Goal: Information Seeking & Learning: Find specific fact

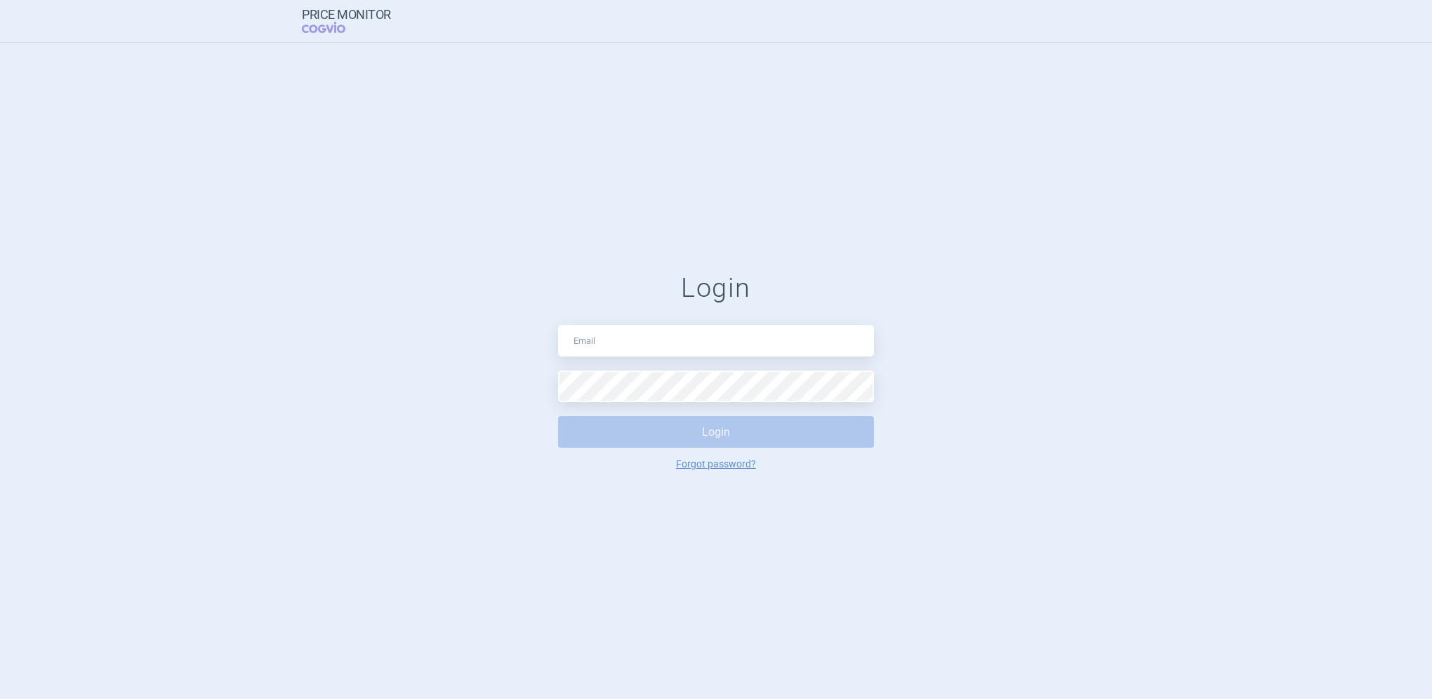
type input "[PERSON_NAME][EMAIL_ADDRESS][DOMAIN_NAME]"
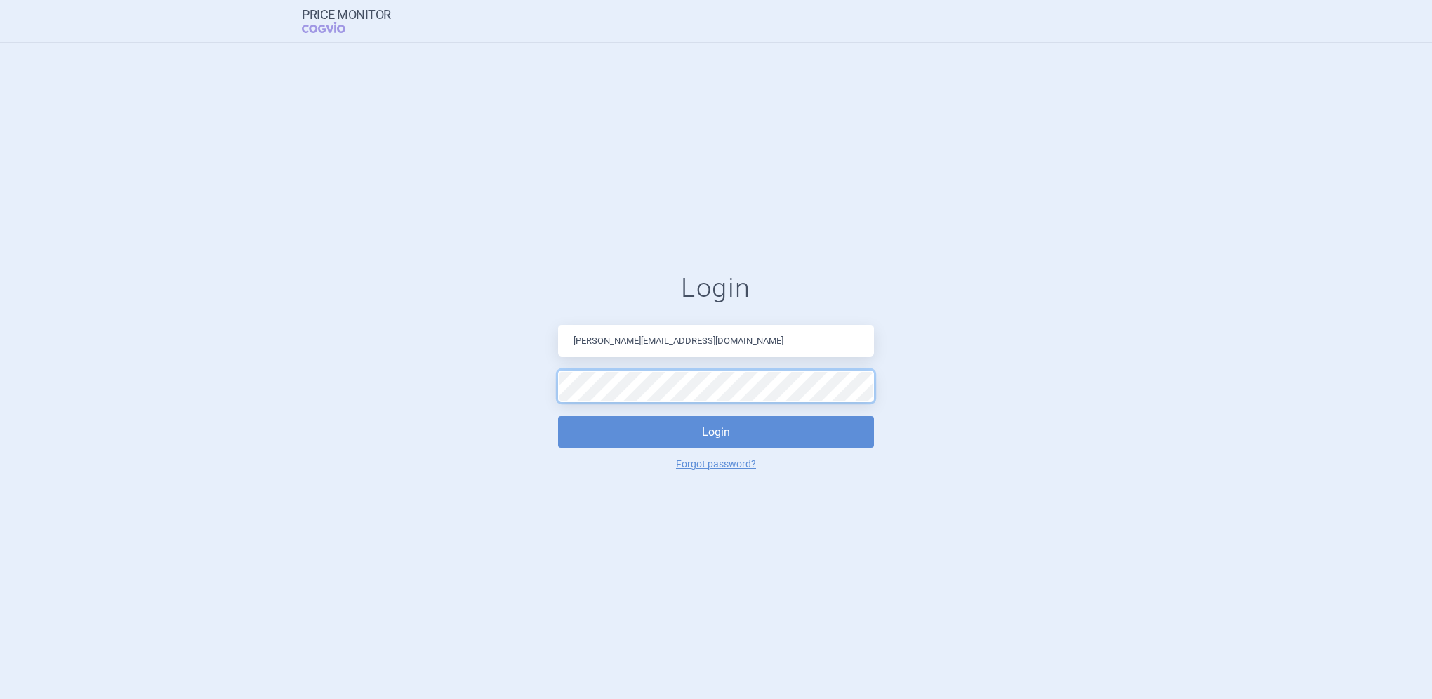
click at [558, 416] on button "Login" at bounding box center [716, 432] width 316 height 32
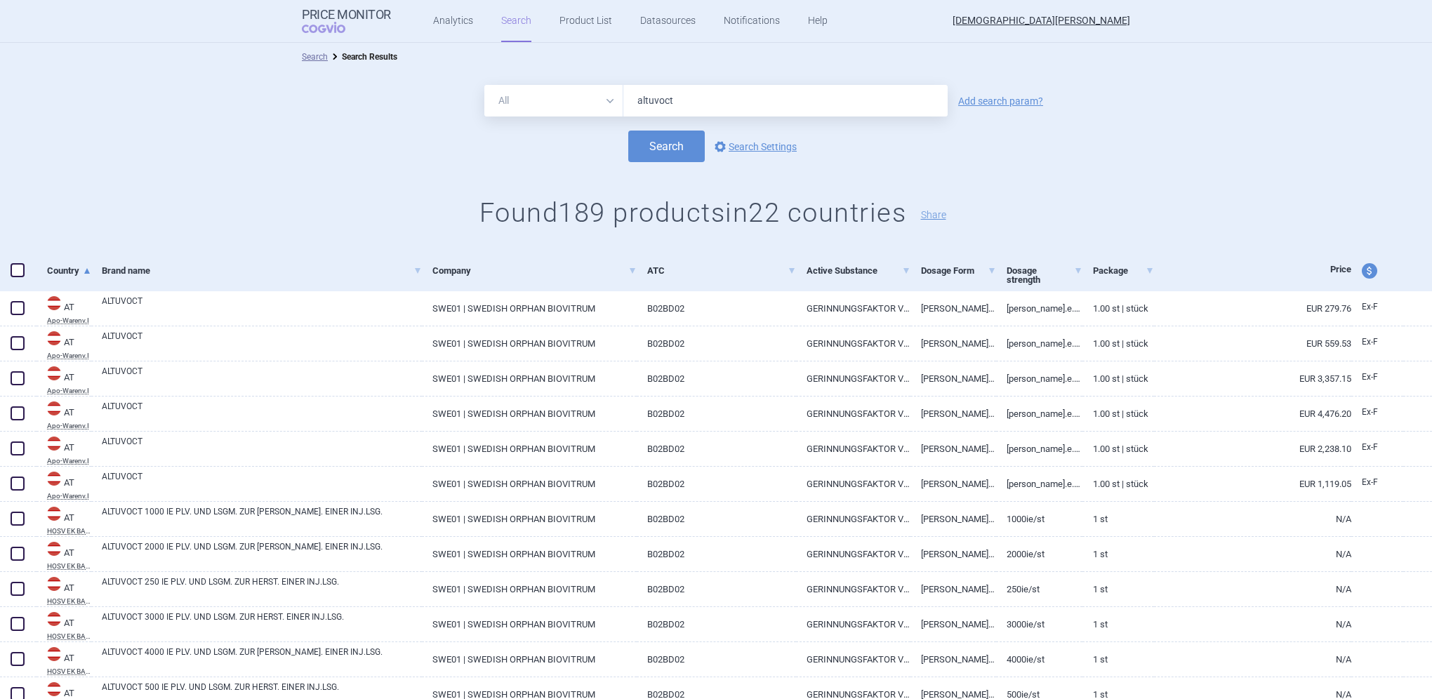
drag, startPoint x: 680, startPoint y: 100, endPoint x: 613, endPoint y: 100, distance: 67.4
click at [613, 100] on div "All Brand Name ATC Company Active Substance Country Newer than altuvoct" at bounding box center [715, 101] width 463 height 32
type input "jyseleca"
click at [649, 154] on button "Search" at bounding box center [666, 147] width 77 height 32
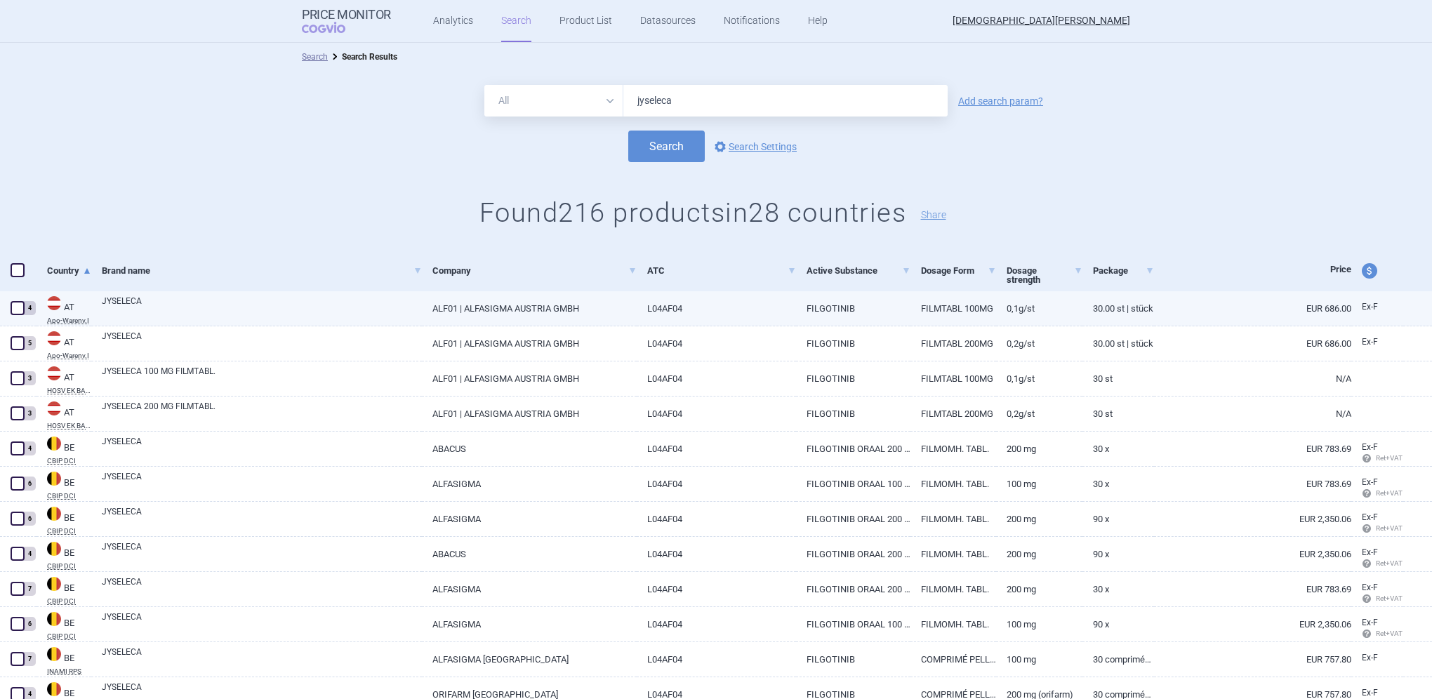
click at [124, 303] on link "JYSELECA" at bounding box center [262, 307] width 320 height 25
select select "EUR"
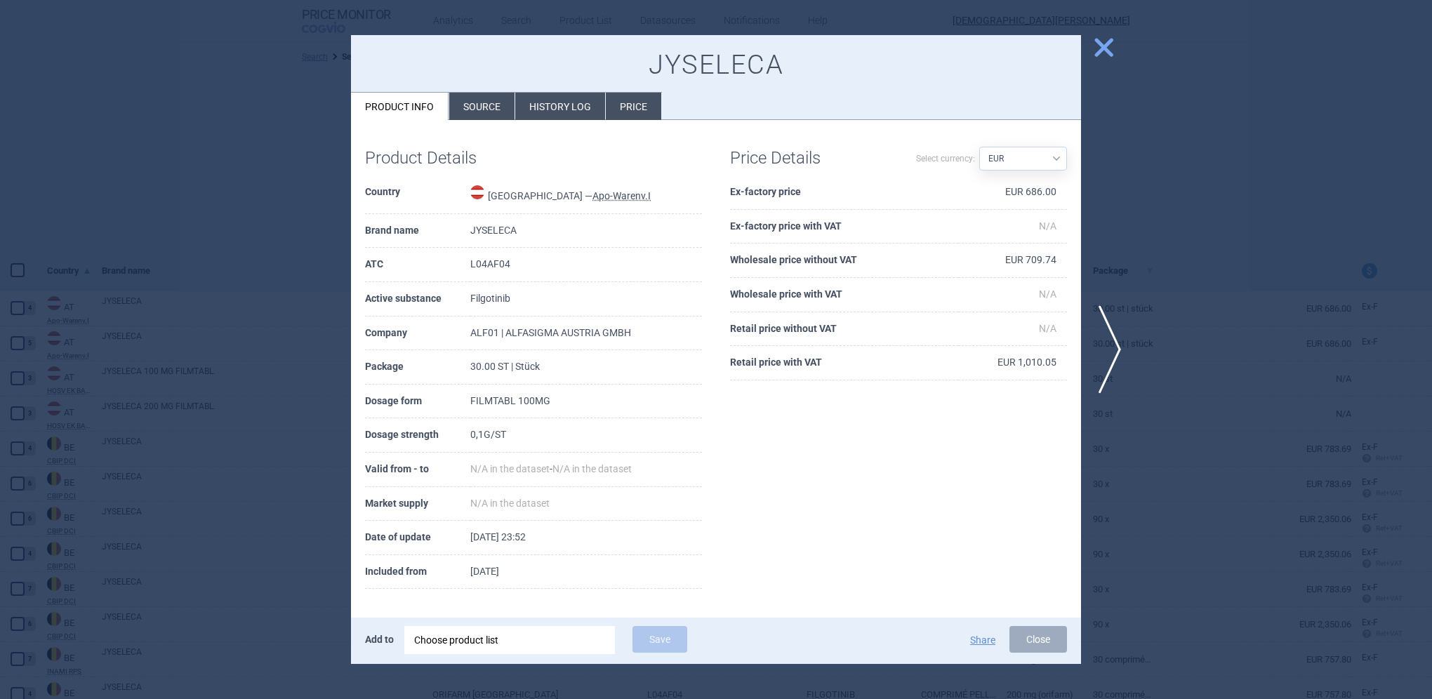
click at [559, 112] on li "History log" at bounding box center [560, 106] width 90 height 27
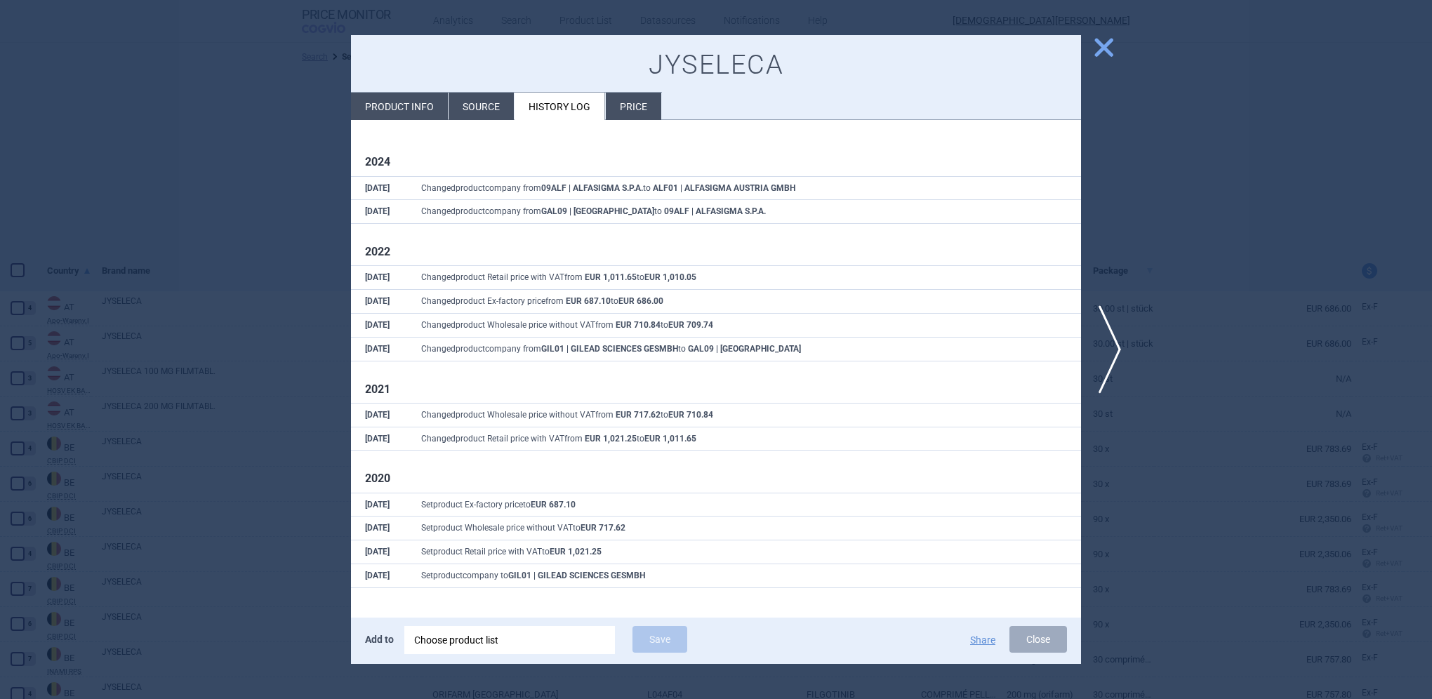
click at [469, 106] on li "Source" at bounding box center [481, 106] width 65 height 27
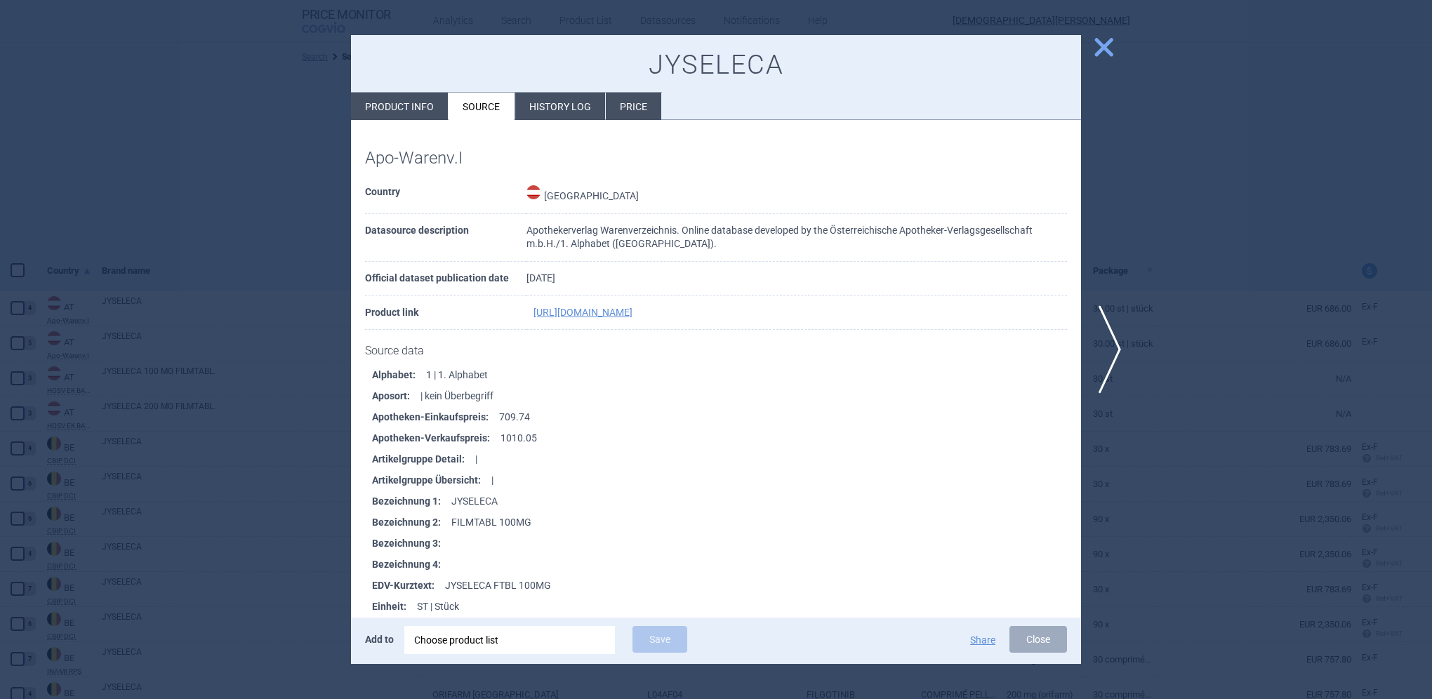
click at [1113, 51] on span "close" at bounding box center [1104, 47] width 25 height 25
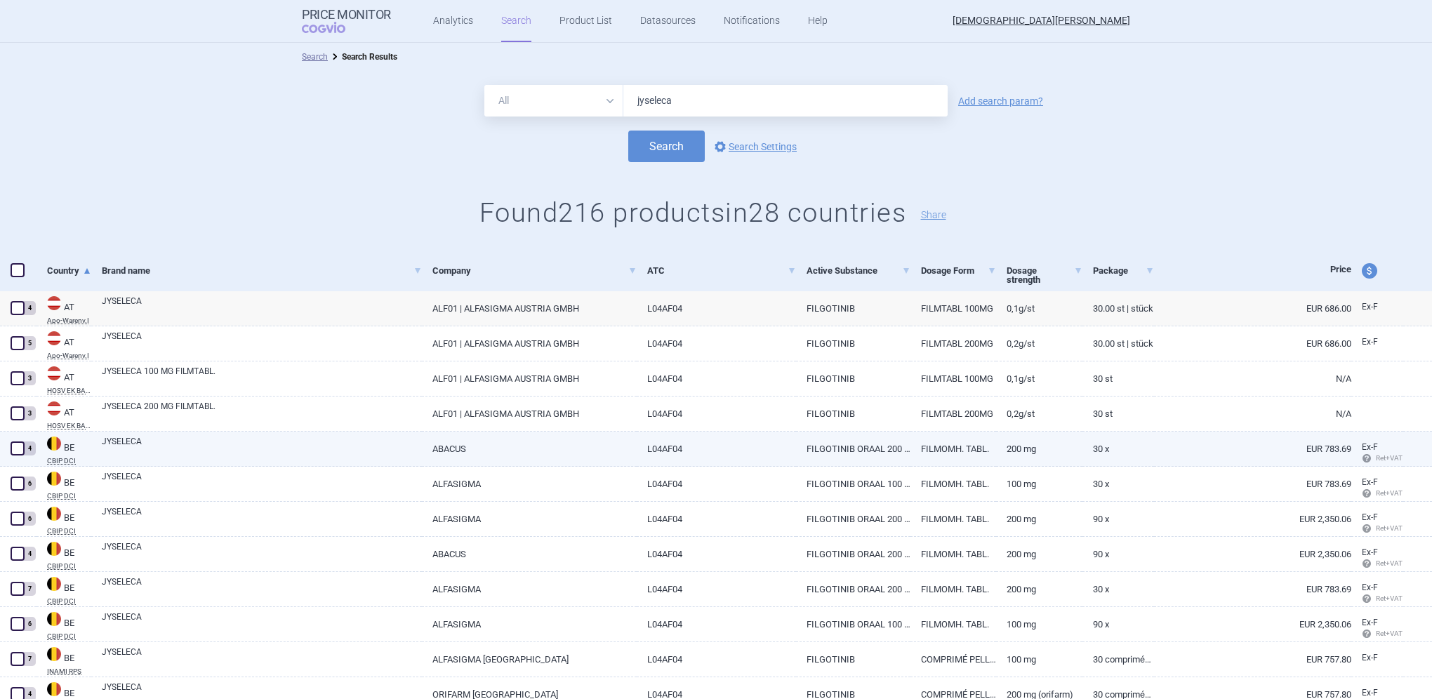
click at [131, 443] on link "JYSELECA" at bounding box center [262, 447] width 320 height 25
select select "EUR"
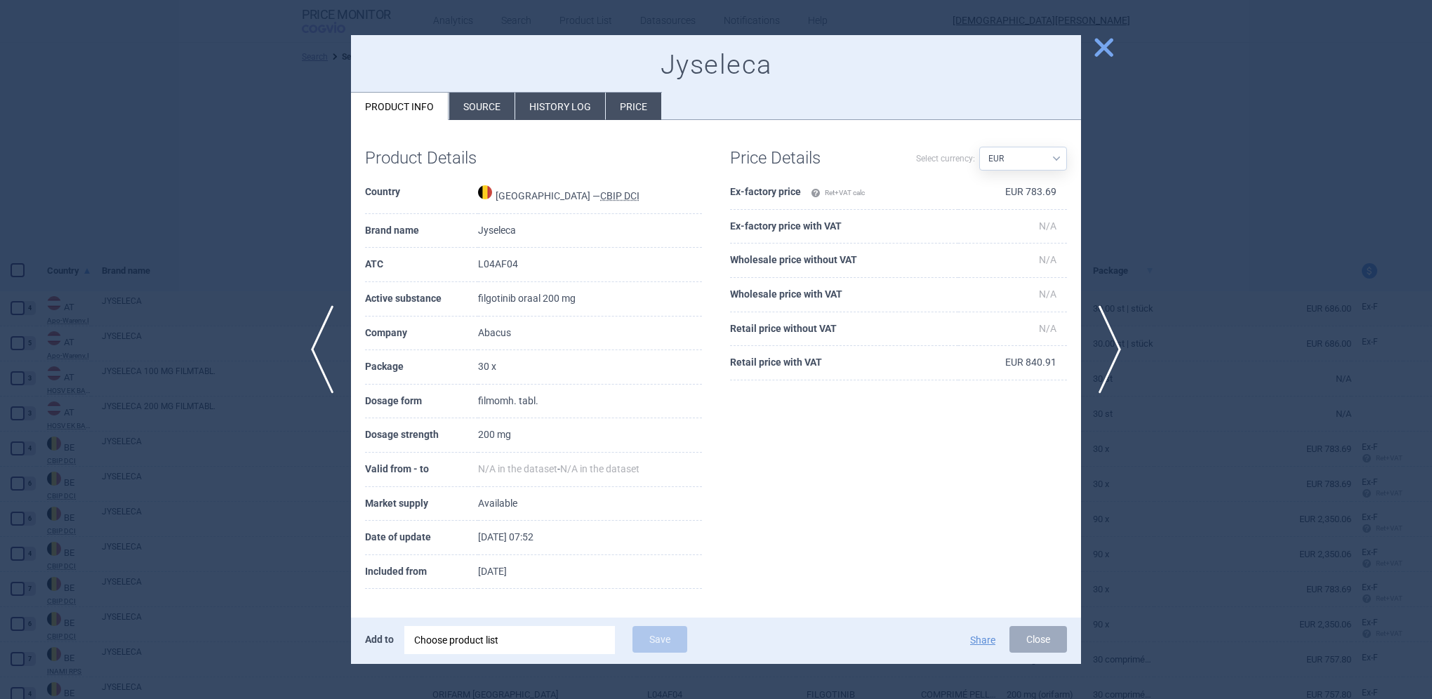
click at [473, 104] on li "Source" at bounding box center [481, 106] width 65 height 27
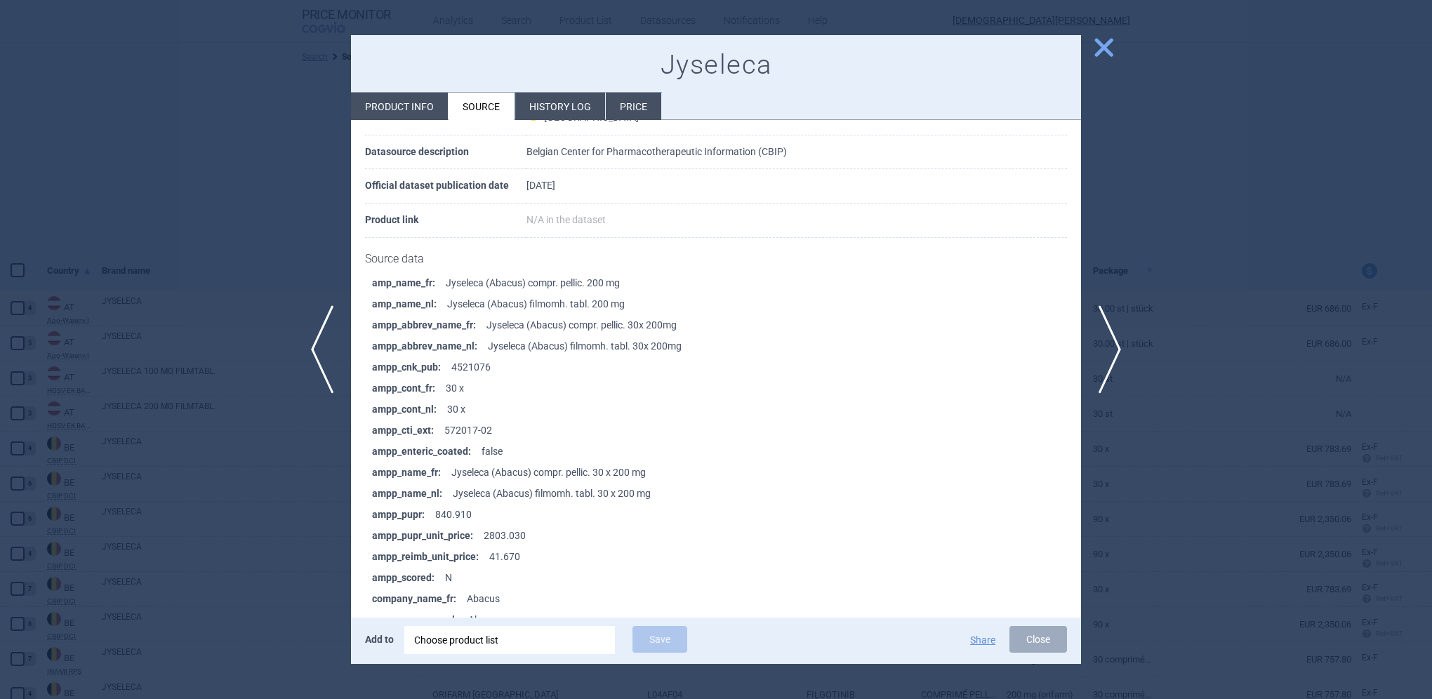
scroll to position [562, 0]
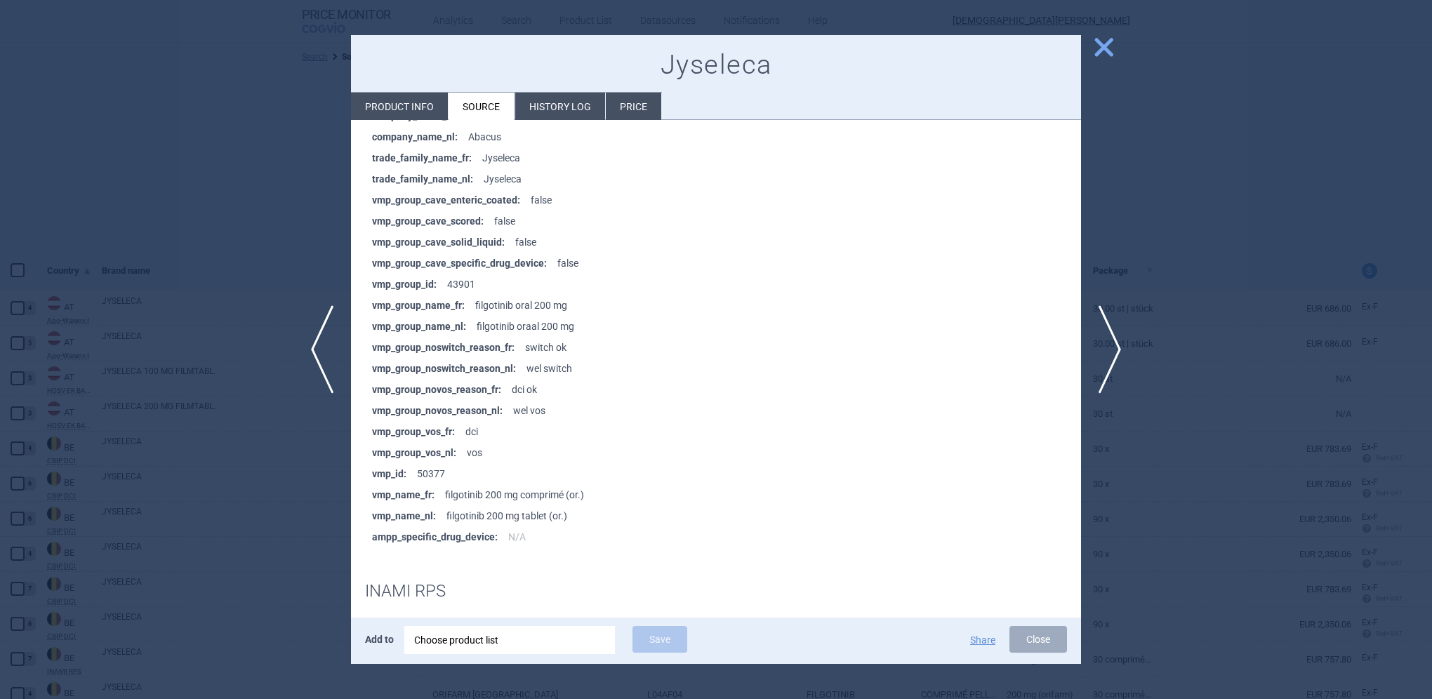
click at [1106, 46] on span "close" at bounding box center [1104, 47] width 25 height 25
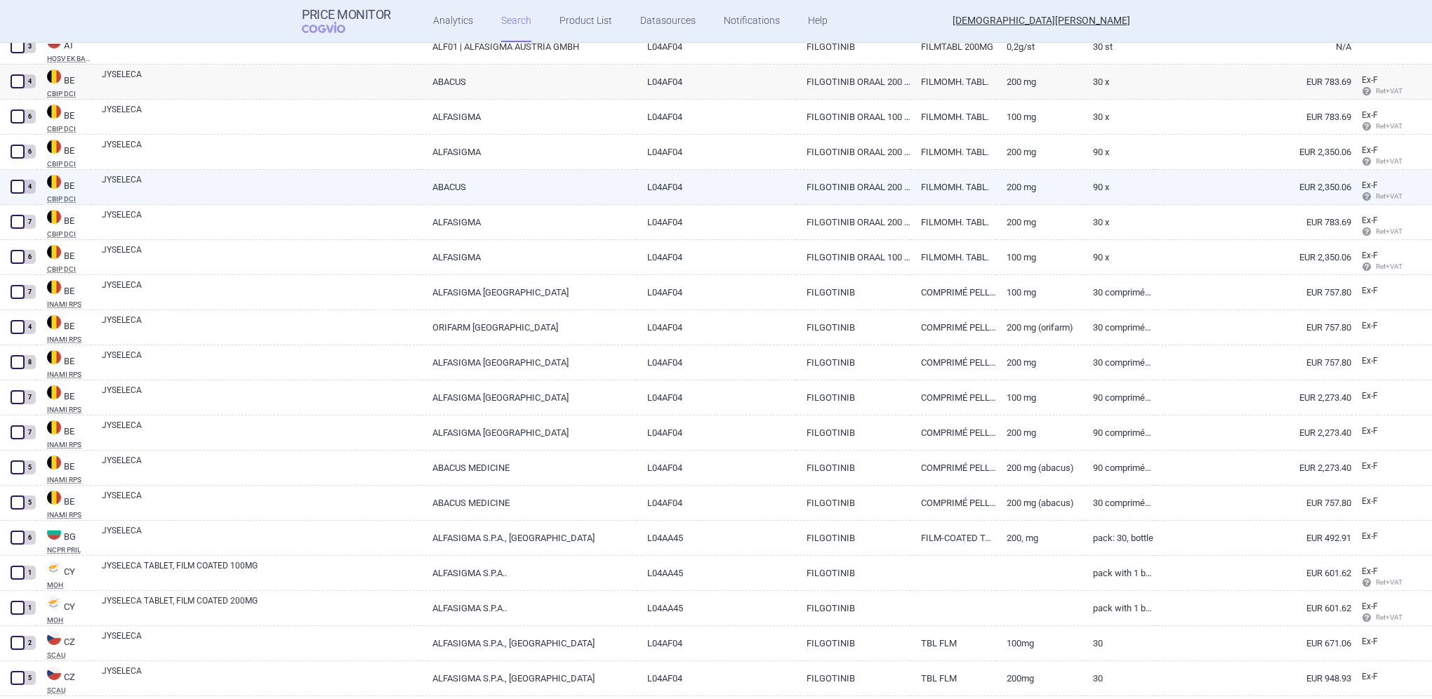
scroll to position [421, 0]
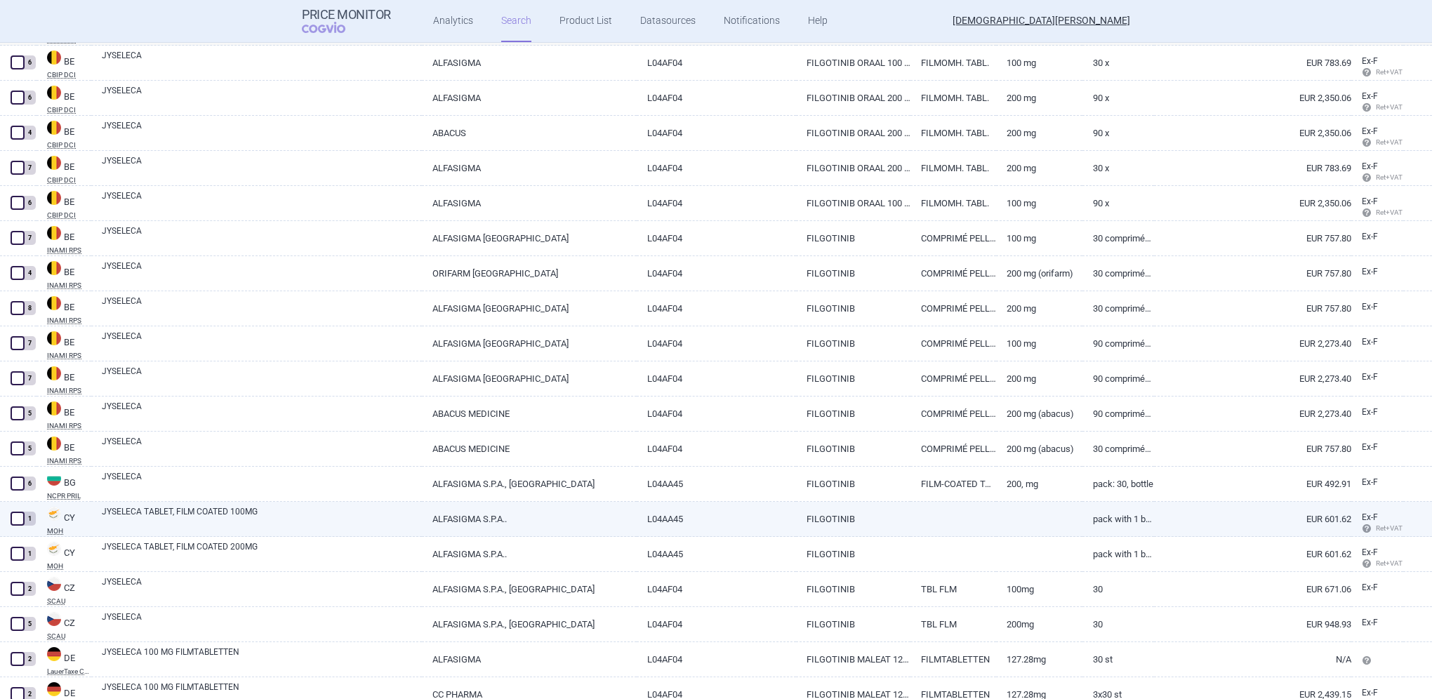
click at [123, 508] on link "JYSELECA TABLET, FILM COATED 100MG" at bounding box center [262, 517] width 320 height 25
select select "EUR"
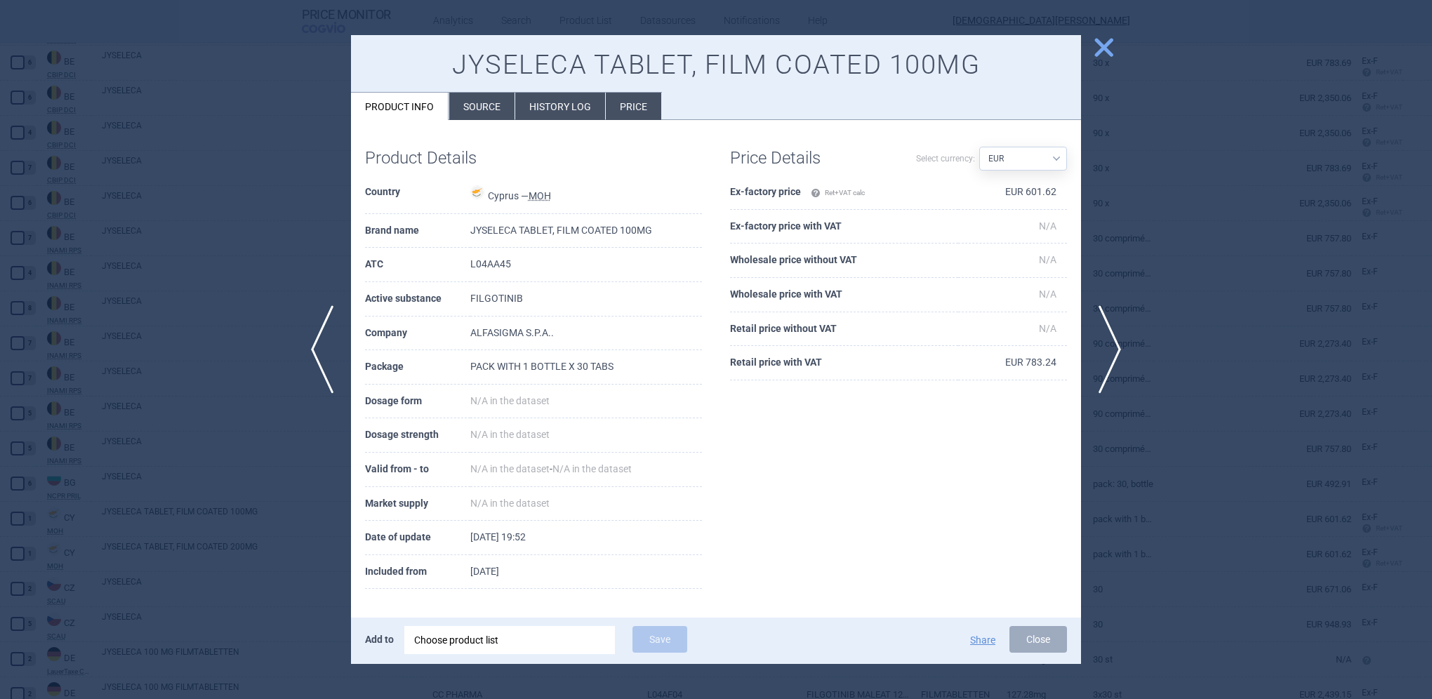
click at [484, 95] on li "Source" at bounding box center [481, 106] width 65 height 27
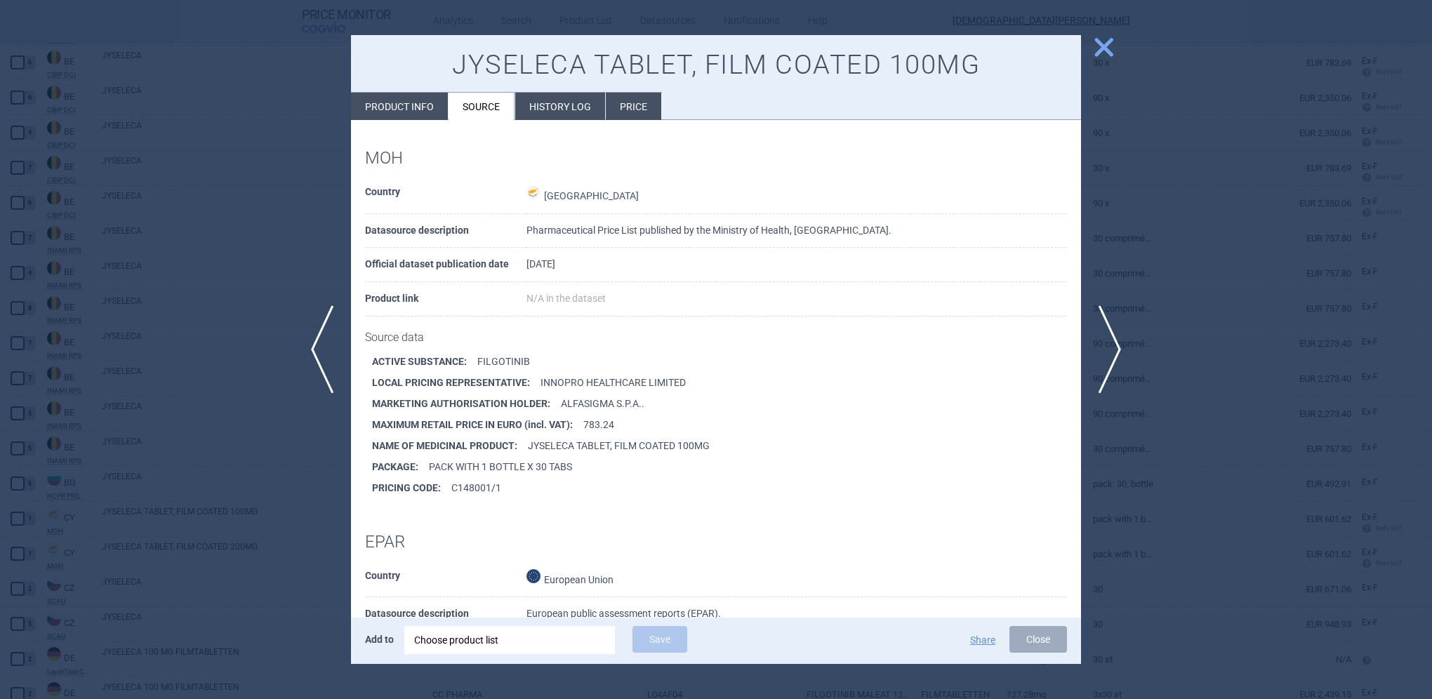
click at [1106, 49] on span "close" at bounding box center [1104, 47] width 25 height 25
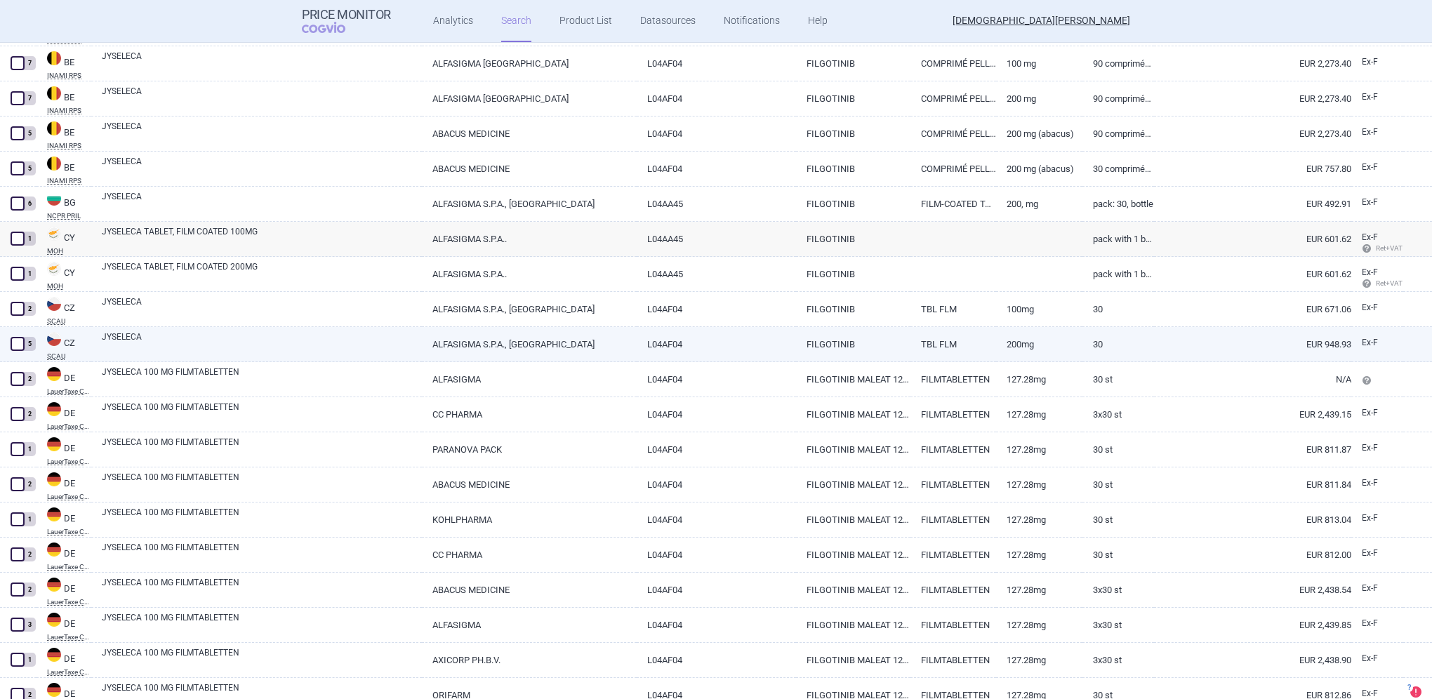
scroll to position [702, 0]
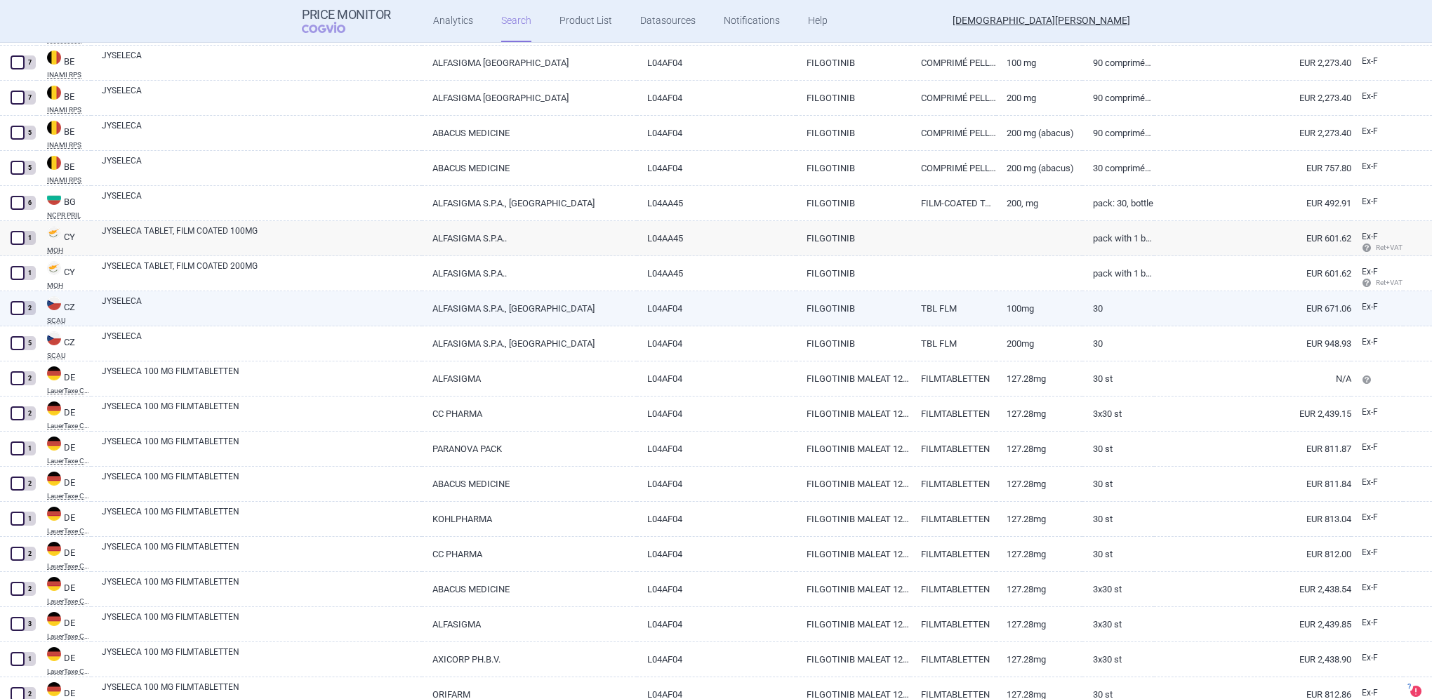
click at [119, 299] on link "JYSELECA" at bounding box center [262, 307] width 320 height 25
select select "EUR"
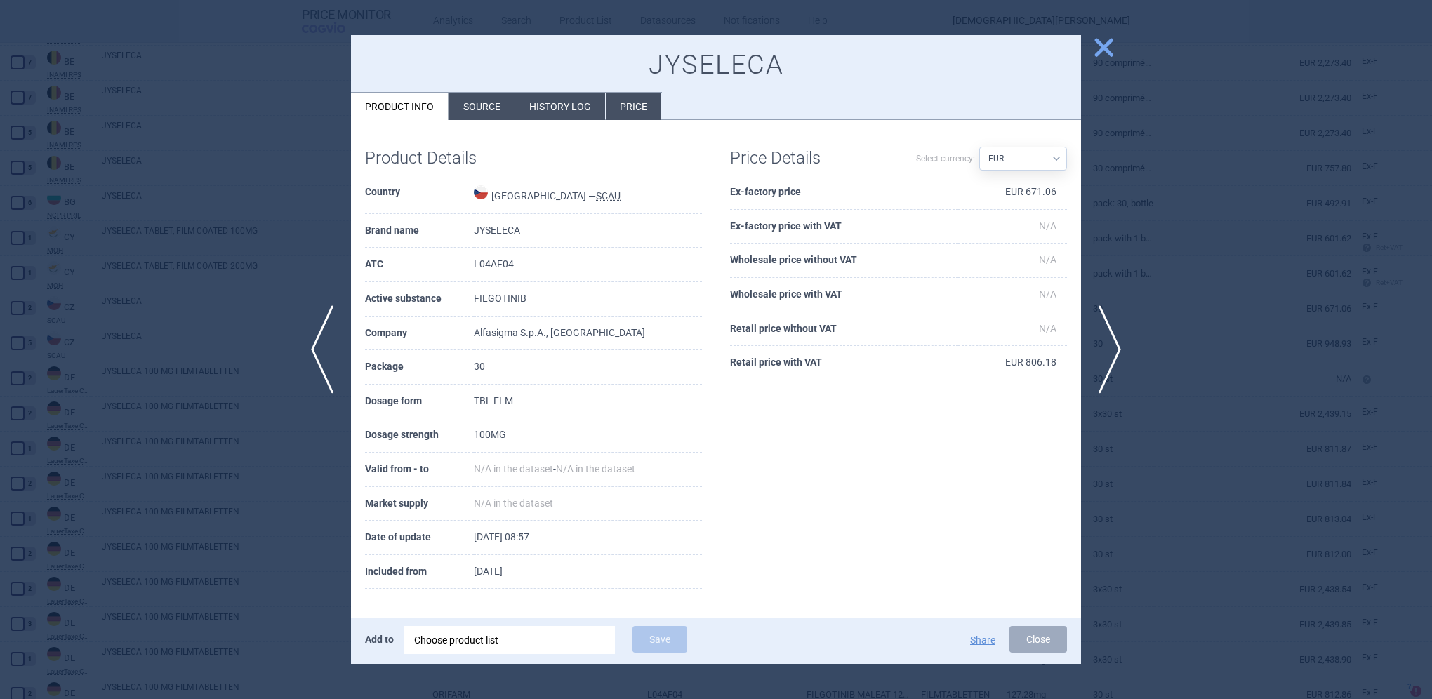
click at [498, 110] on li "Source" at bounding box center [481, 106] width 65 height 27
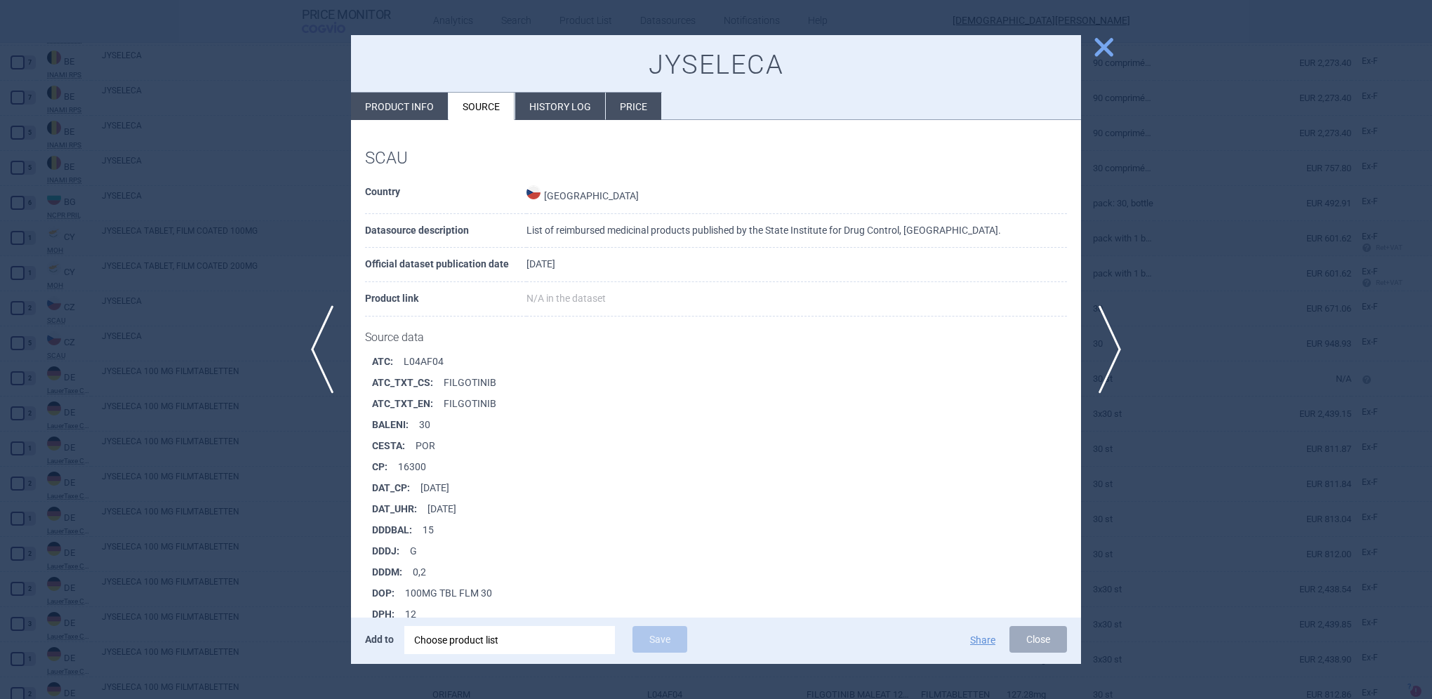
click at [1101, 43] on span "close" at bounding box center [1104, 47] width 25 height 25
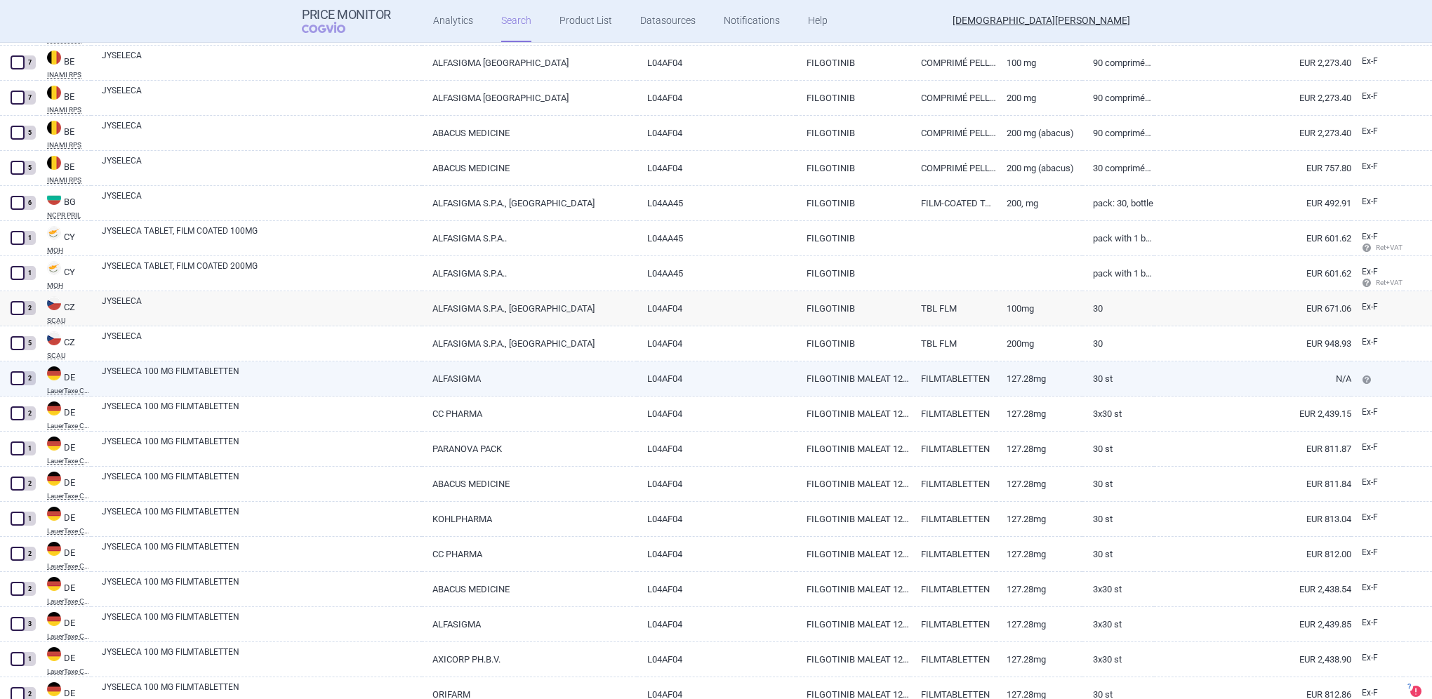
click at [158, 364] on div "JYSELECA 100 MG FILMTABLETTEN" at bounding box center [256, 379] width 331 height 35
click at [154, 376] on link "JYSELECA 100 MG FILMTABLETTEN" at bounding box center [262, 377] width 320 height 25
select select "EUR"
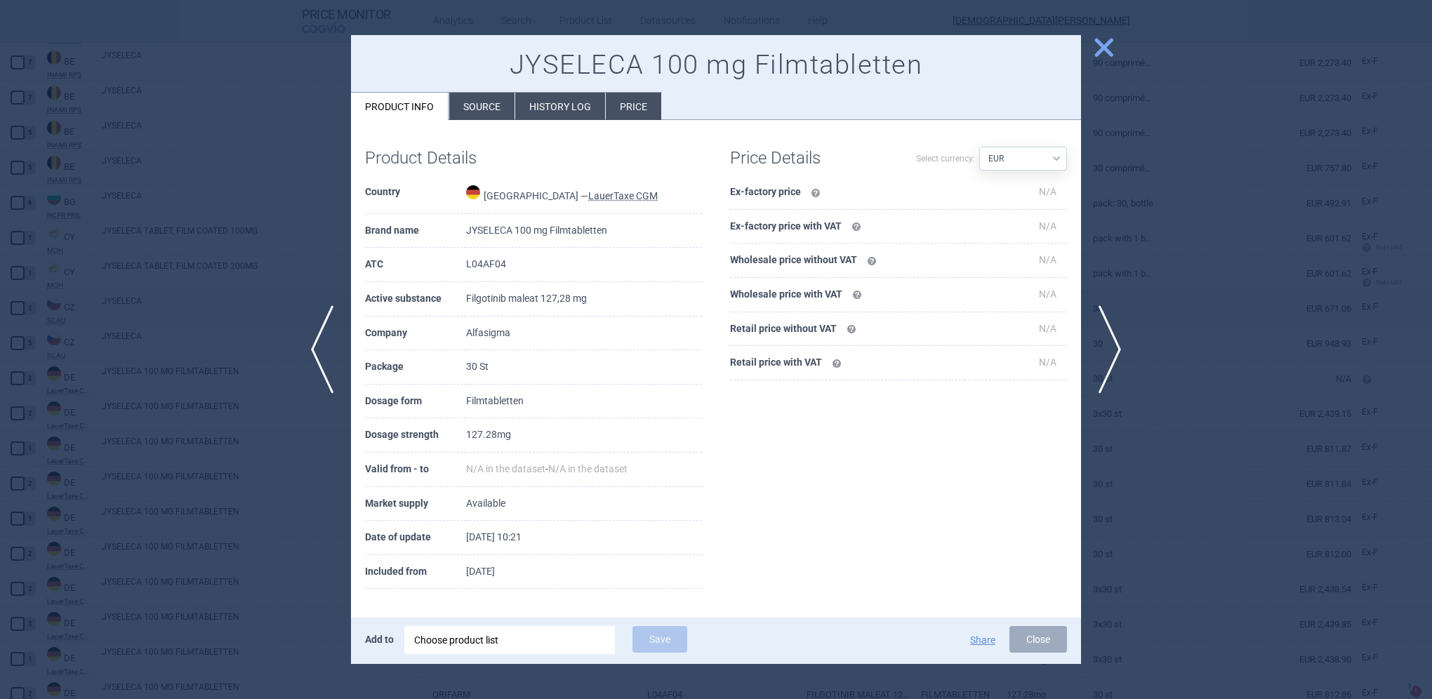
click at [489, 105] on li "Source" at bounding box center [481, 106] width 65 height 27
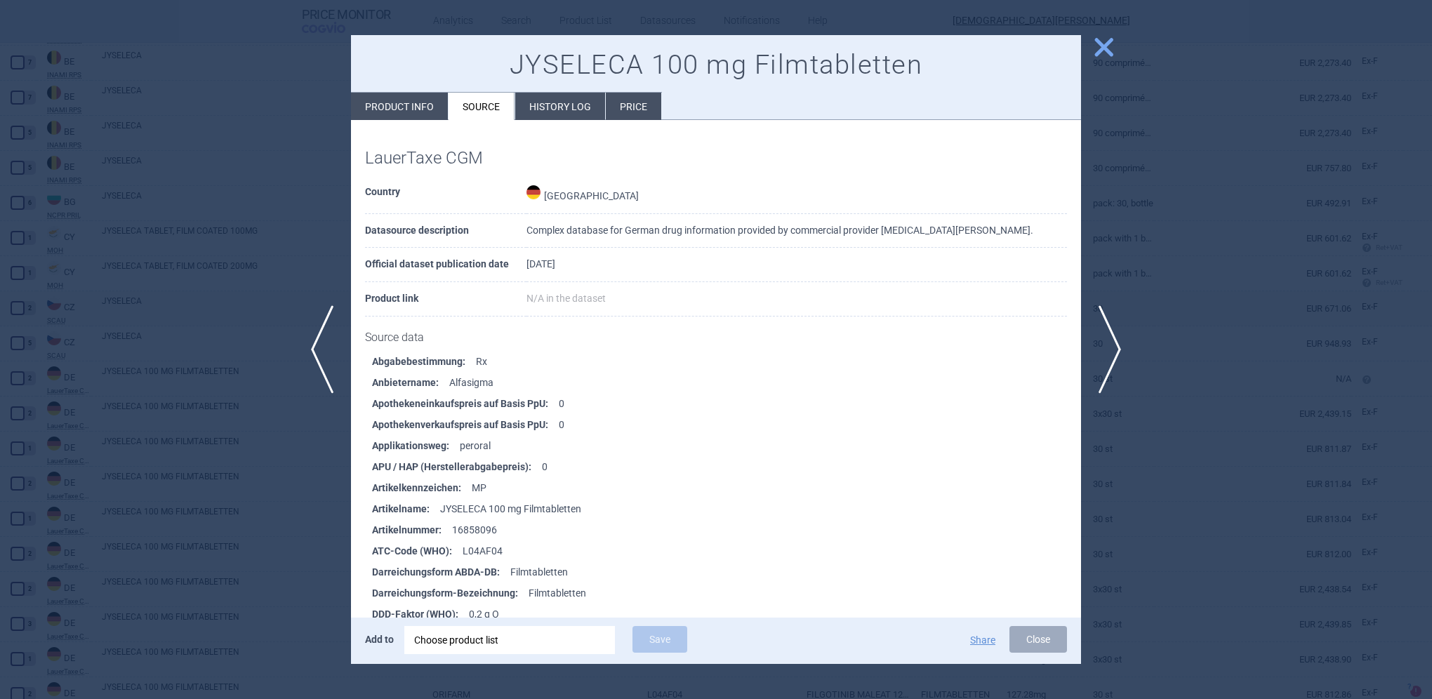
click at [1102, 55] on span "close" at bounding box center [1104, 47] width 25 height 25
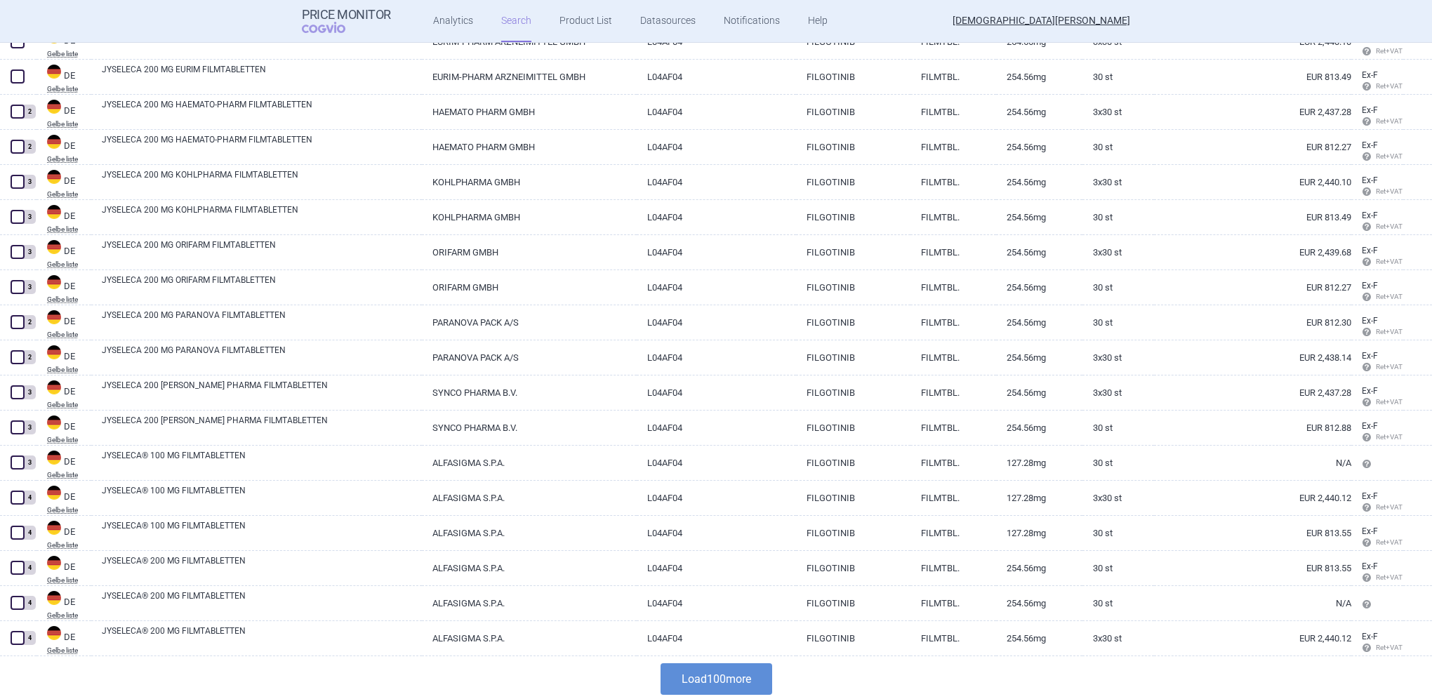
scroll to position [3148, 0]
click at [685, 679] on button "Load 100 more" at bounding box center [717, 677] width 112 height 32
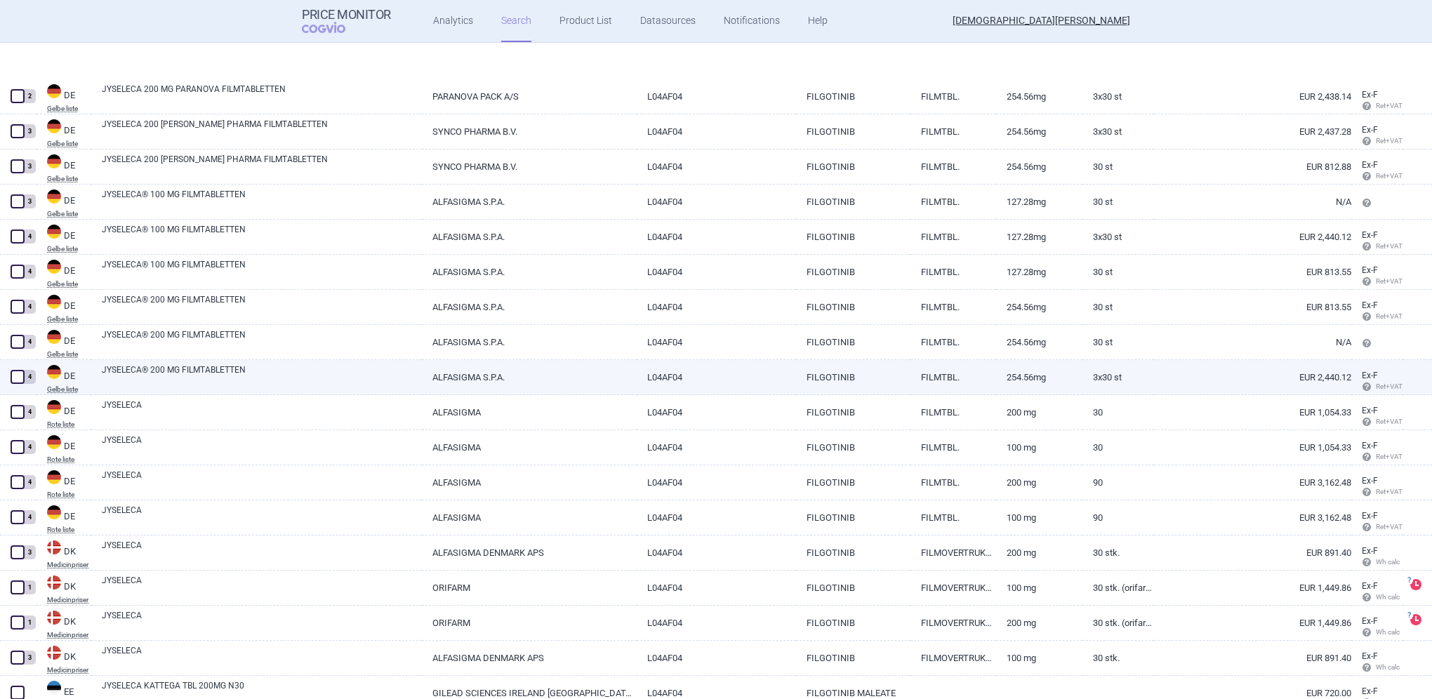
scroll to position [3499, 0]
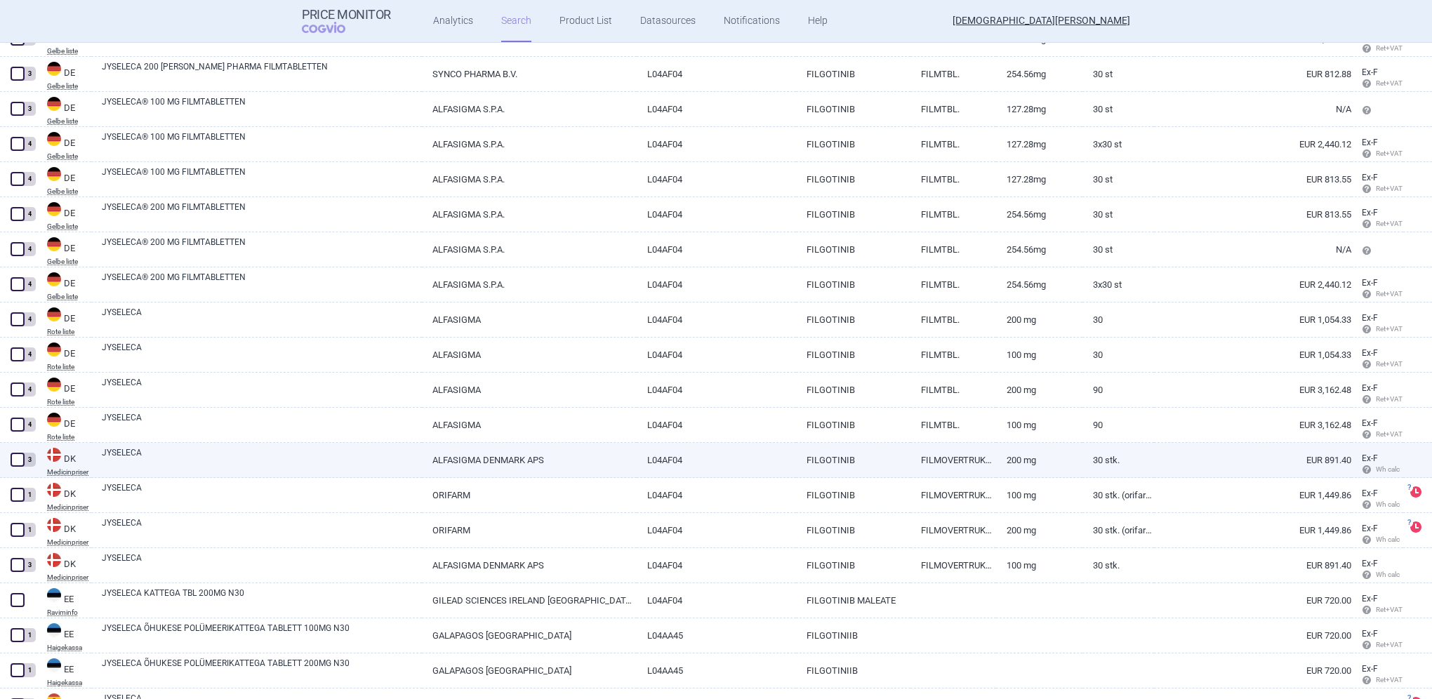
click at [115, 449] on link "JYSELECA" at bounding box center [262, 459] width 320 height 25
select select "EUR"
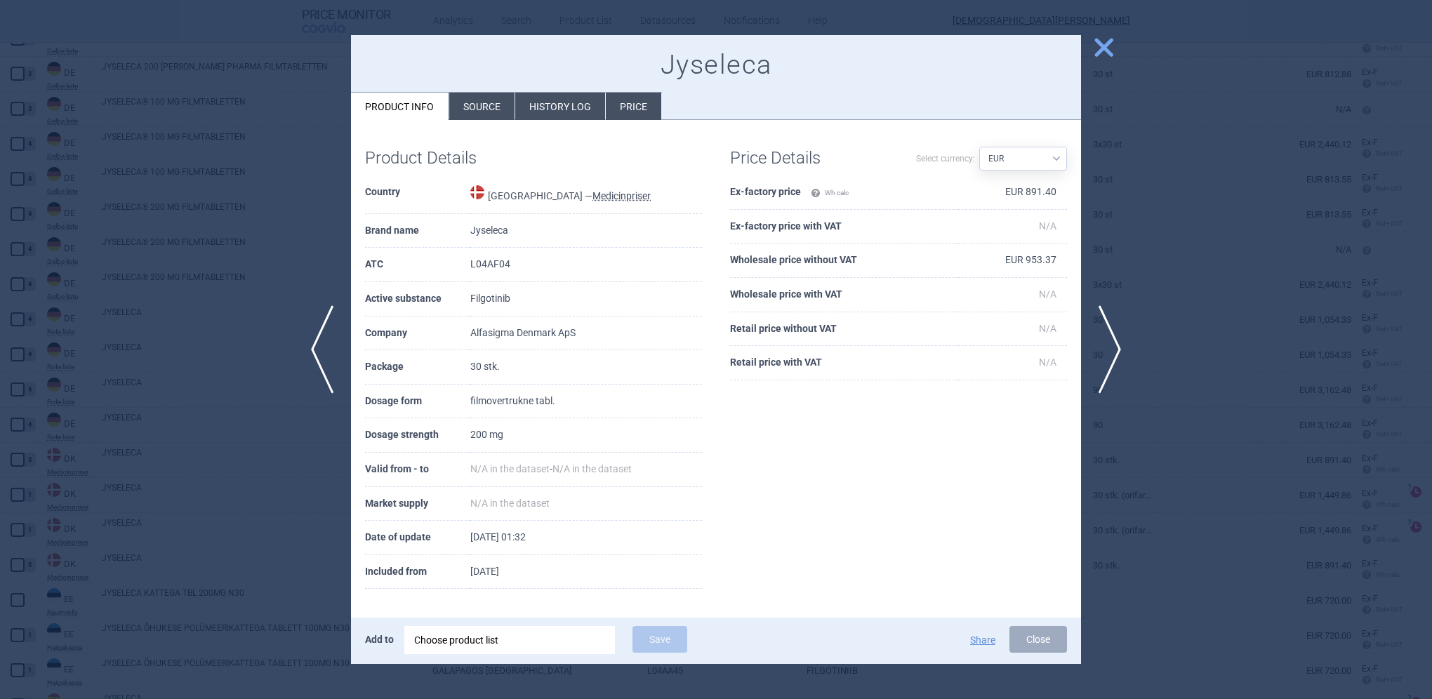
click at [466, 98] on li "Source" at bounding box center [481, 106] width 65 height 27
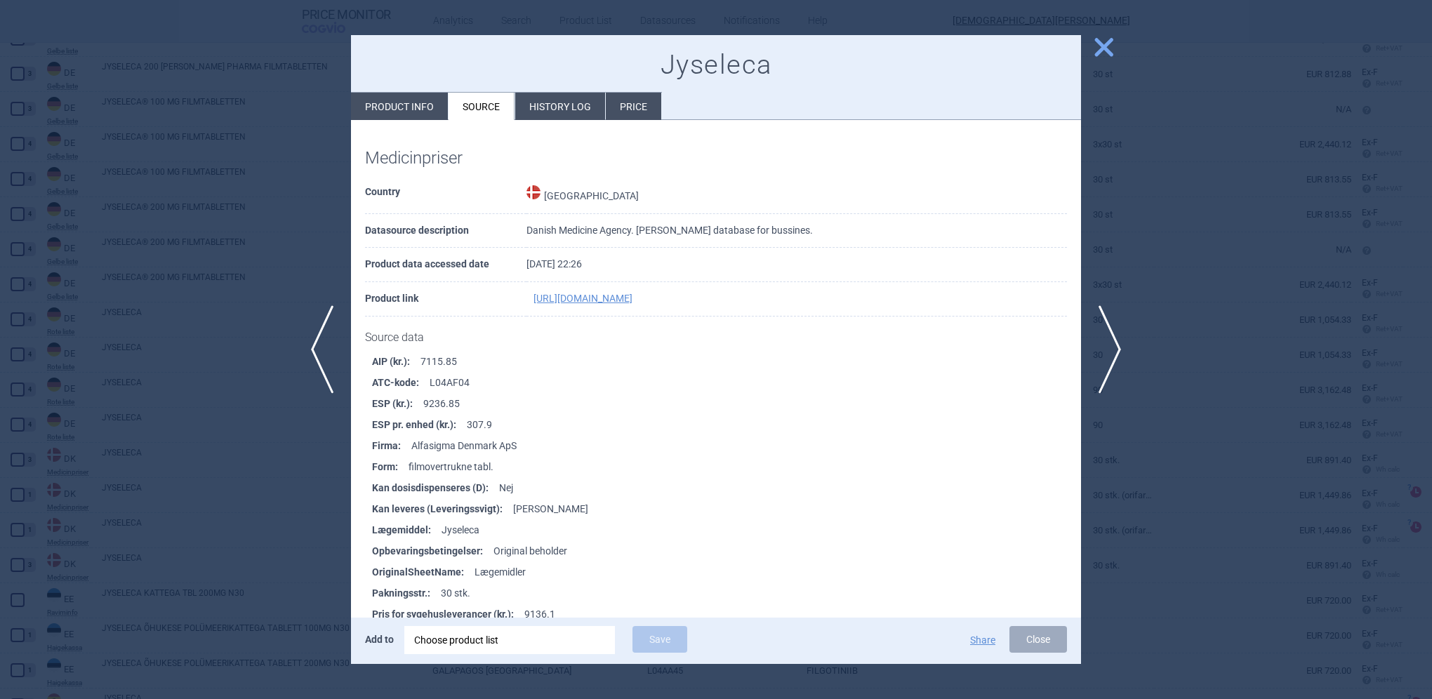
click at [1097, 44] on span "close" at bounding box center [1104, 47] width 25 height 25
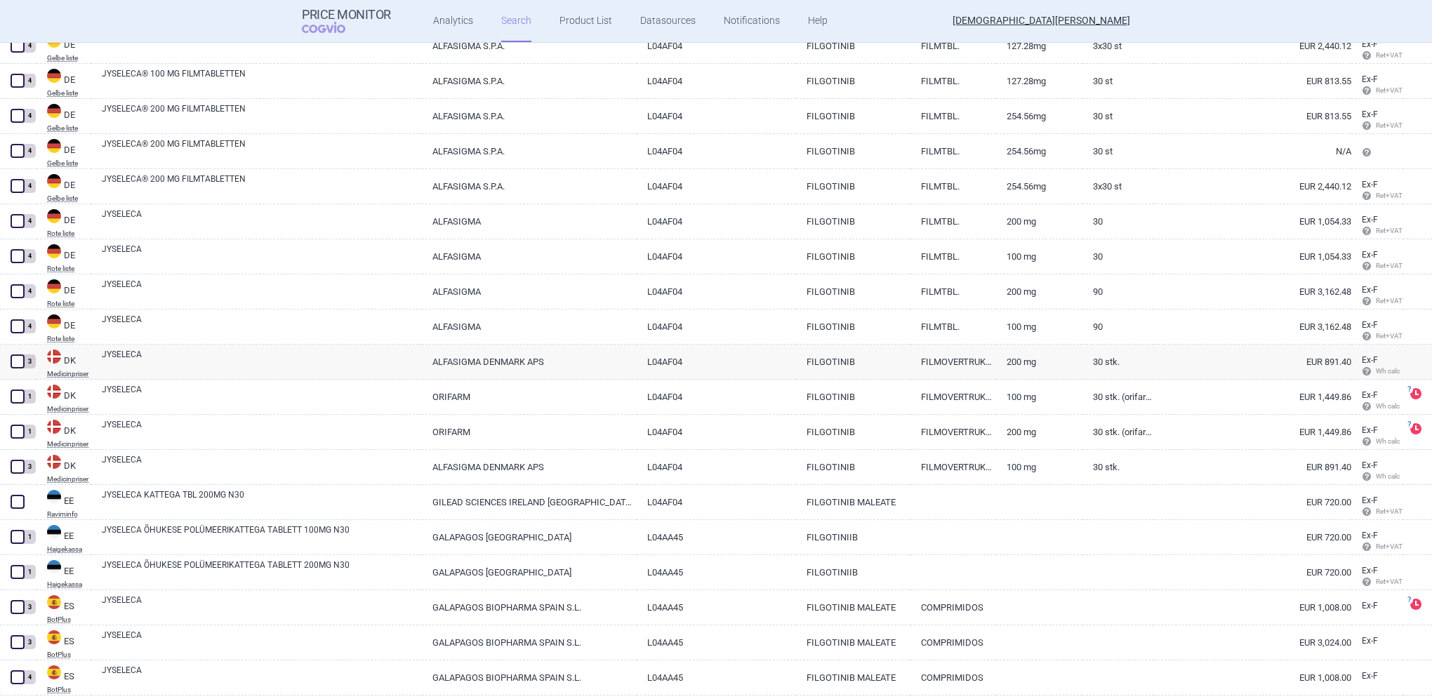
scroll to position [3639, 0]
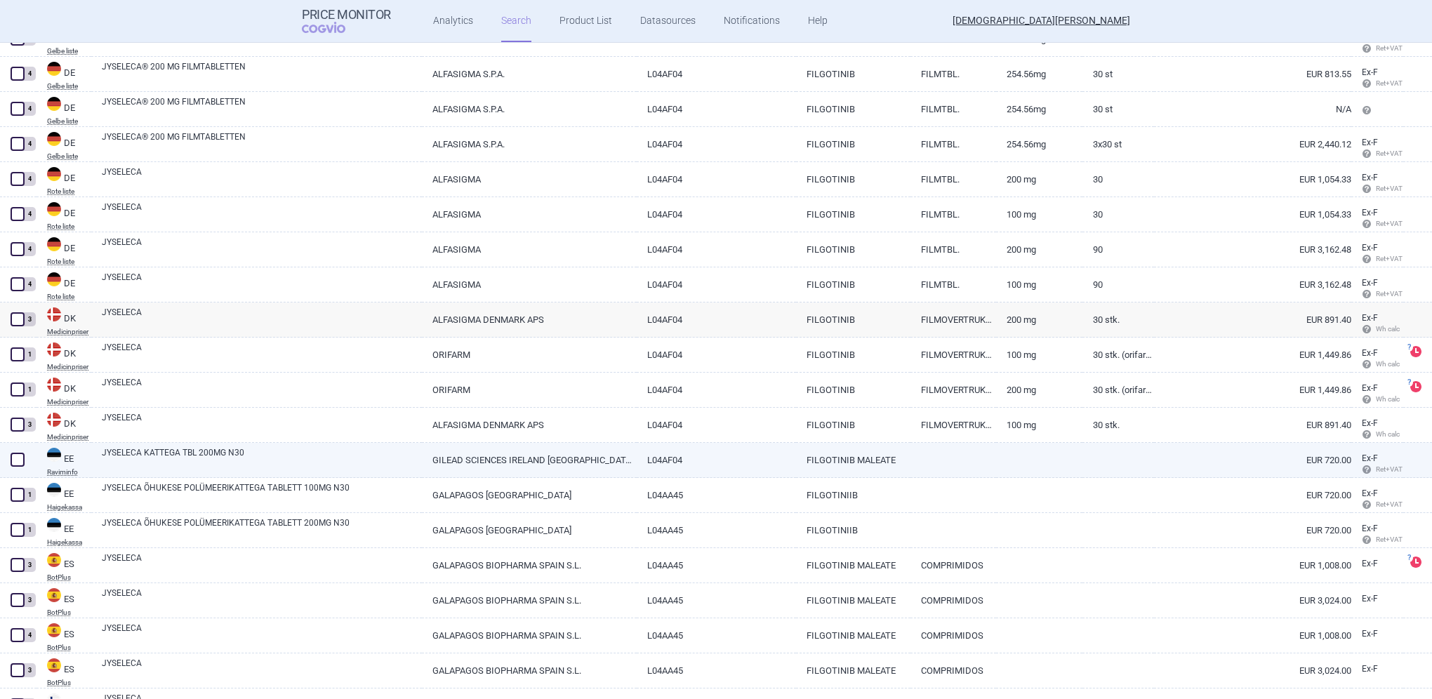
click at [162, 454] on link "JYSELECA KATTEGA TBL 200MG N30" at bounding box center [262, 459] width 320 height 25
select select "EUR"
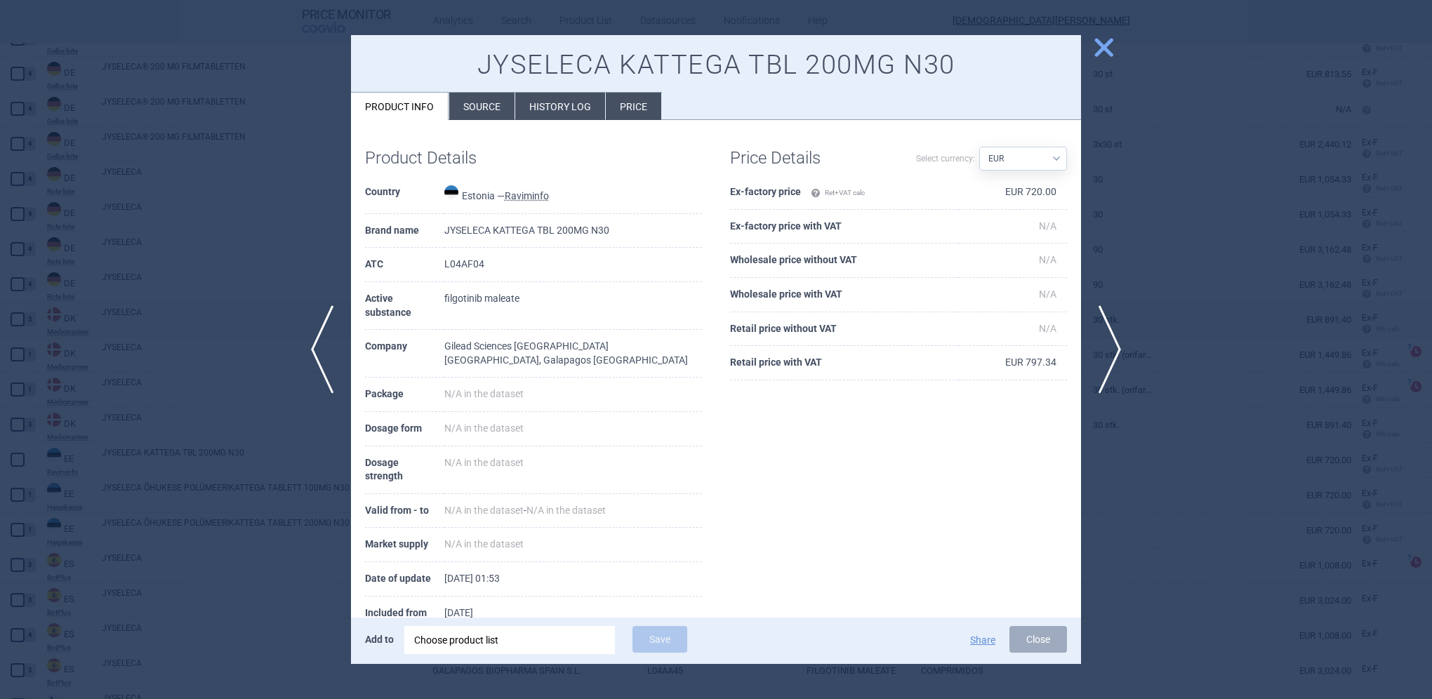
click at [496, 110] on li "Source" at bounding box center [481, 106] width 65 height 27
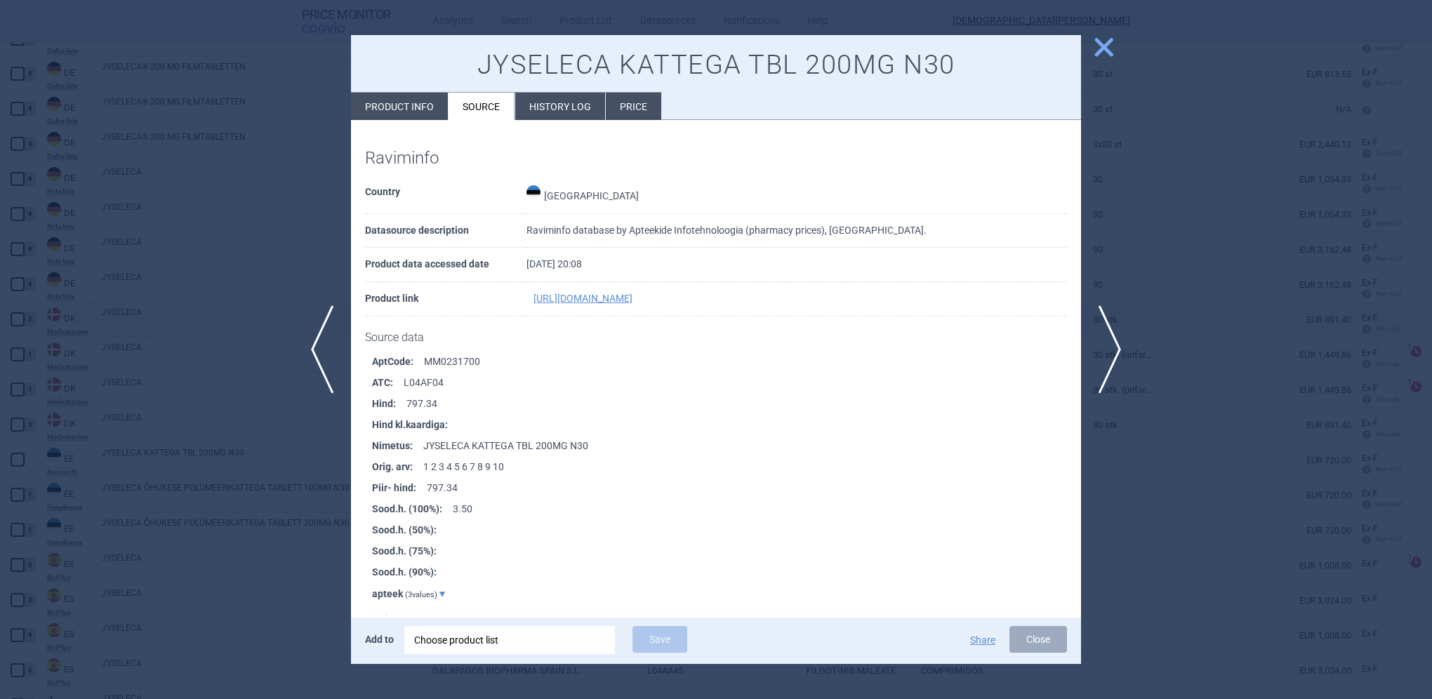
click at [1111, 49] on span "close" at bounding box center [1104, 47] width 25 height 25
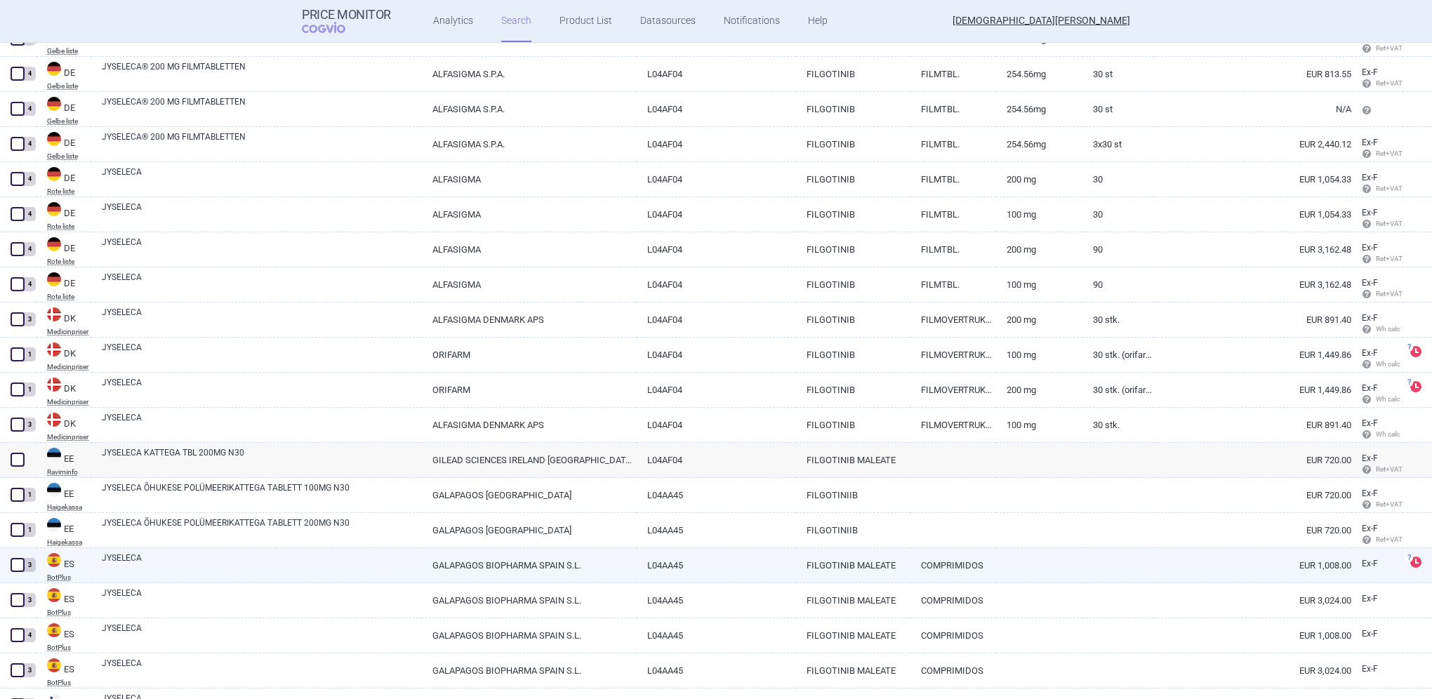
click at [126, 560] on link "JYSELECA" at bounding box center [262, 564] width 320 height 25
select select "EUR"
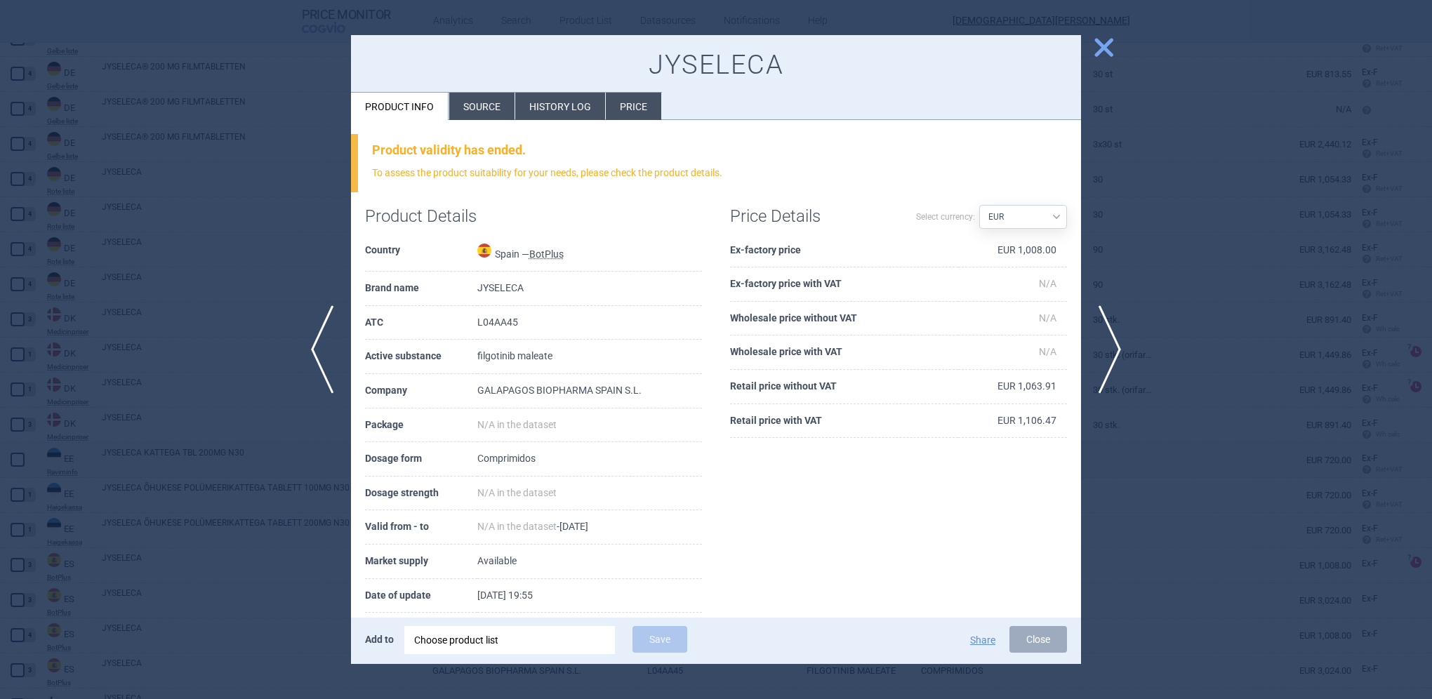
click at [487, 106] on li "Source" at bounding box center [481, 106] width 65 height 27
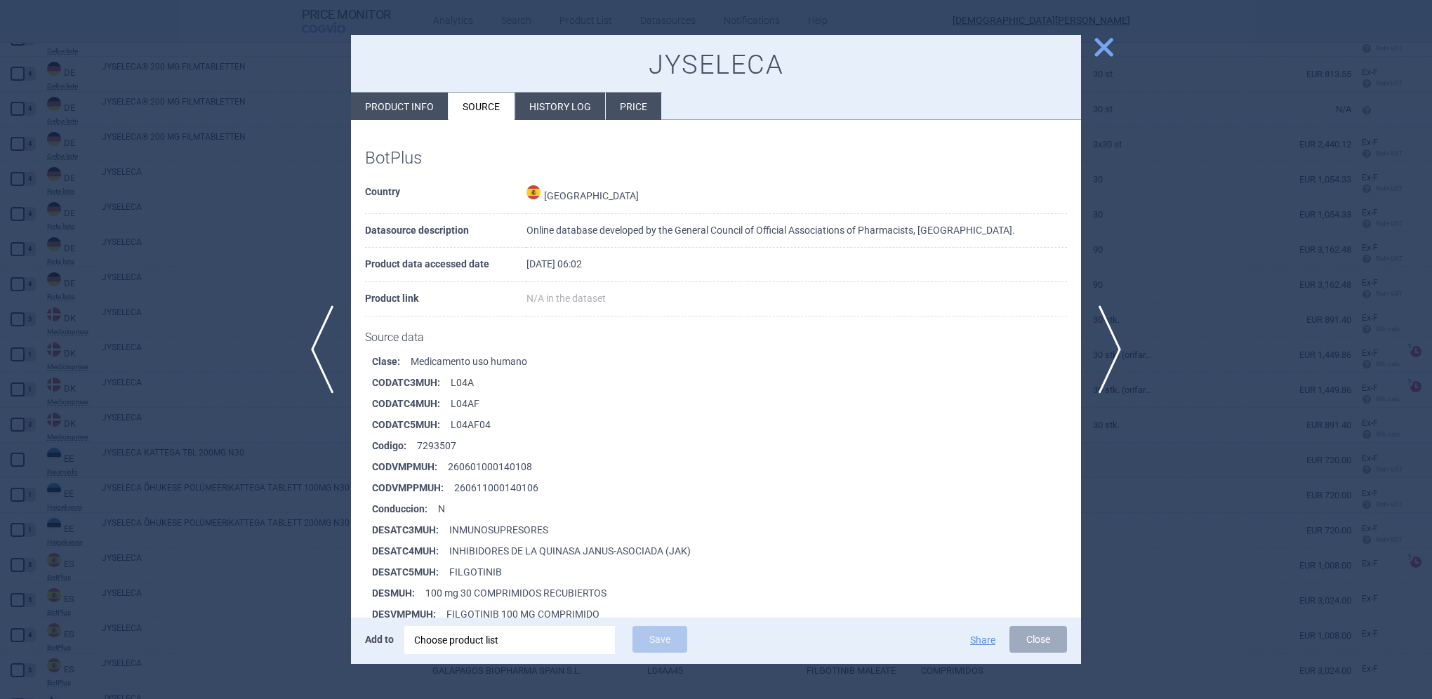
click at [1104, 40] on span "close" at bounding box center [1104, 47] width 25 height 25
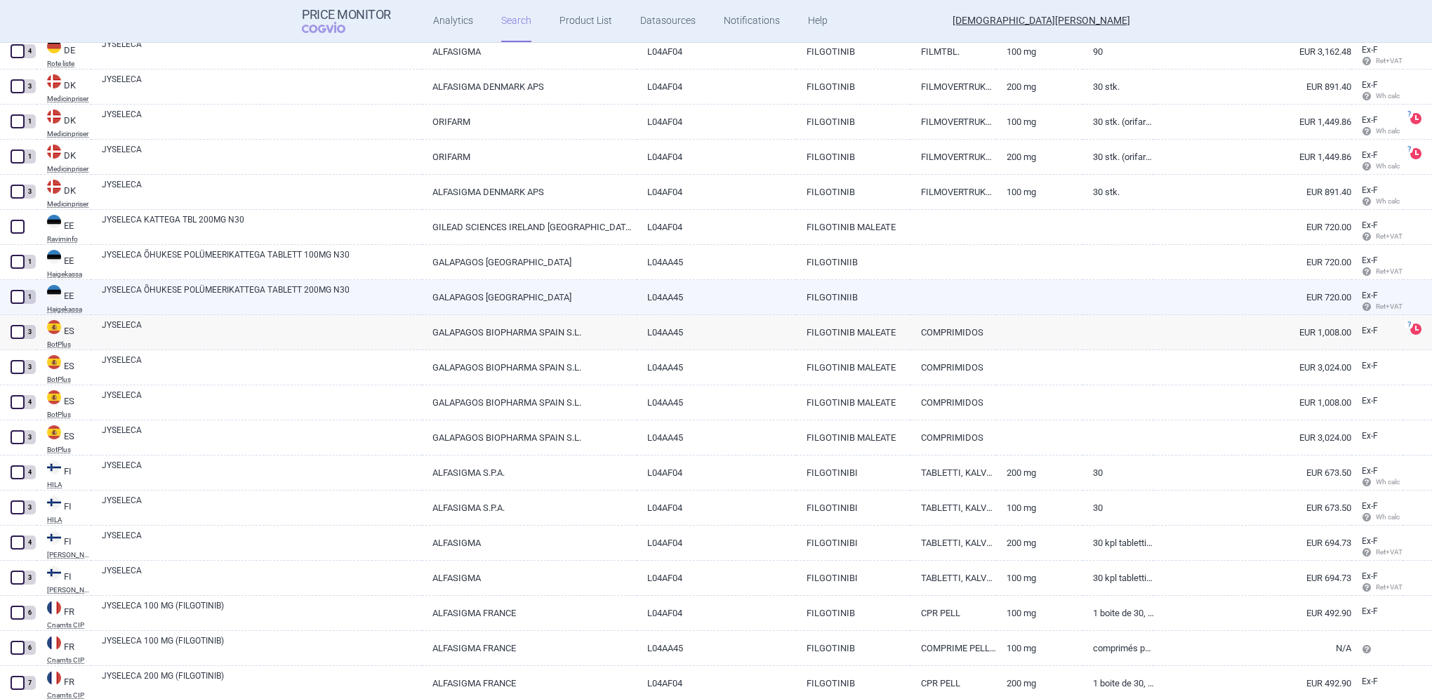
scroll to position [3990, 0]
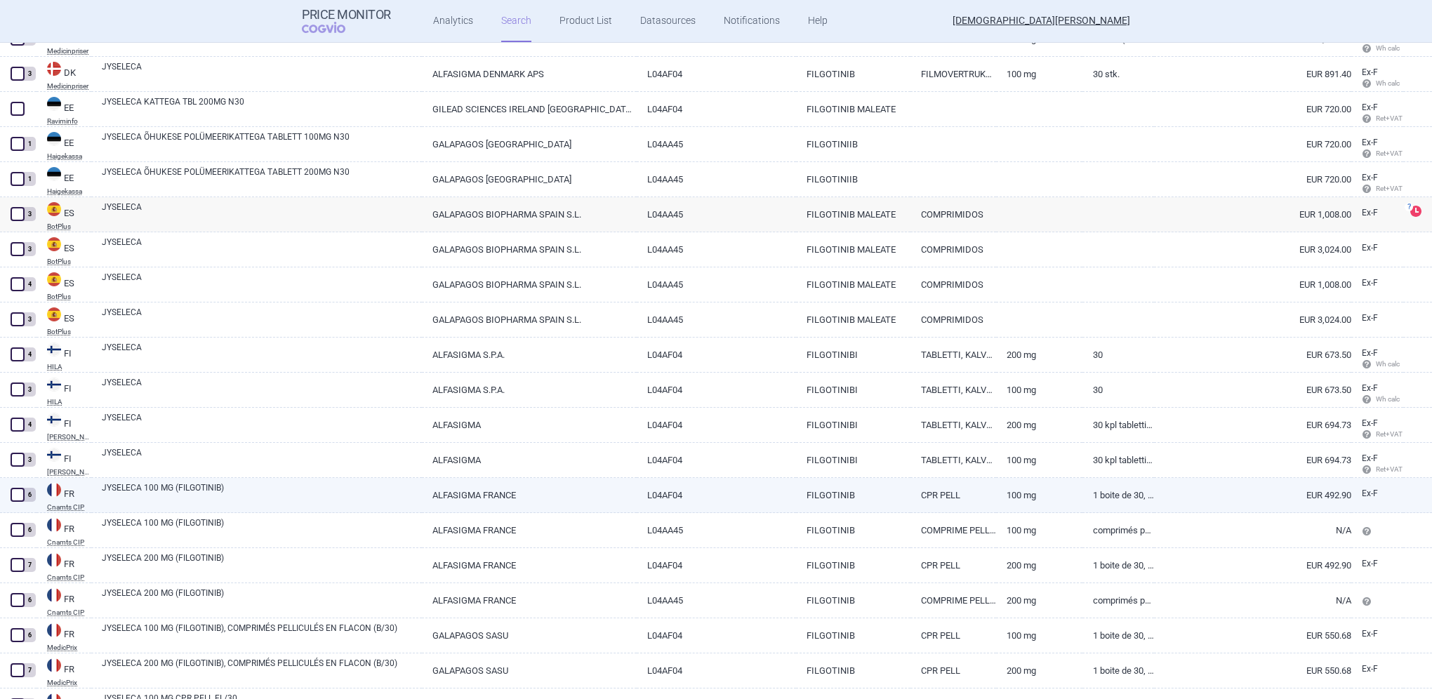
click at [128, 491] on link "JYSELECA 100 MG (FILGOTINIB)" at bounding box center [262, 494] width 320 height 25
select select "EUR"
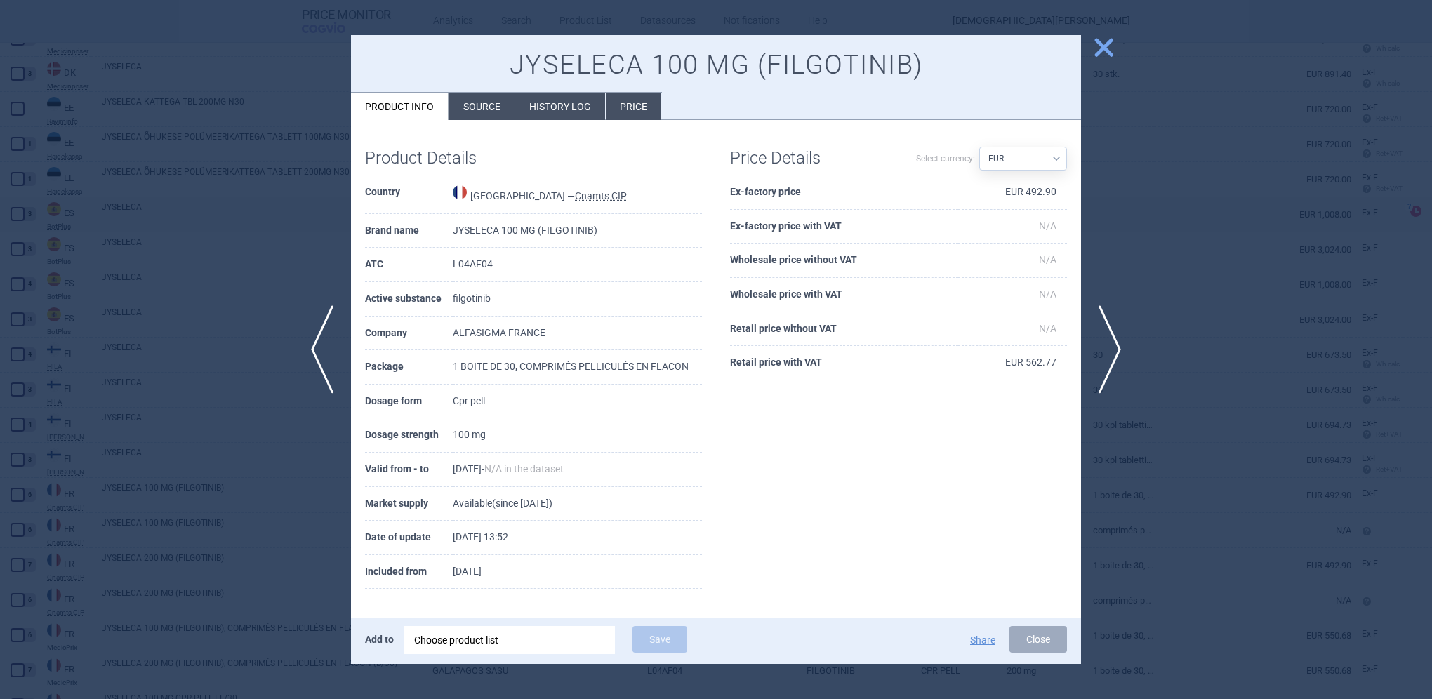
click at [475, 111] on li "Source" at bounding box center [481, 106] width 65 height 27
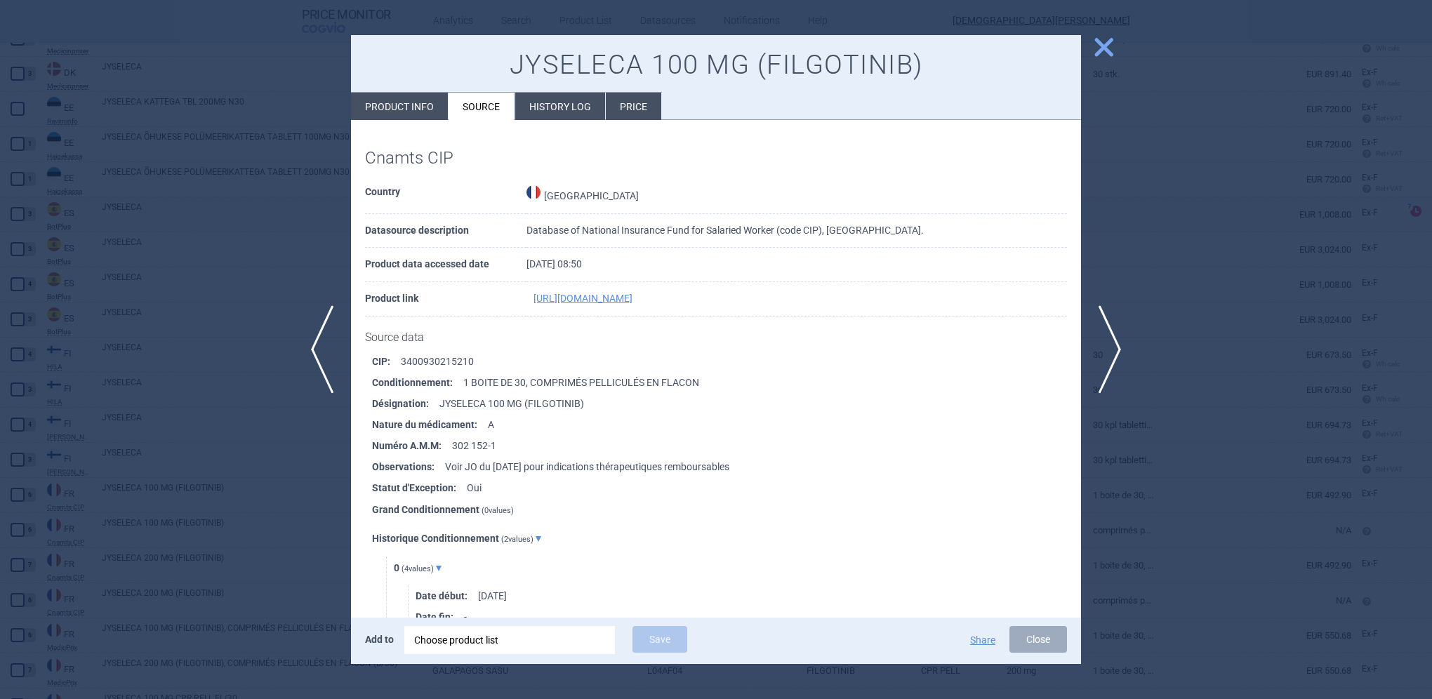
click at [1111, 51] on span "close" at bounding box center [1104, 47] width 25 height 25
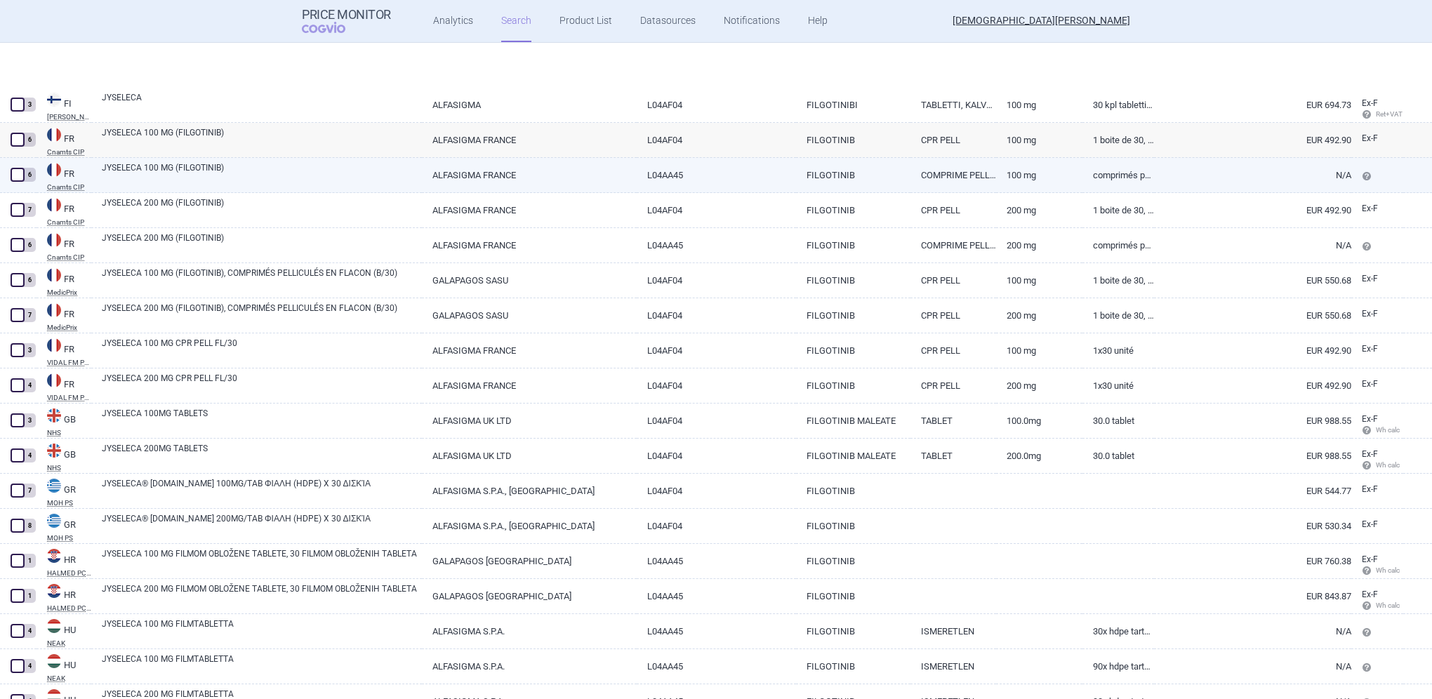
scroll to position [4482, 0]
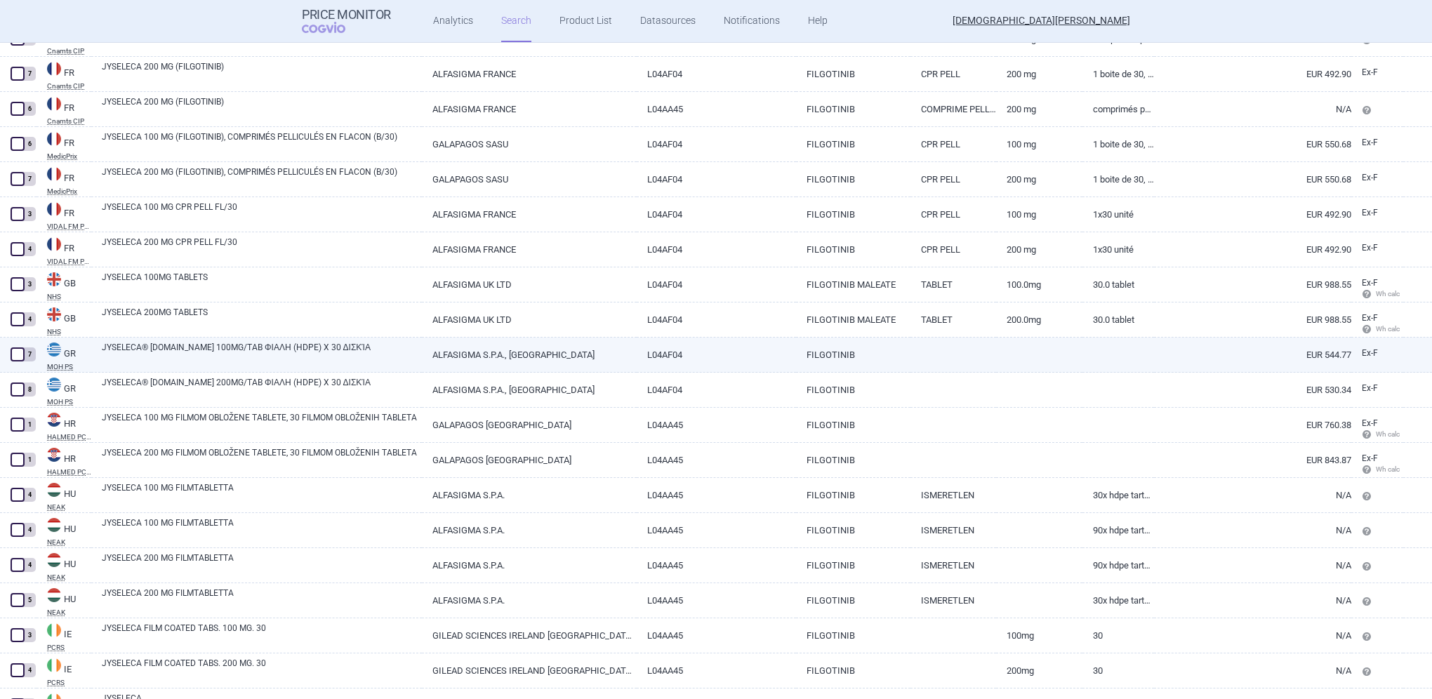
click at [146, 352] on link "JYSELECA® [DOMAIN_NAME] 100MG/TAB ΦΙΑΛΗ (HDPE) X 30 ΔΙΣΚΊΑ" at bounding box center [262, 353] width 320 height 25
select select "EUR"
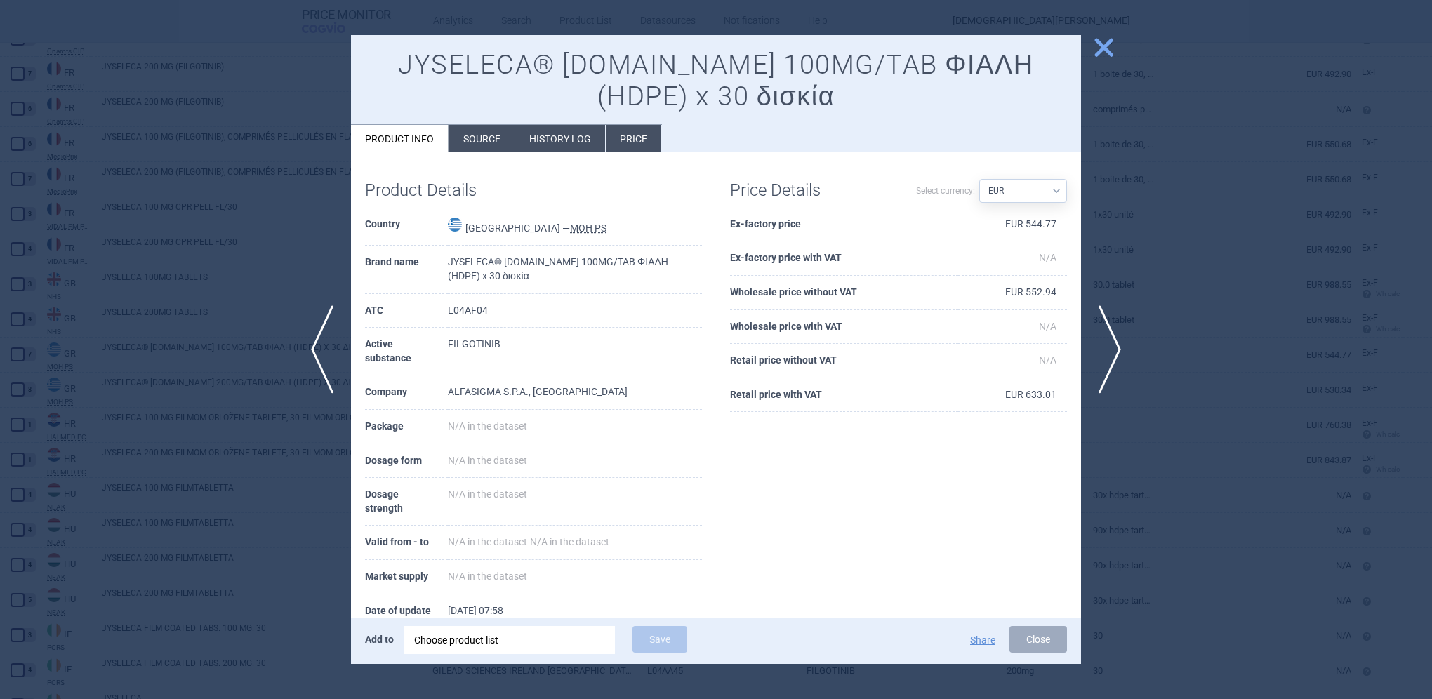
click at [494, 135] on li "Source" at bounding box center [481, 138] width 65 height 27
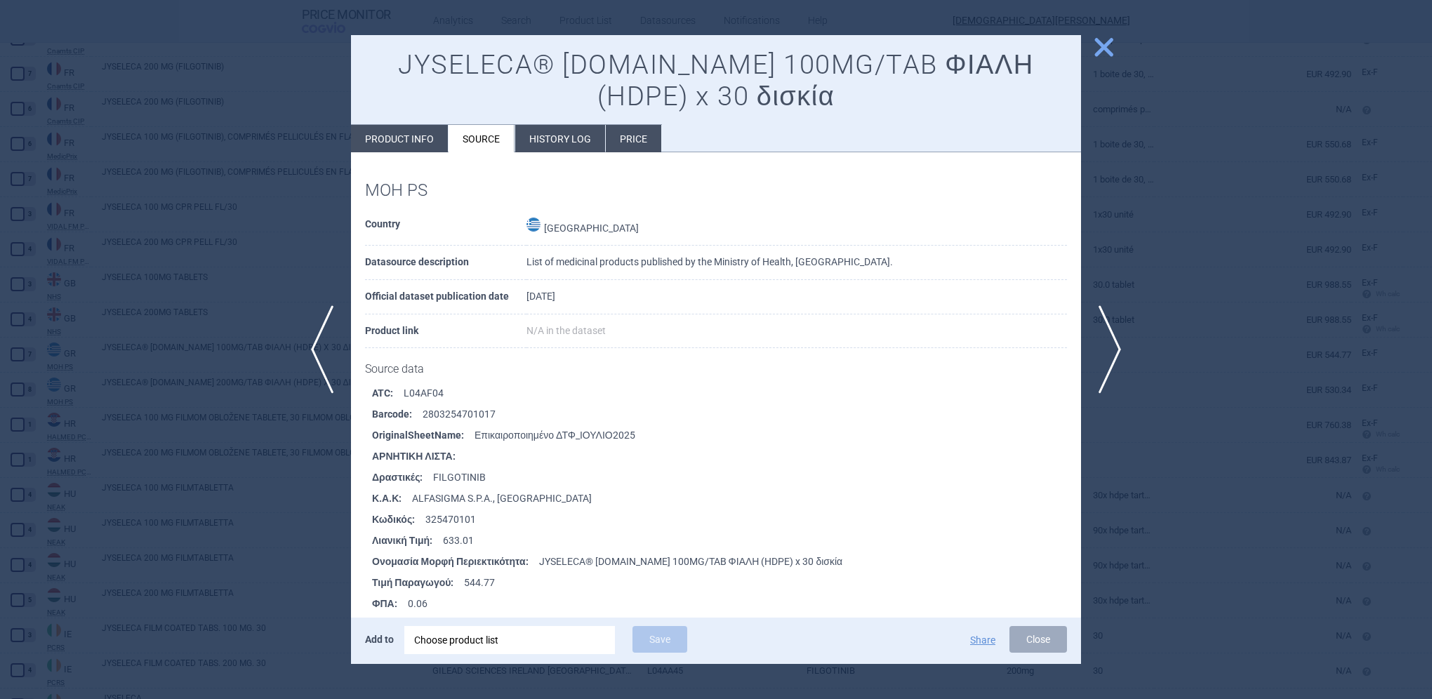
click at [1106, 48] on span "close" at bounding box center [1104, 47] width 25 height 25
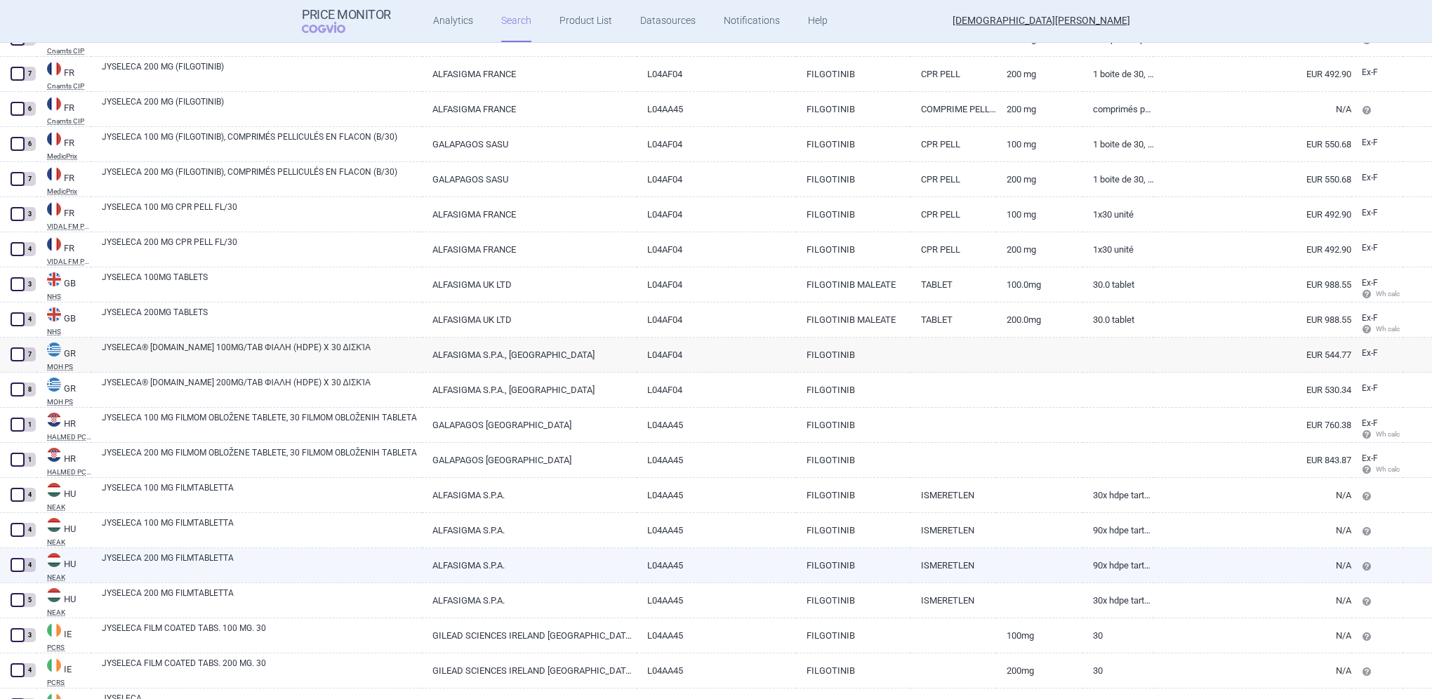
scroll to position [4622, 0]
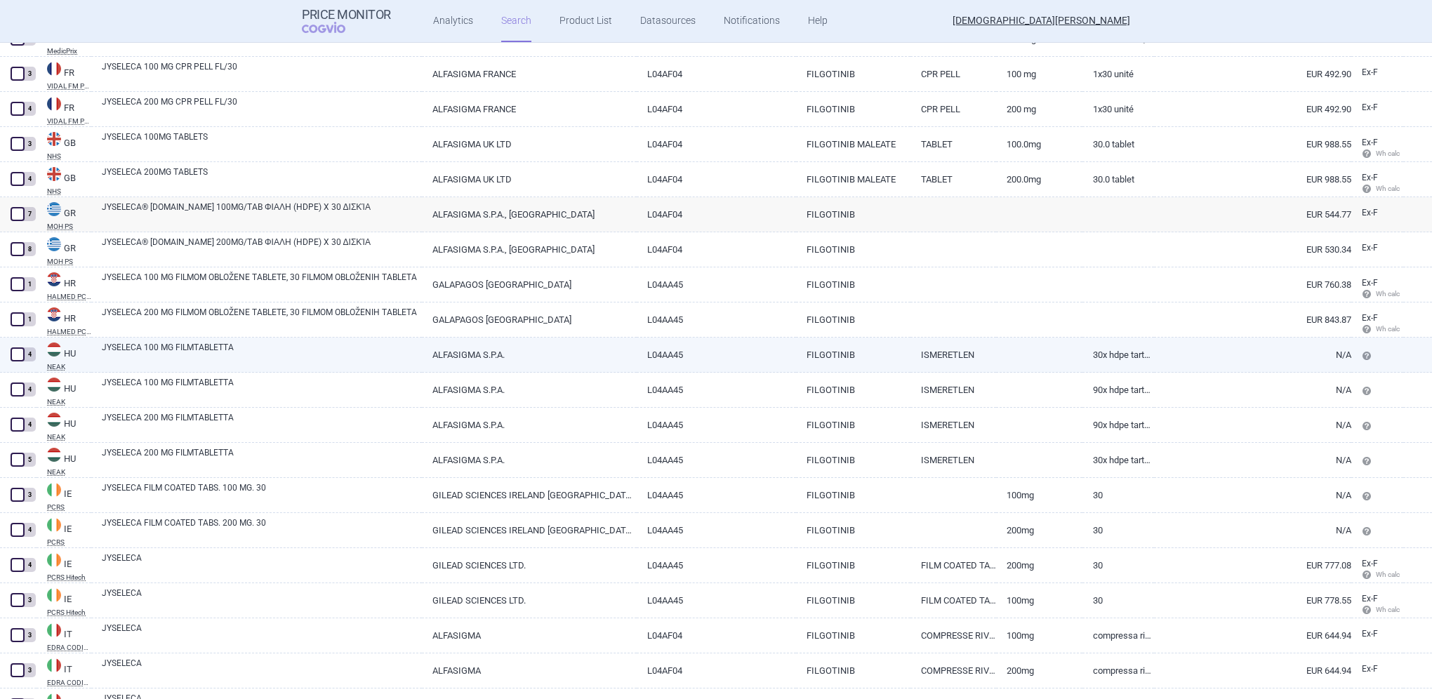
click at [172, 351] on link "JYSELECA 100 MG FILMTABLETTA" at bounding box center [262, 353] width 320 height 25
select select "EUR"
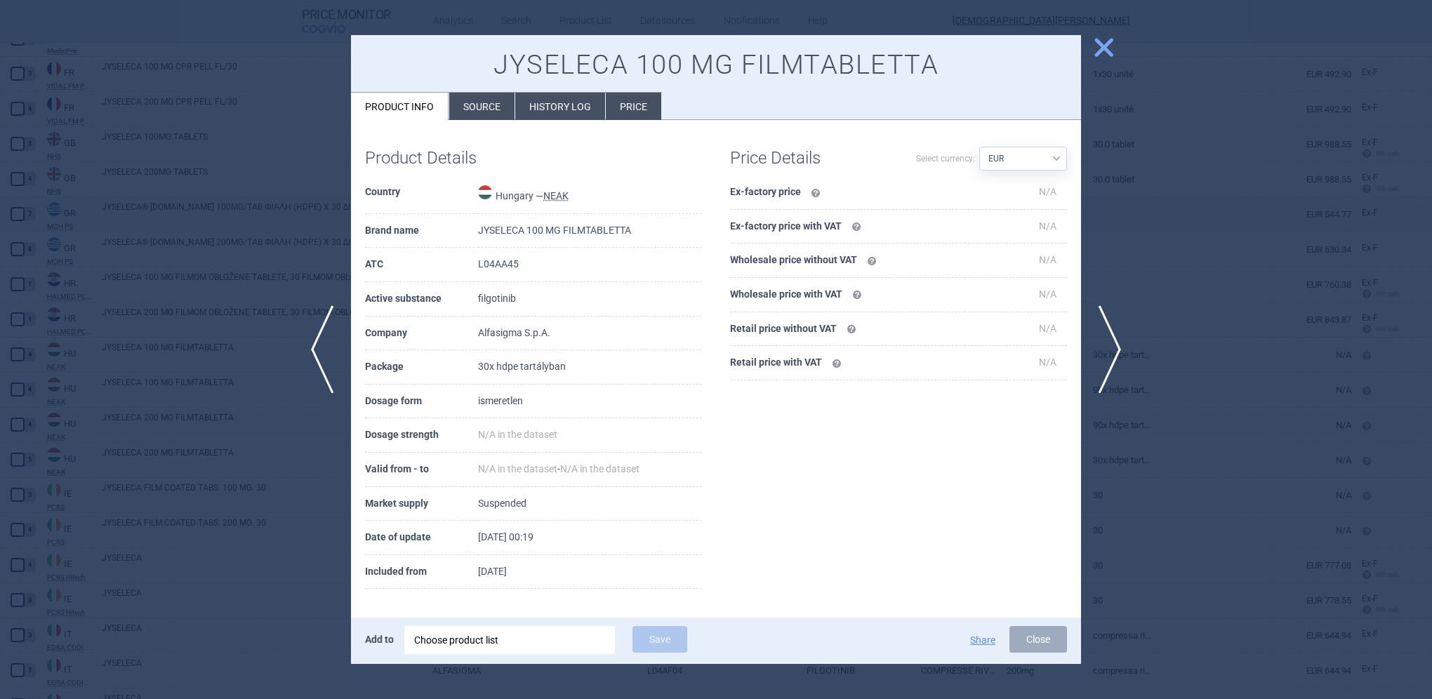
click at [483, 120] on li "Source" at bounding box center [481, 106] width 65 height 27
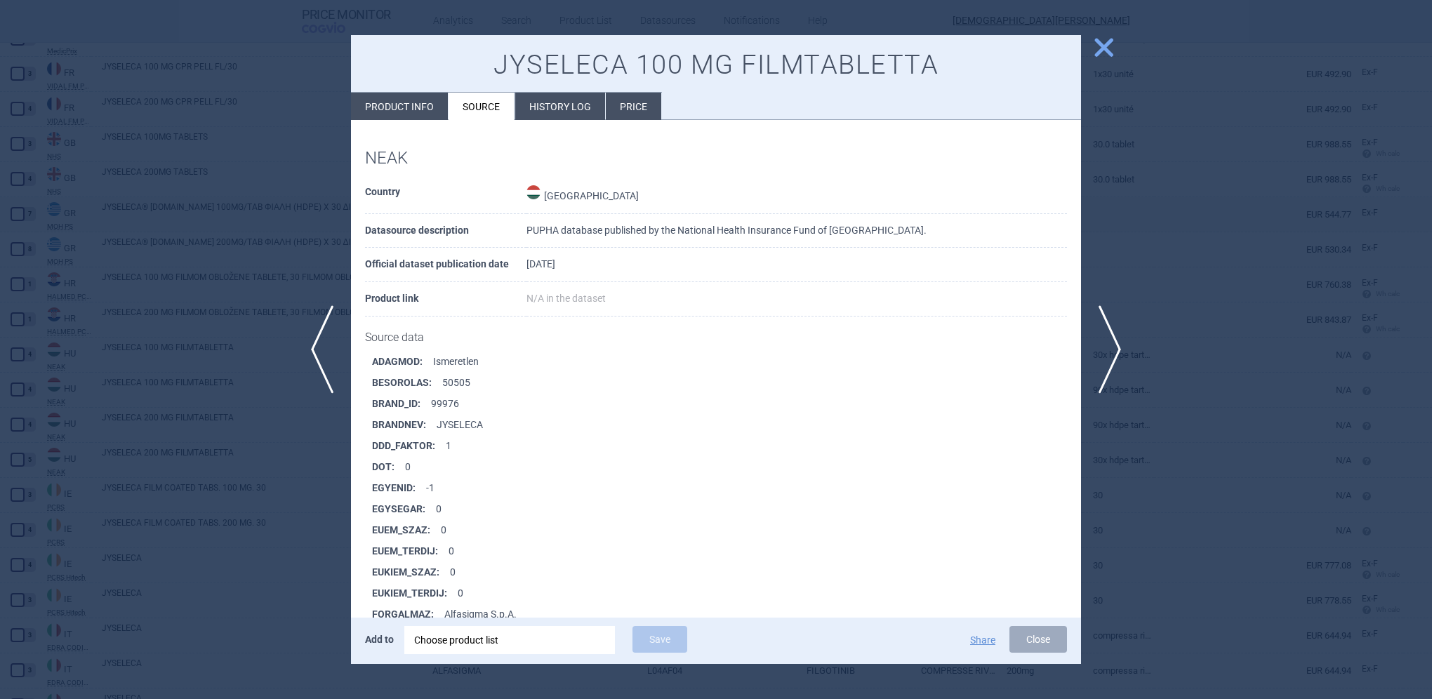
click at [563, 111] on li "History log" at bounding box center [560, 106] width 90 height 27
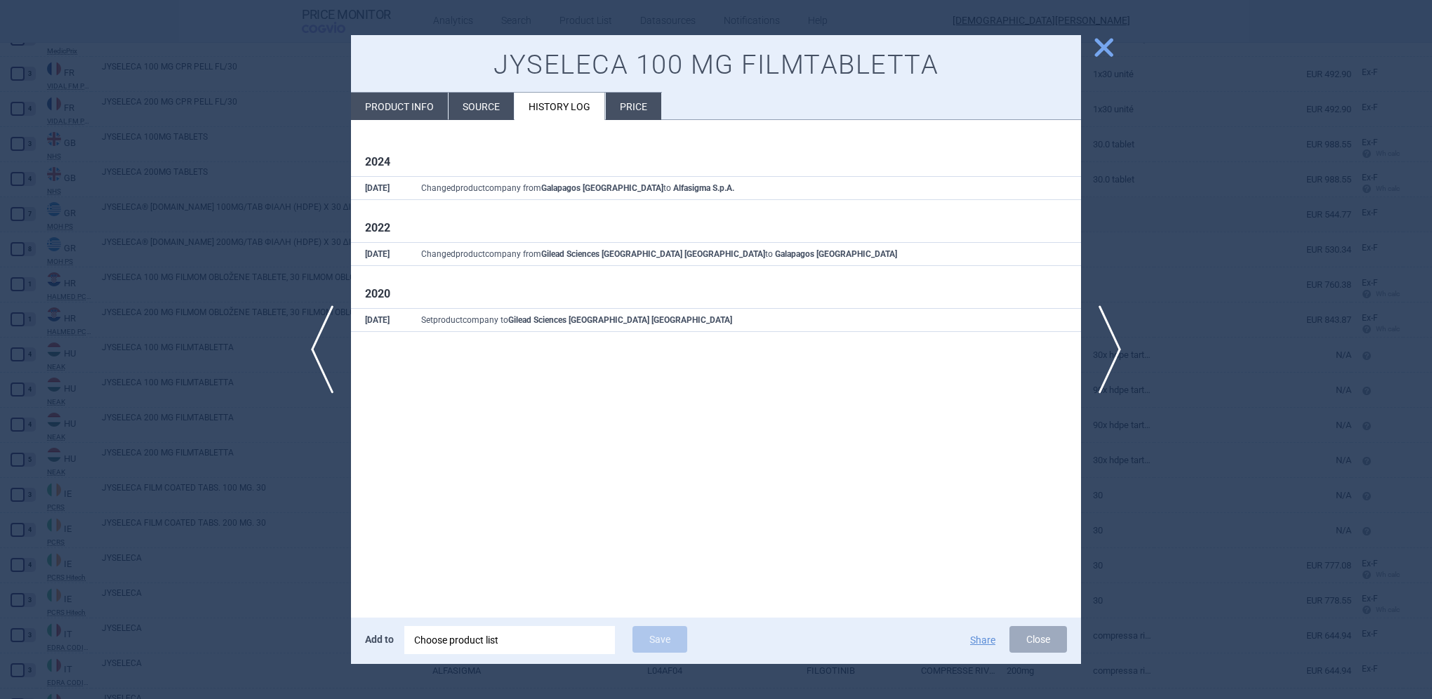
click at [471, 110] on li "Source" at bounding box center [481, 106] width 65 height 27
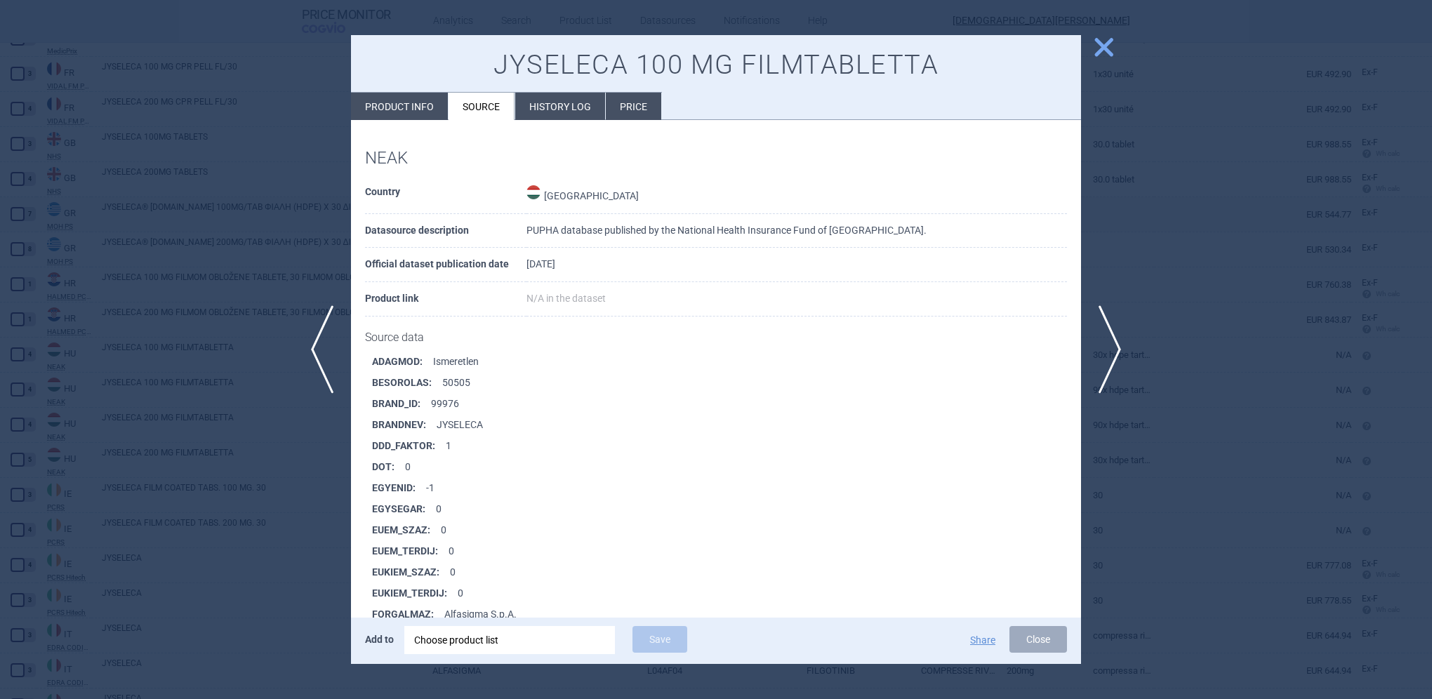
click at [1104, 48] on span "close" at bounding box center [1104, 47] width 25 height 25
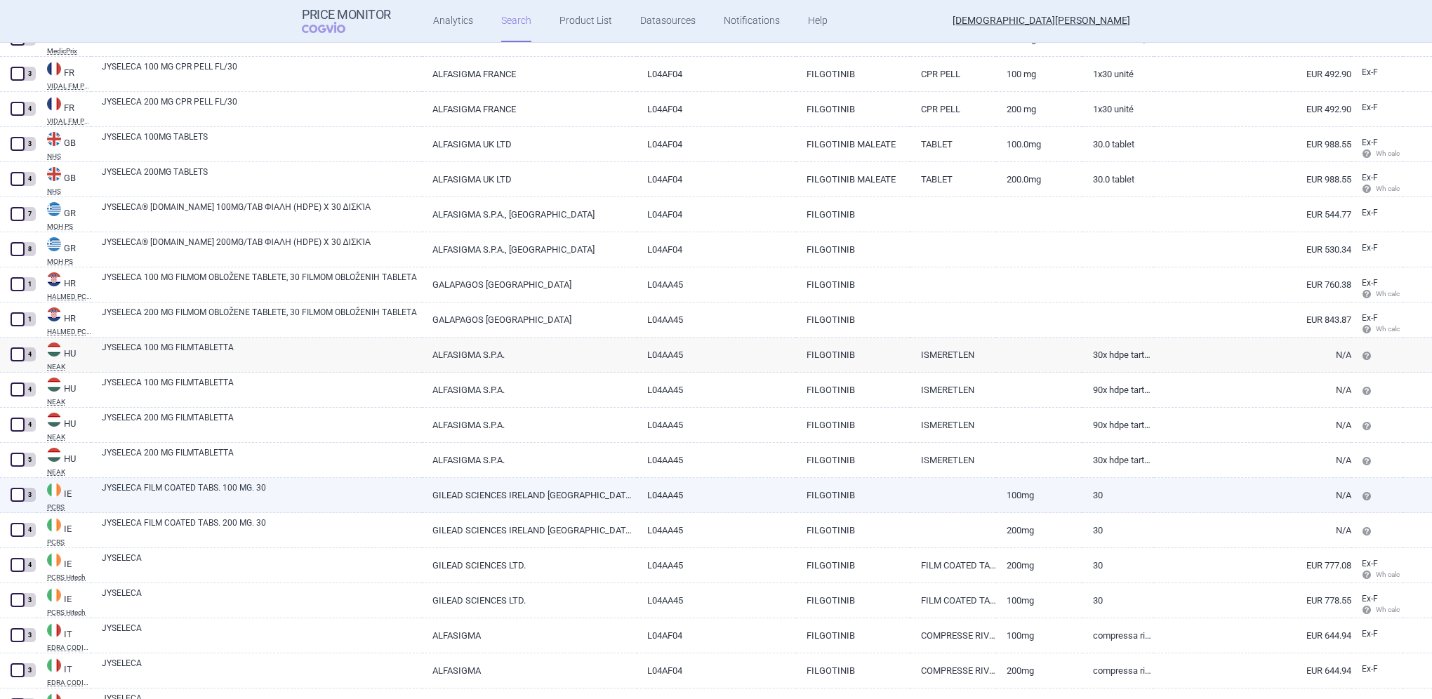
click at [161, 489] on link "JYSELECA FILM COATED TABS. 100 MG. 30" at bounding box center [262, 494] width 320 height 25
select select "EUR"
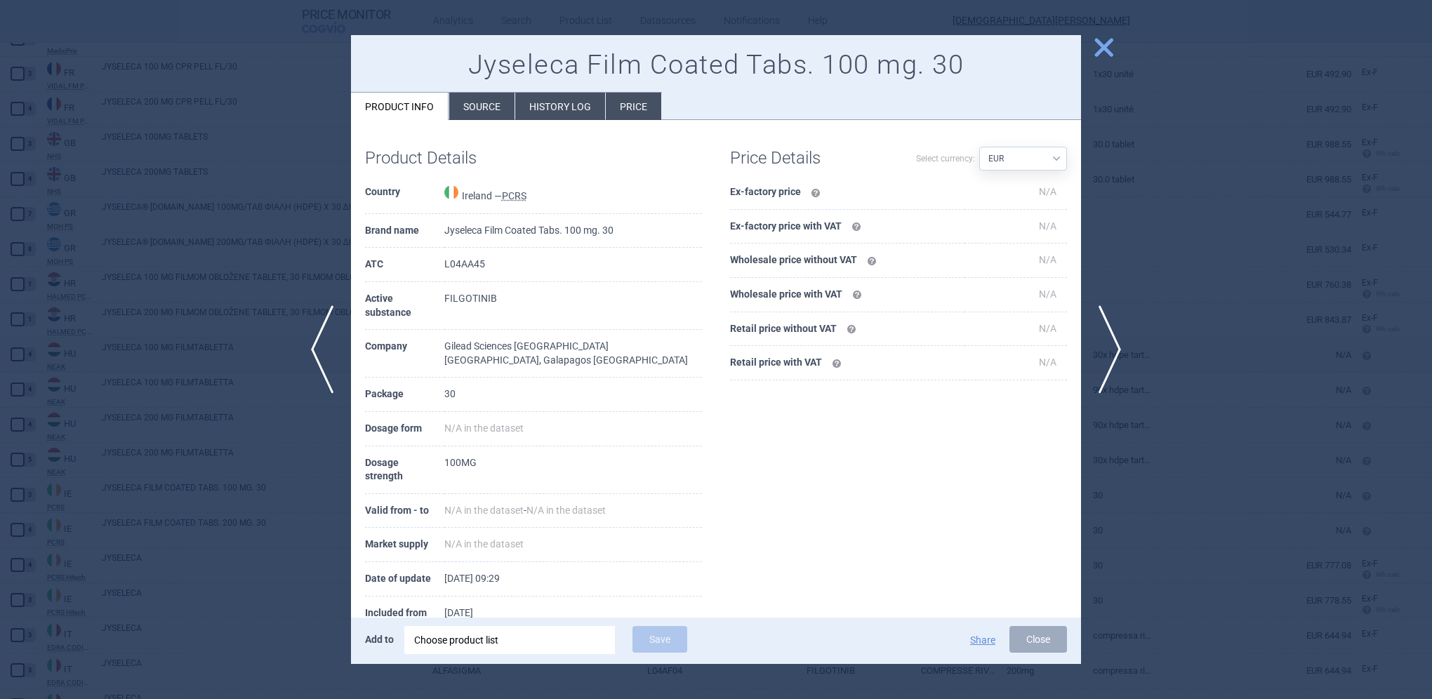
click at [480, 105] on li "Source" at bounding box center [481, 106] width 65 height 27
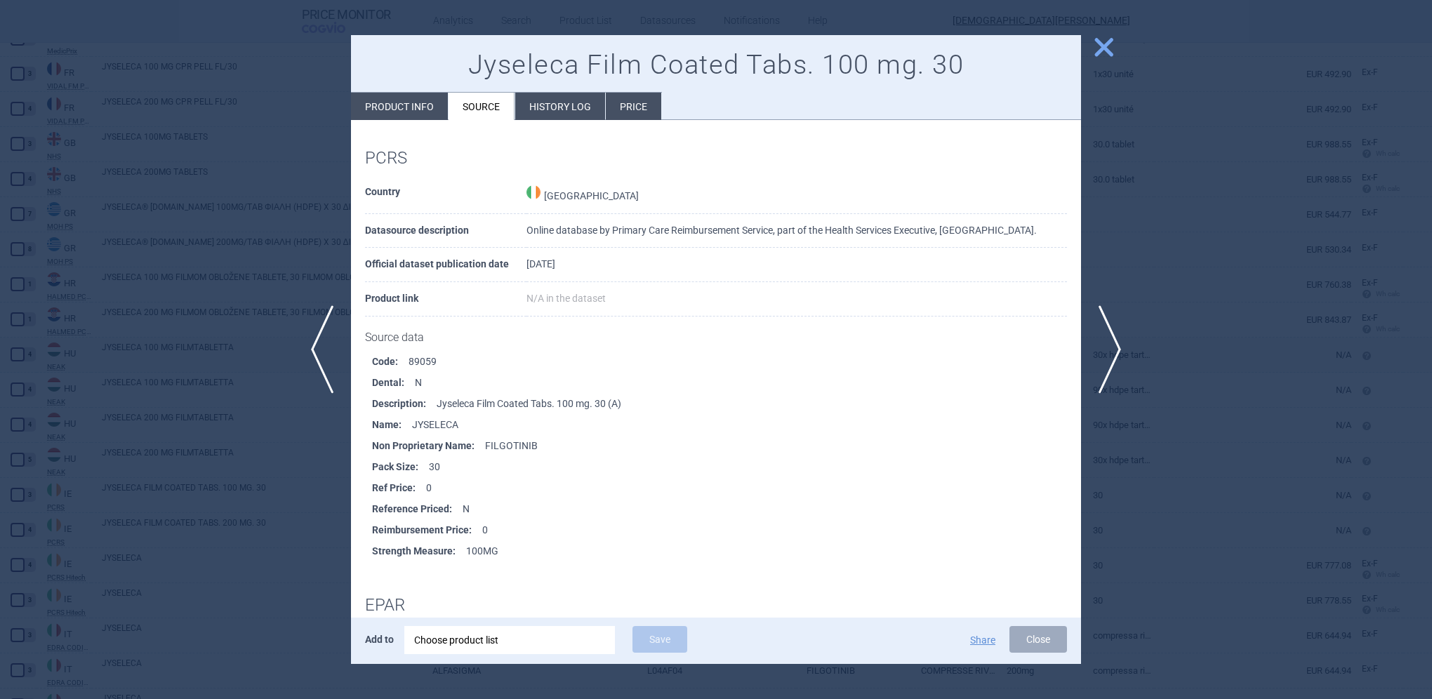
click at [1105, 46] on span "close" at bounding box center [1104, 47] width 25 height 25
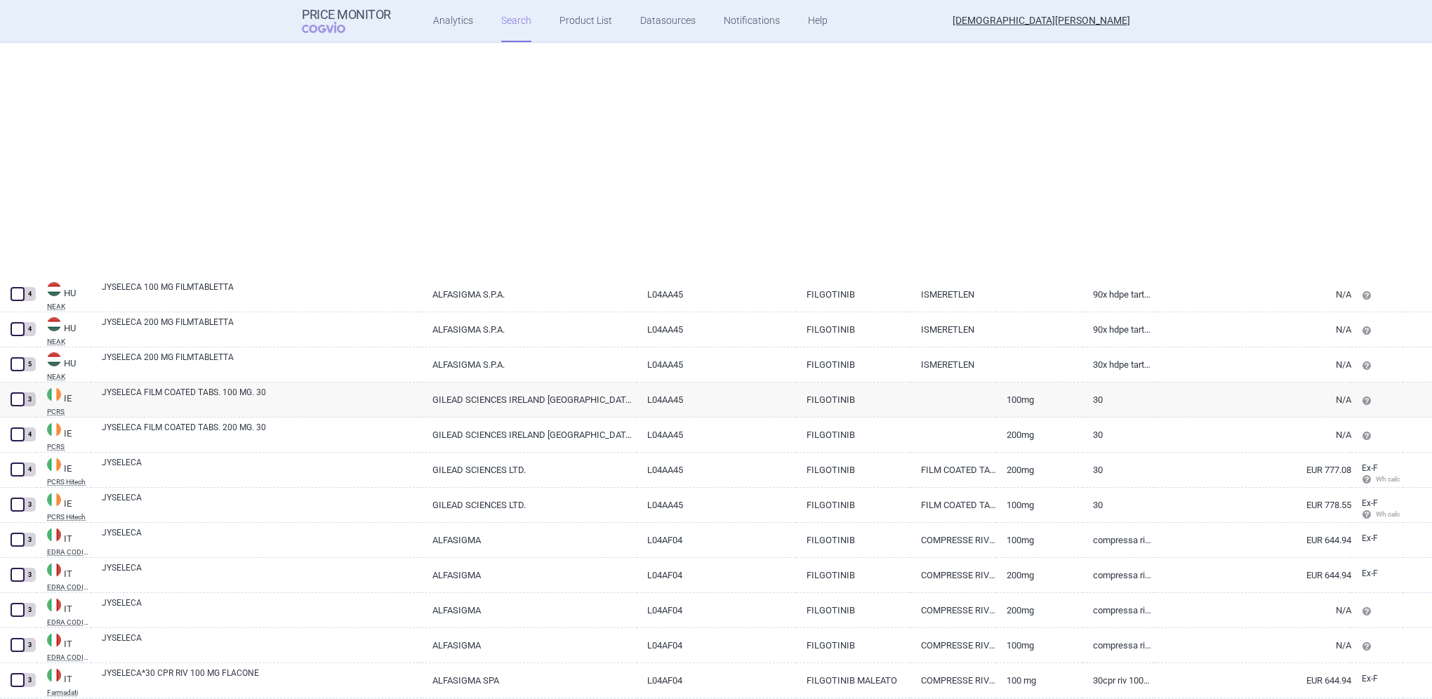
scroll to position [5043, 0]
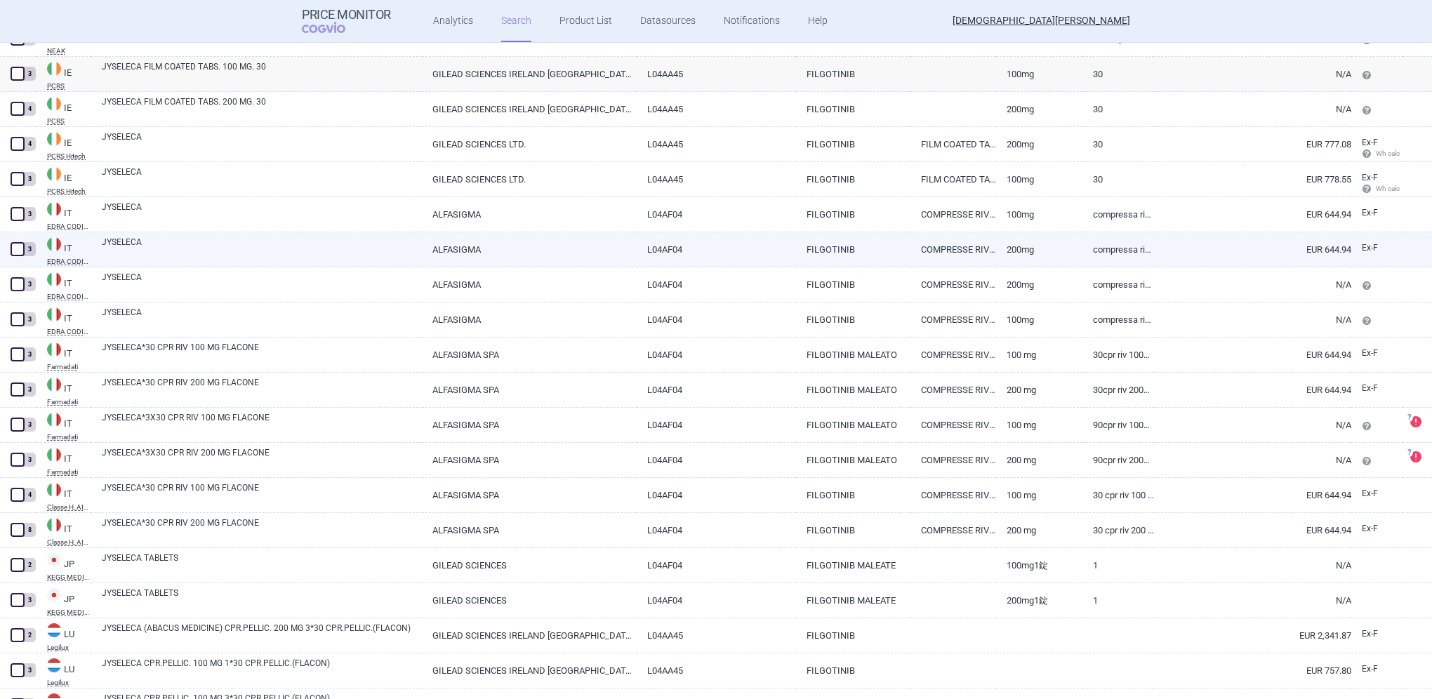
click at [135, 242] on link "JYSELECA" at bounding box center [262, 248] width 320 height 25
select select "EUR"
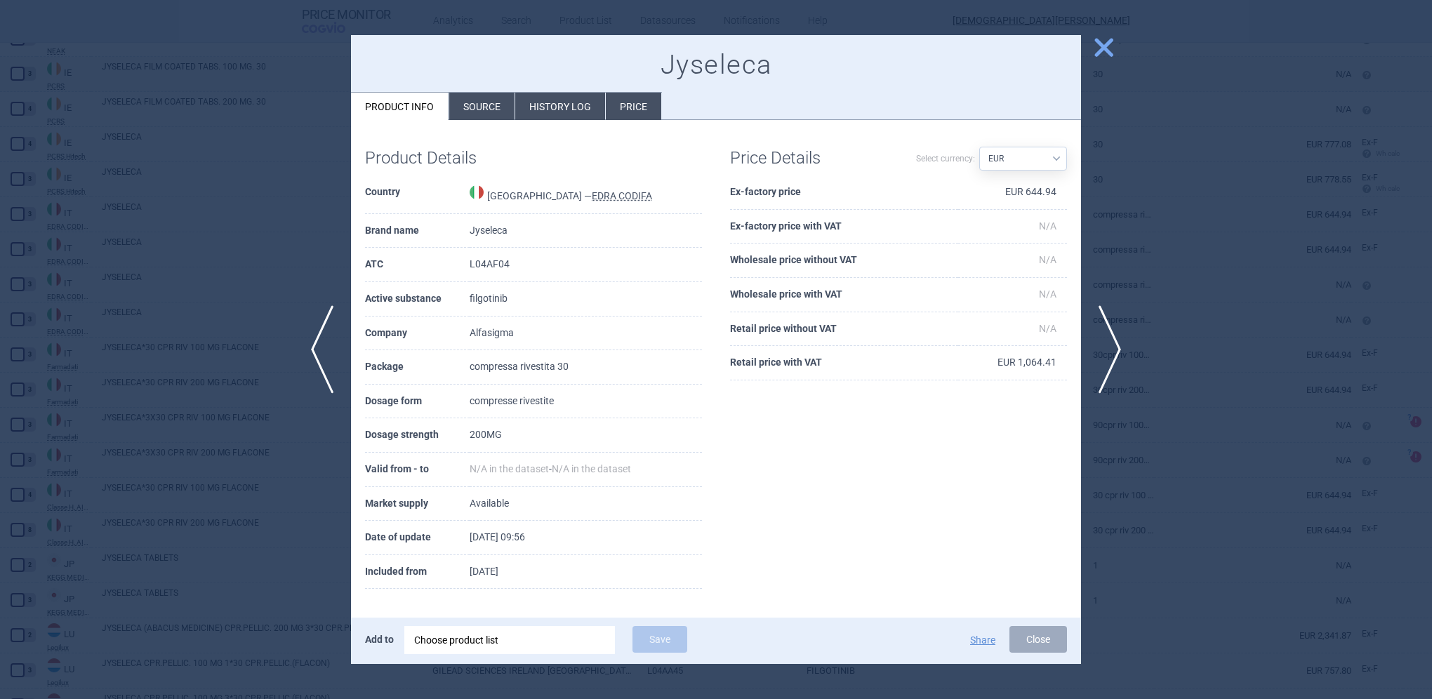
click at [481, 103] on li "Source" at bounding box center [481, 106] width 65 height 27
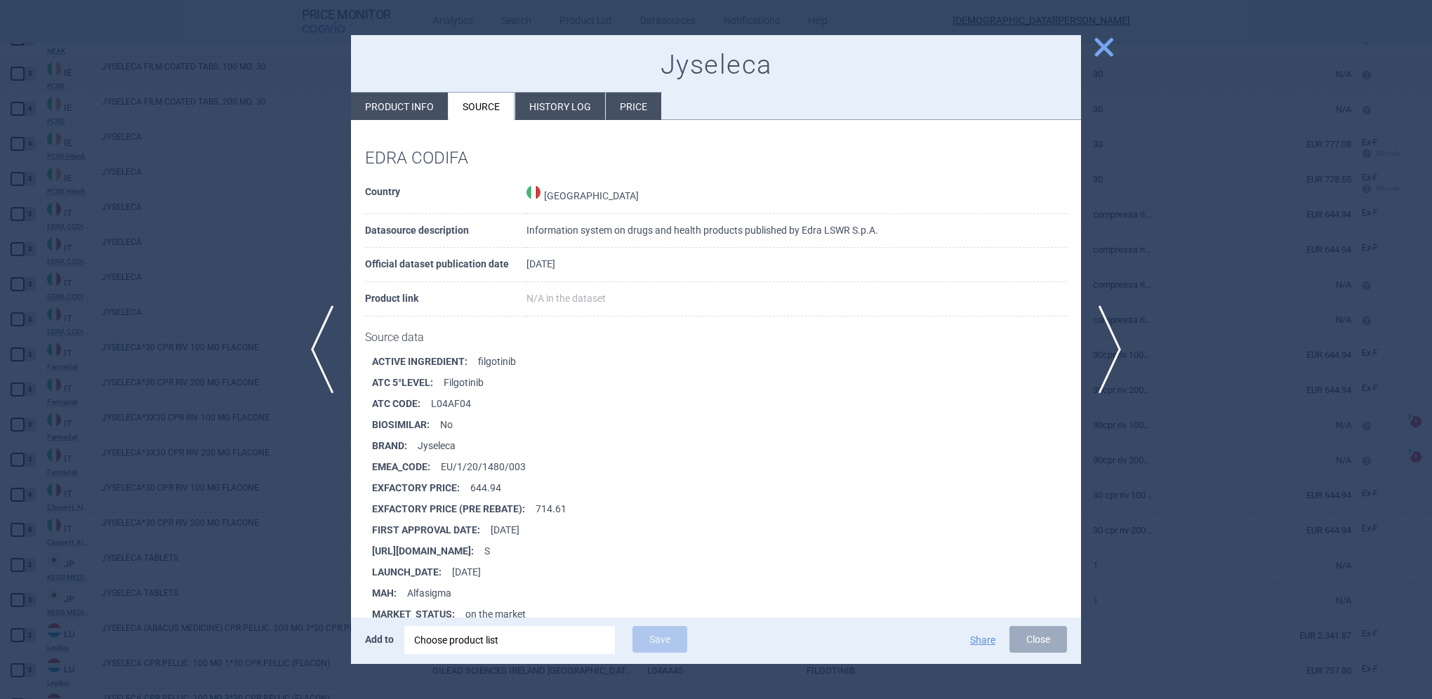
click at [1104, 37] on span "close" at bounding box center [1104, 47] width 25 height 25
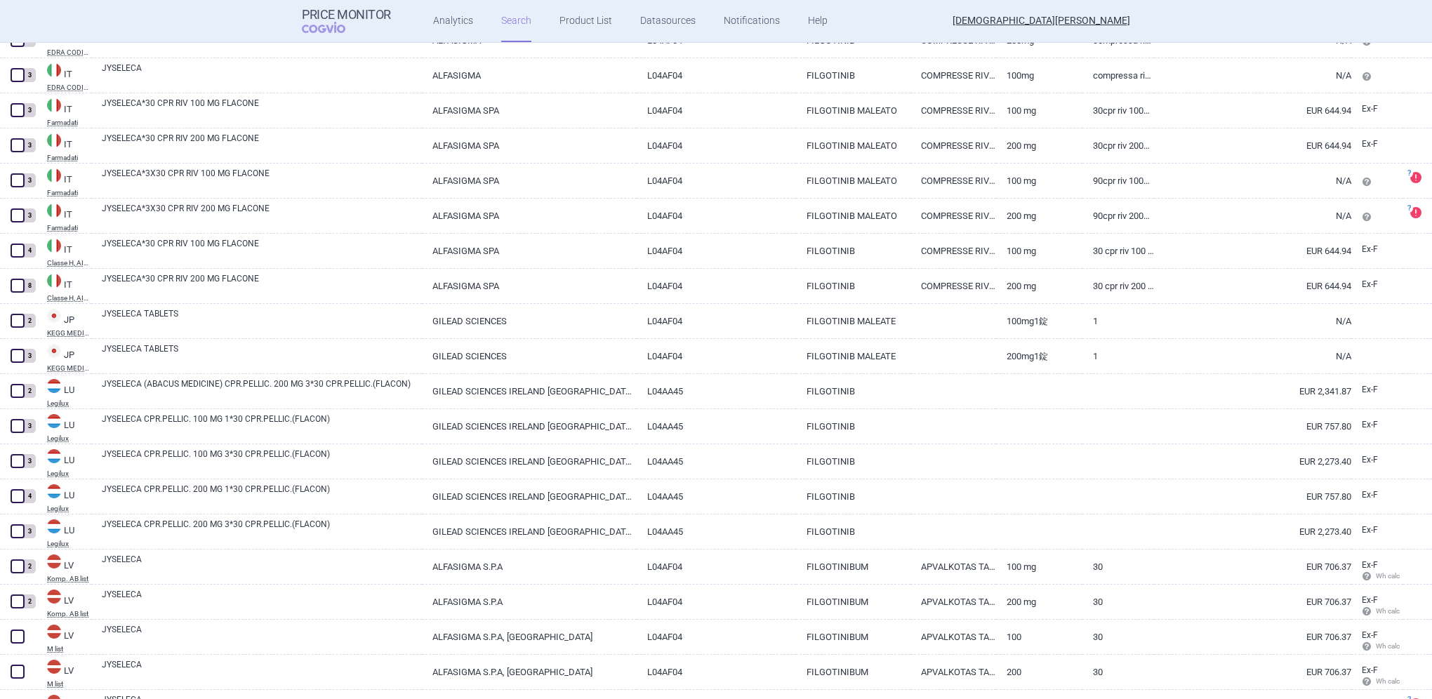
scroll to position [5324, 0]
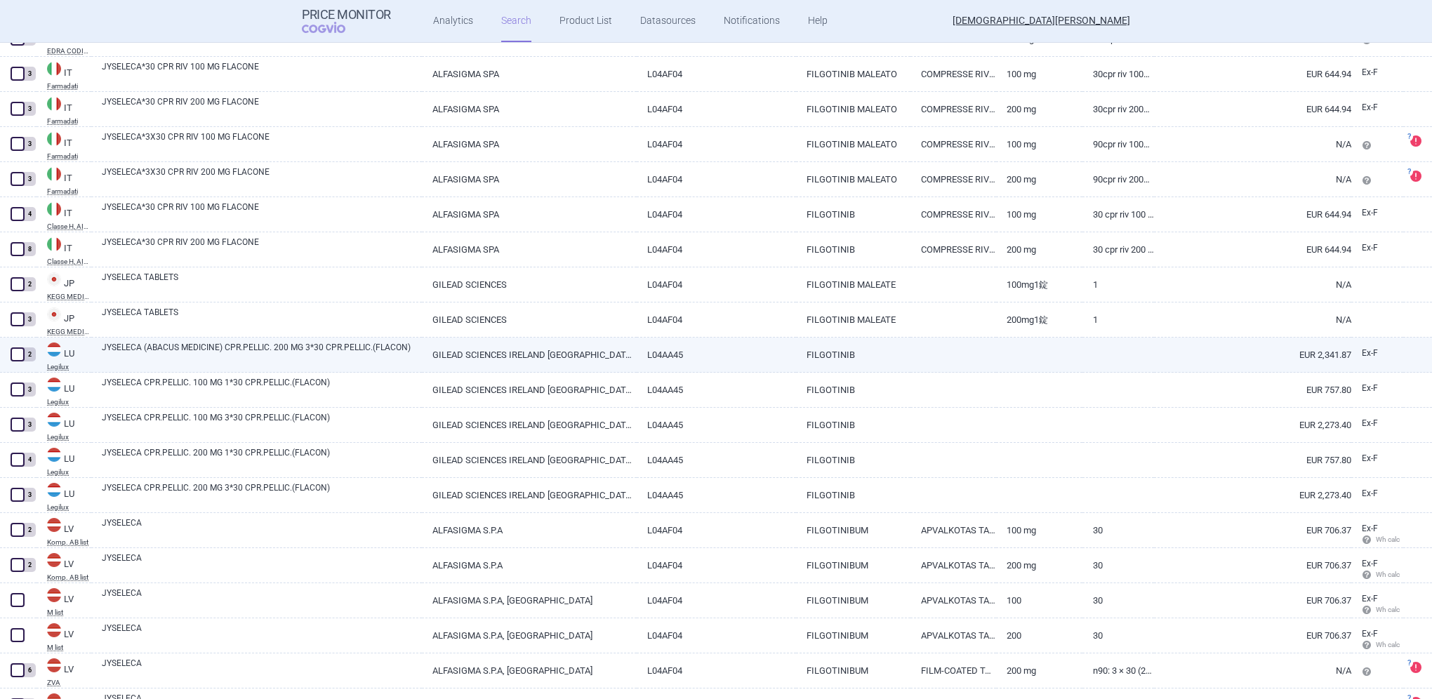
click at [135, 350] on link "JYSELECA (ABACUS MEDICINE) CPR.PELLIC. 200 MG 3*30 CPR.PELLIC.(FLACON)" at bounding box center [262, 353] width 320 height 25
select select "EUR"
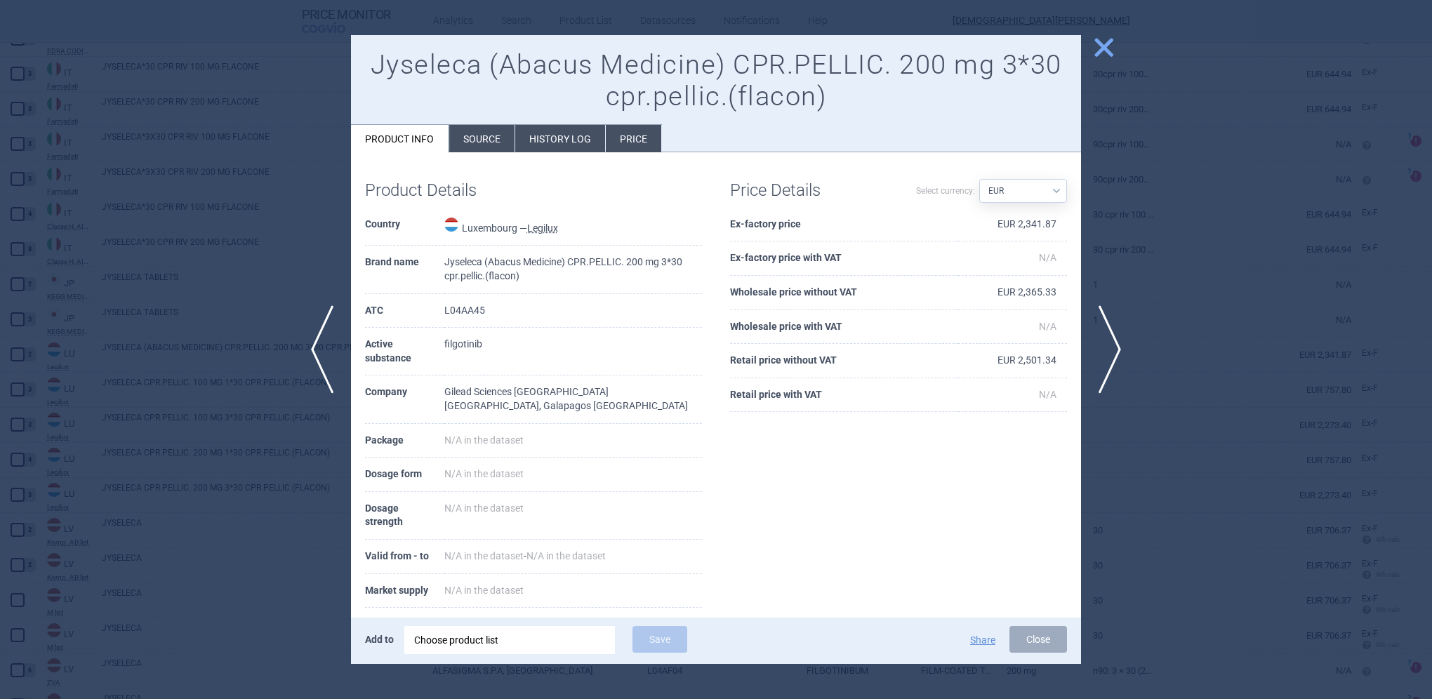
click at [460, 138] on li "Source" at bounding box center [481, 138] width 65 height 27
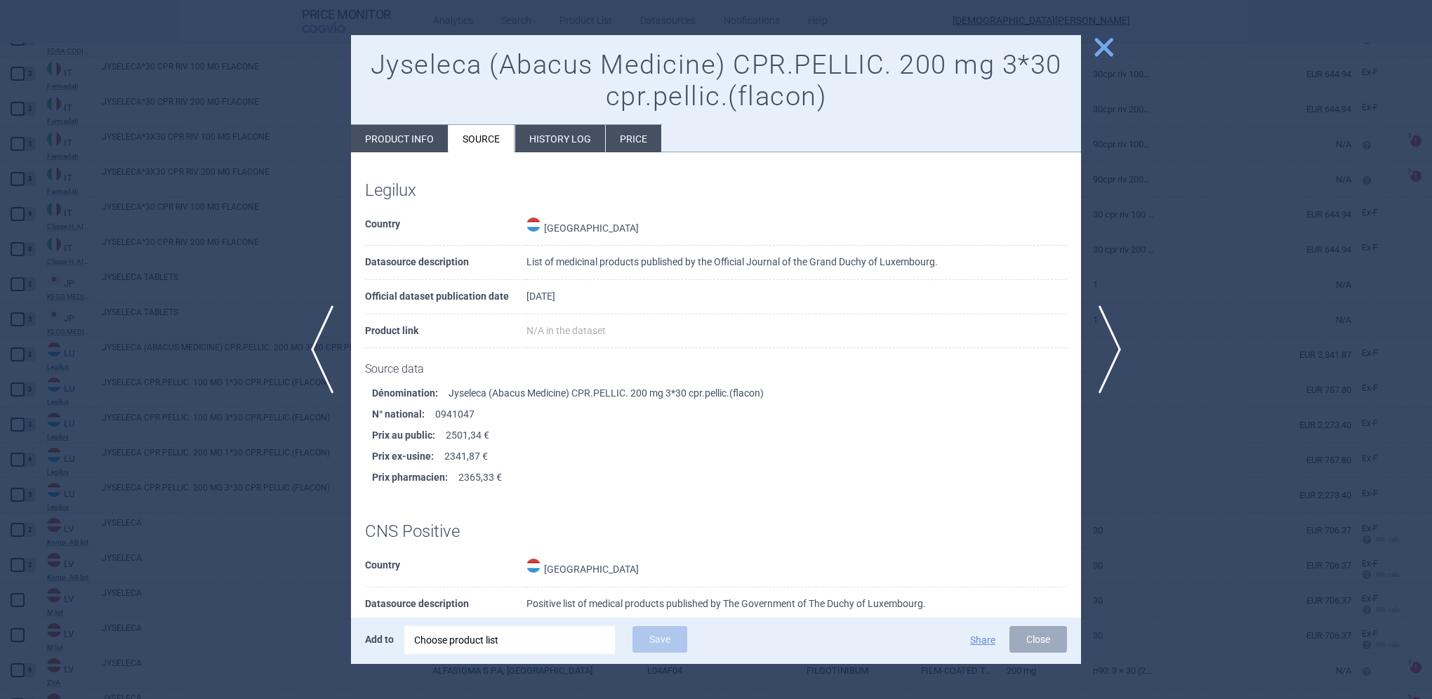
click at [1093, 44] on span "close" at bounding box center [1104, 47] width 25 height 25
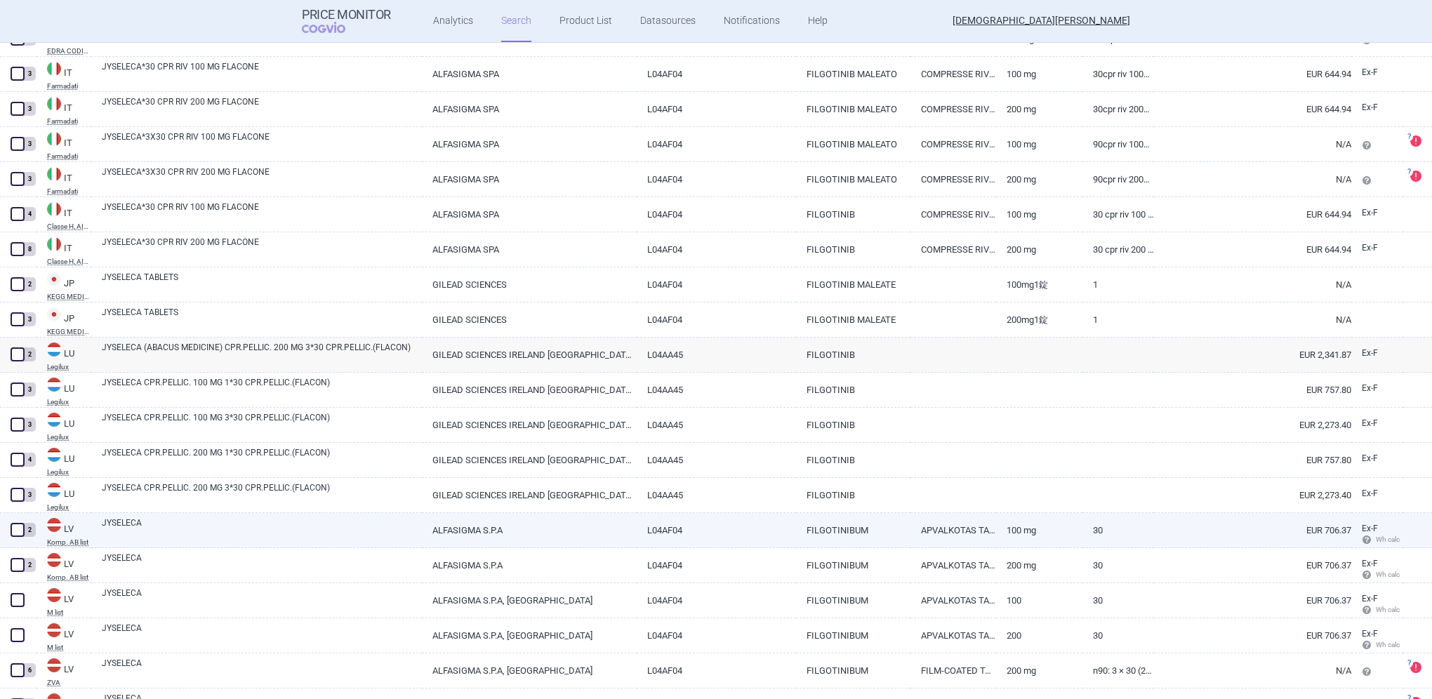
click at [121, 527] on link "JYSELECA" at bounding box center [262, 529] width 320 height 25
select select "EUR"
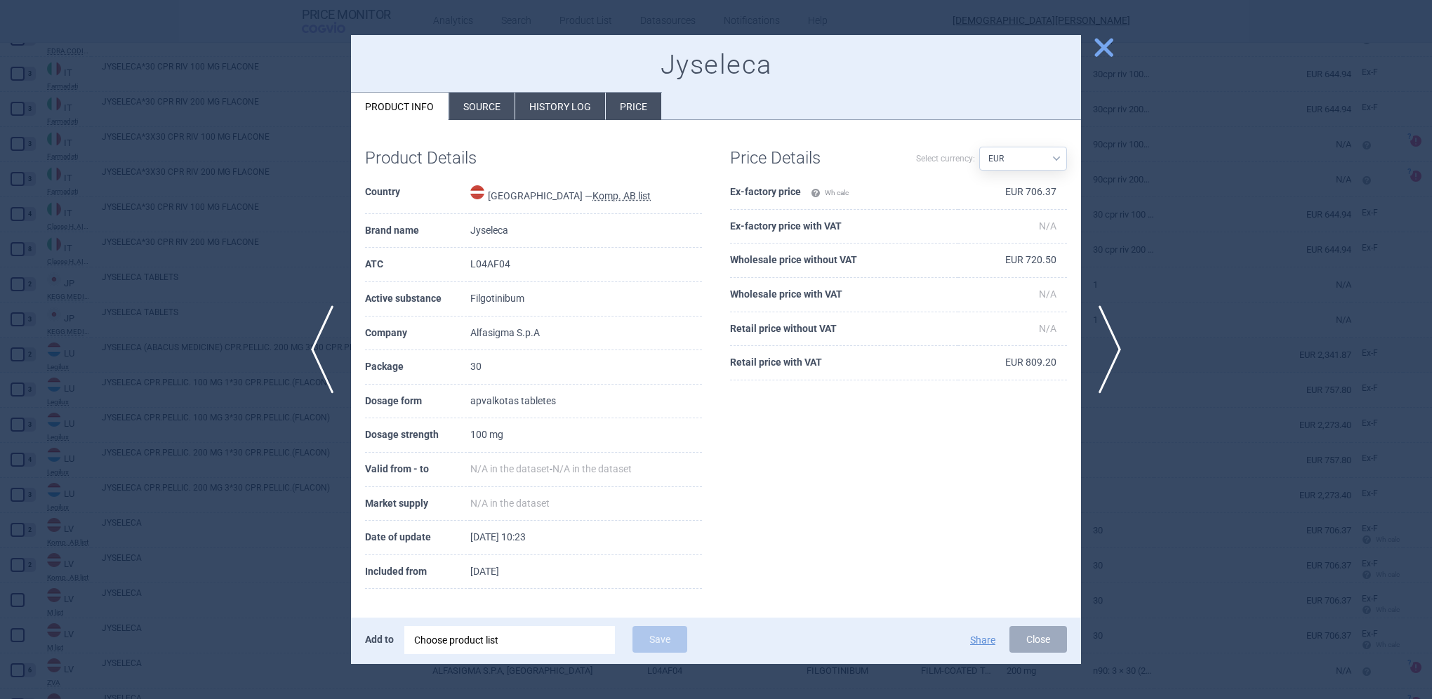
click at [477, 115] on li "Source" at bounding box center [481, 106] width 65 height 27
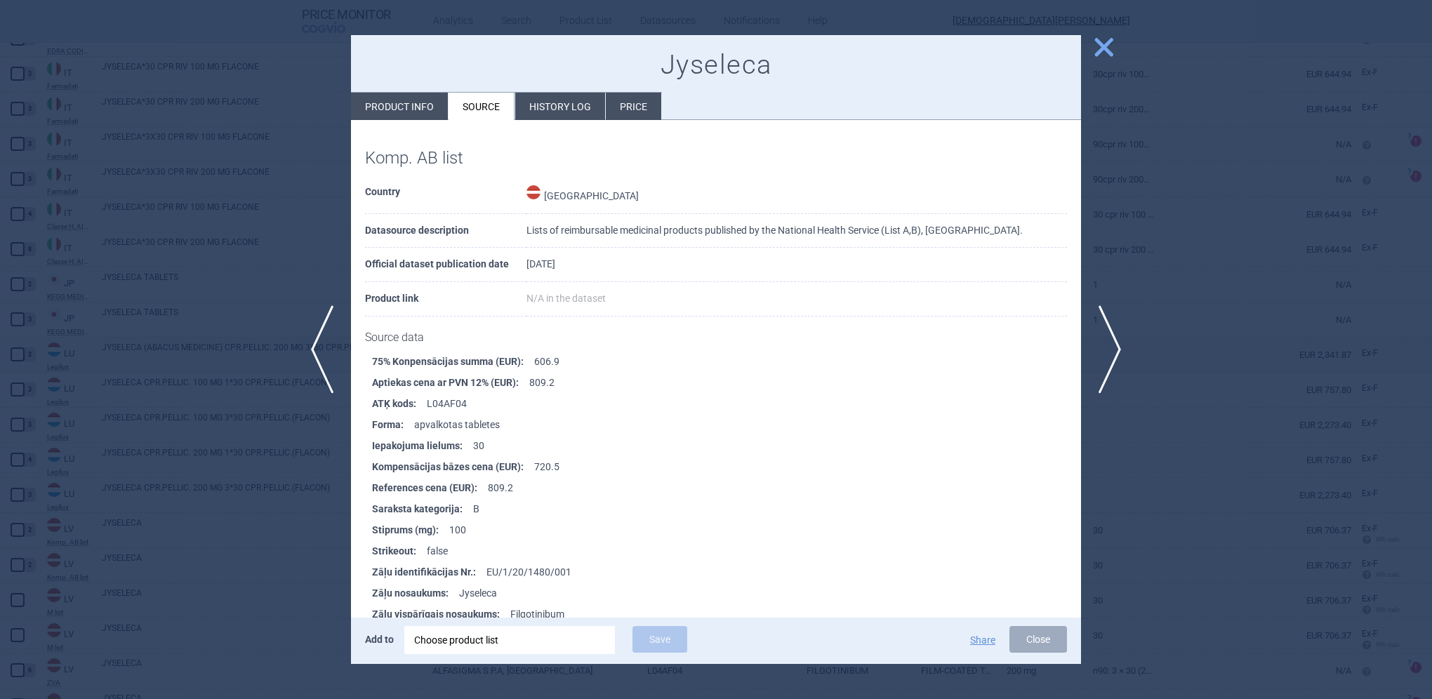
click at [1104, 51] on span "close" at bounding box center [1104, 47] width 25 height 25
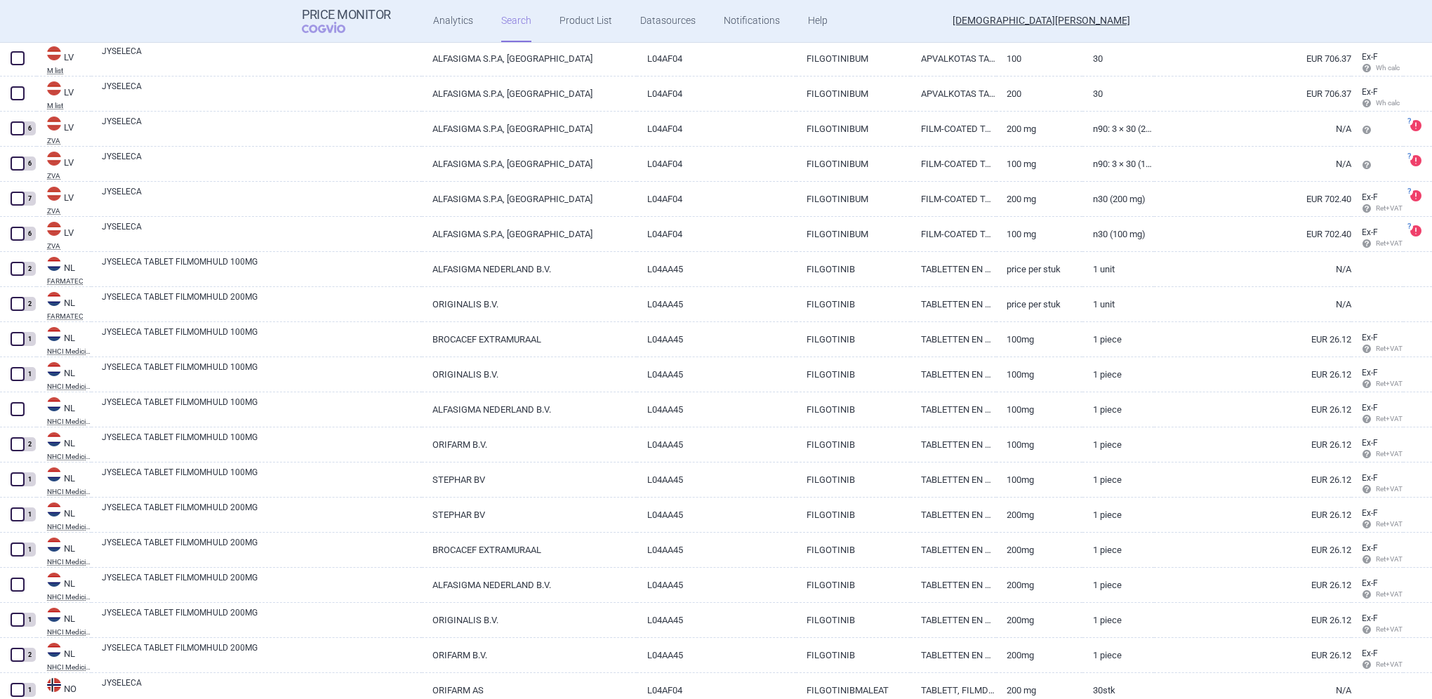
scroll to position [5886, 0]
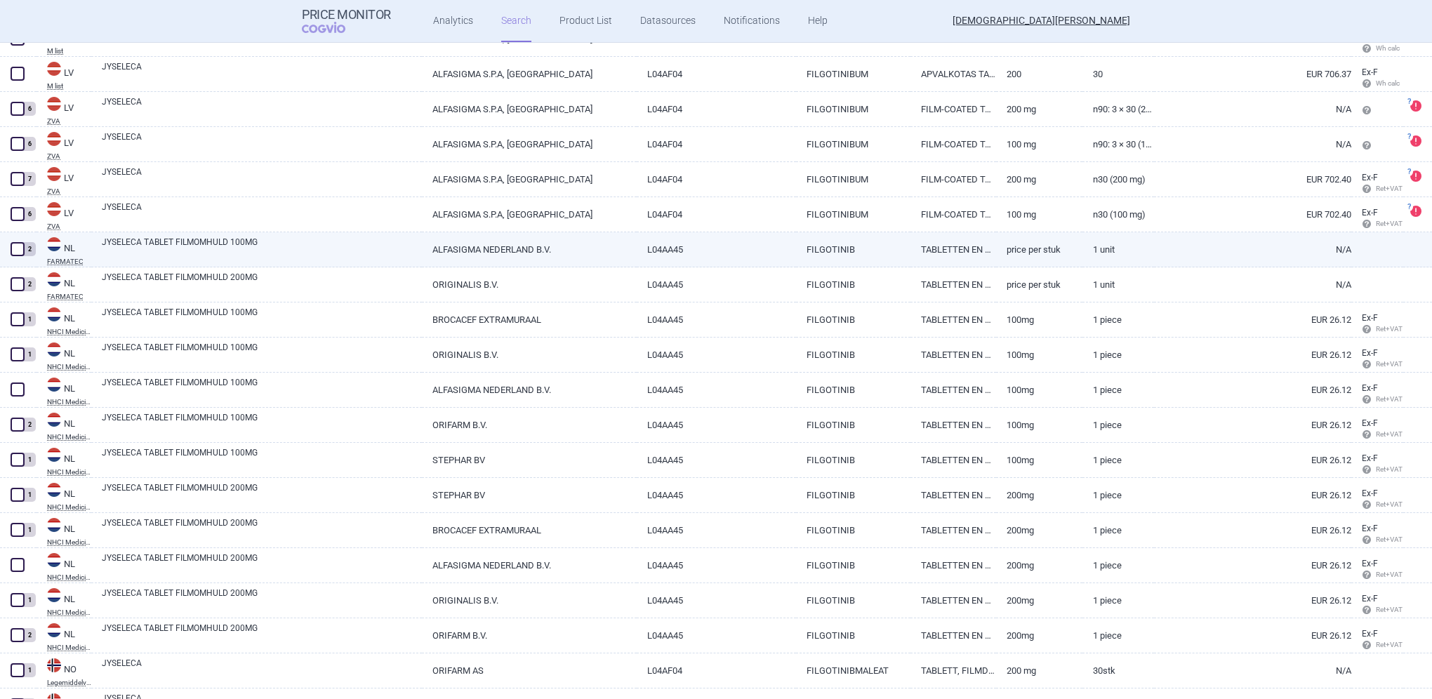
click at [185, 244] on link "JYSELECA TABLET FILMOMHULD 100MG" at bounding box center [262, 248] width 320 height 25
select select "EUR"
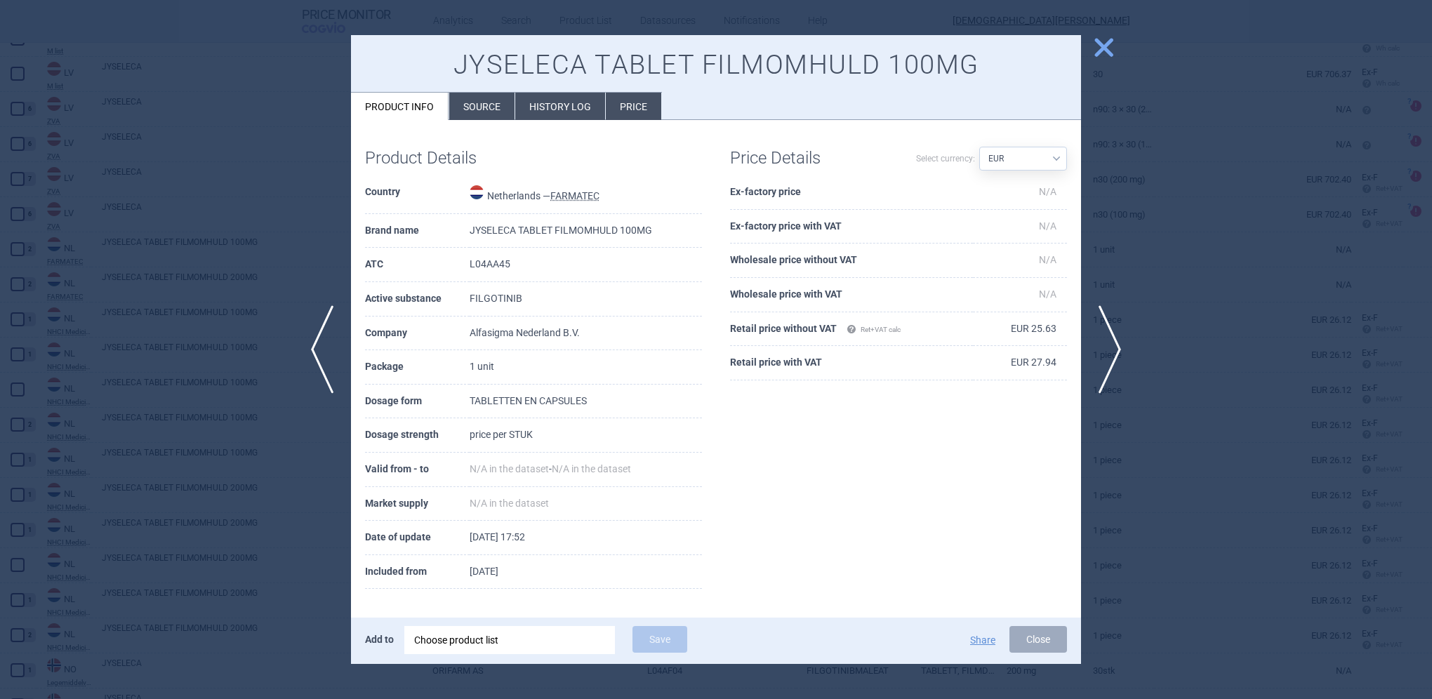
click at [479, 101] on li "Source" at bounding box center [481, 106] width 65 height 27
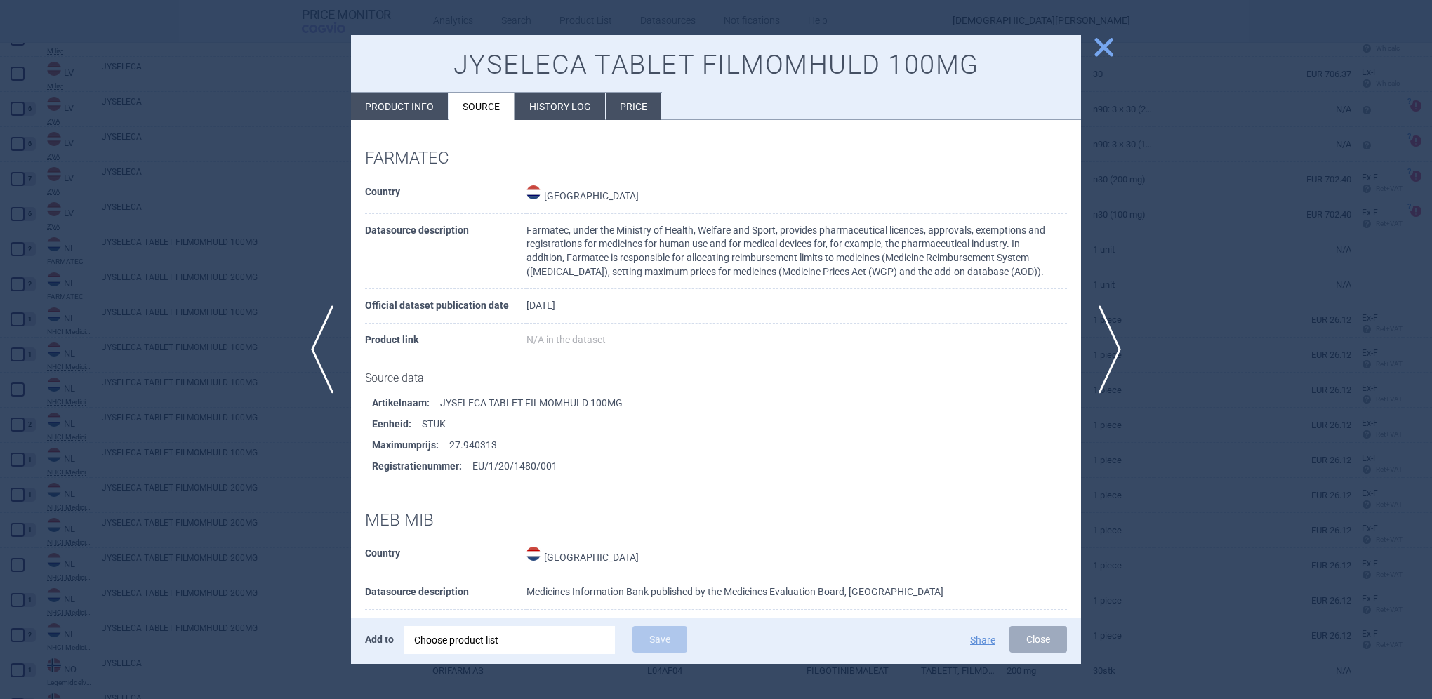
click at [1106, 44] on span "close" at bounding box center [1104, 47] width 25 height 25
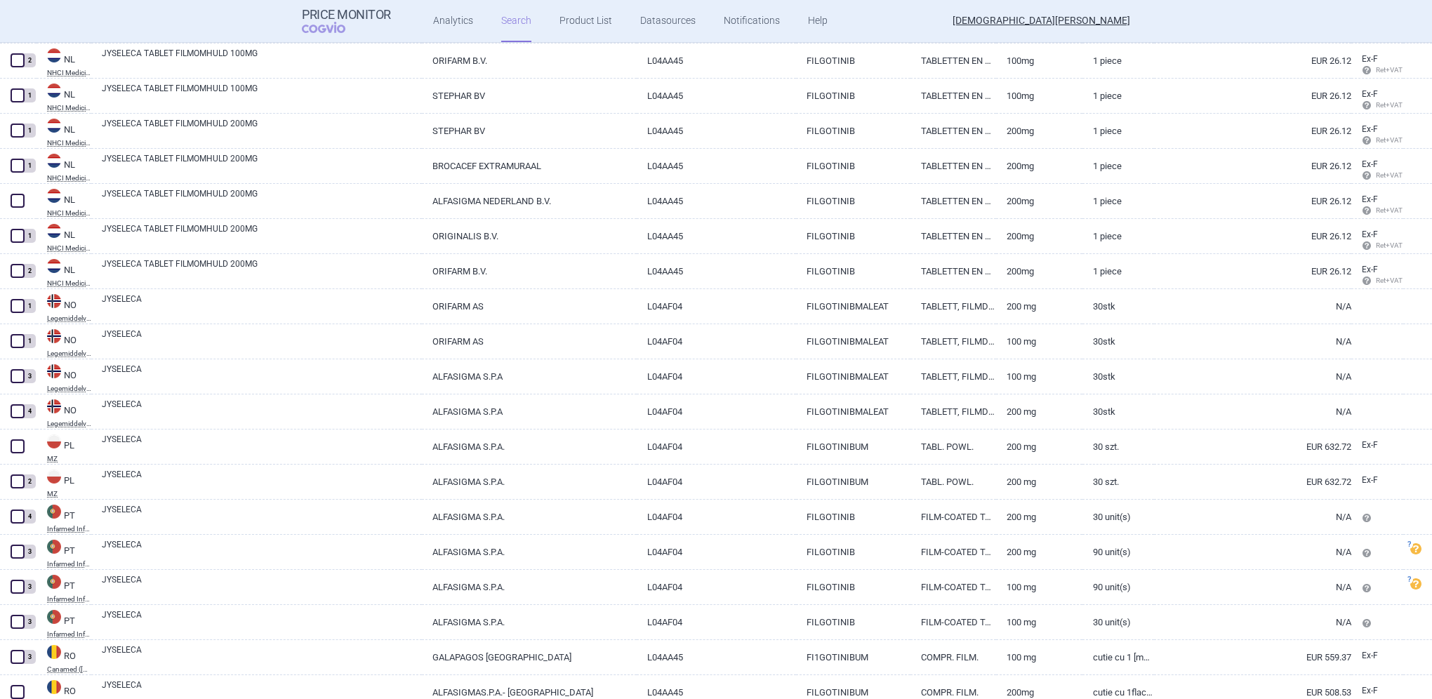
scroll to position [6307, 0]
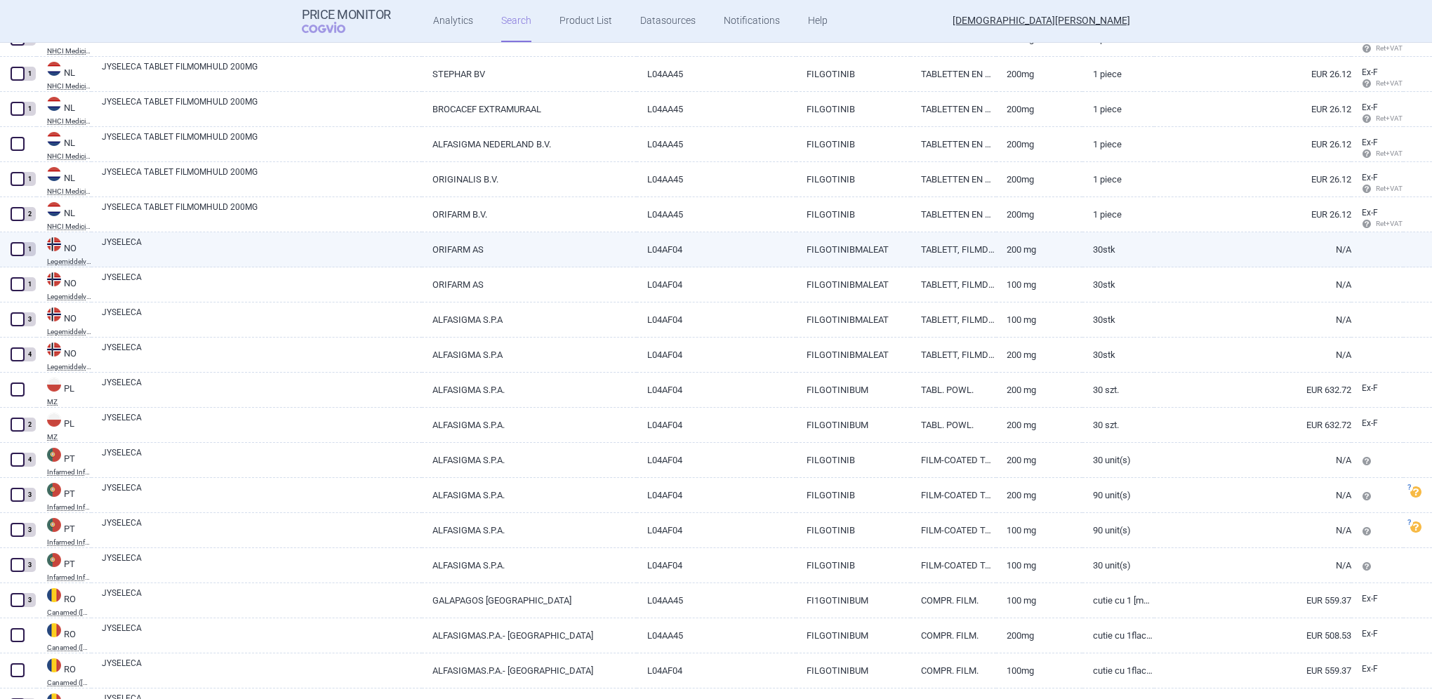
click at [124, 242] on link "JYSELECA" at bounding box center [262, 248] width 320 height 25
select select "EUR"
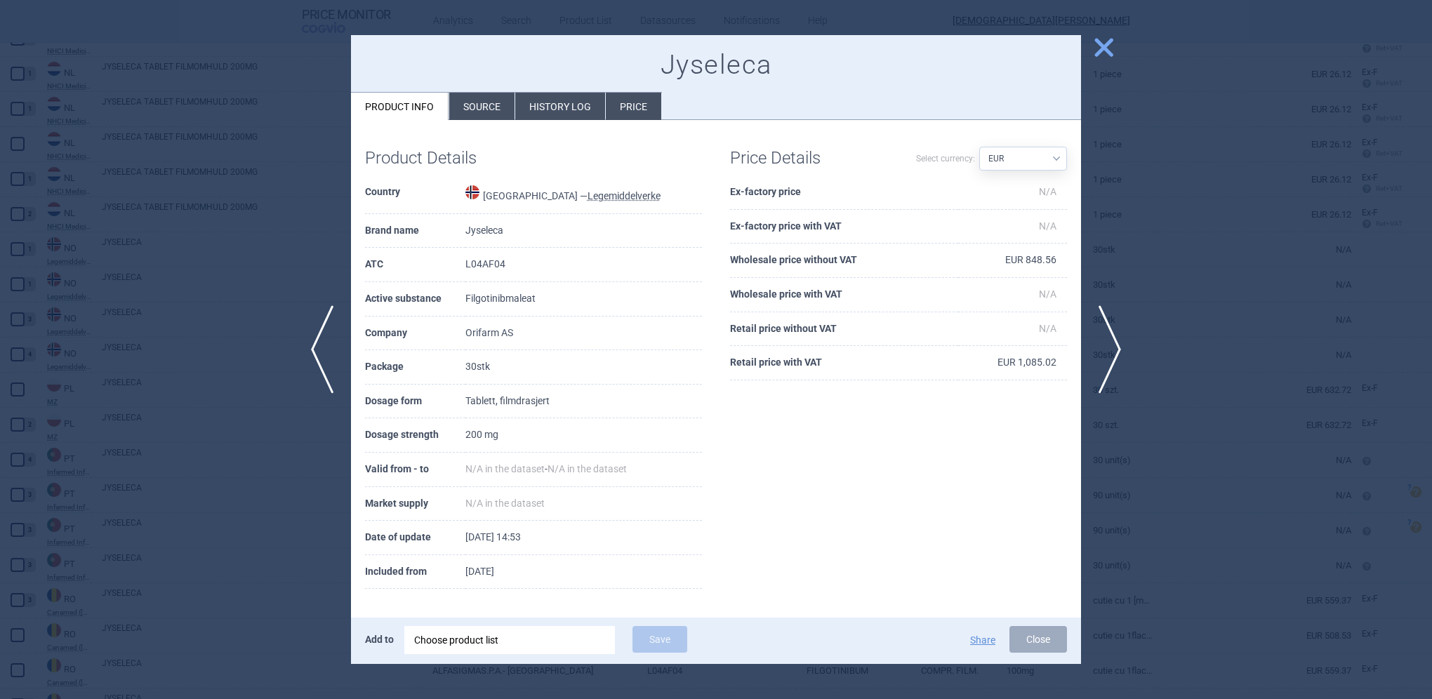
click at [488, 112] on li "Source" at bounding box center [481, 106] width 65 height 27
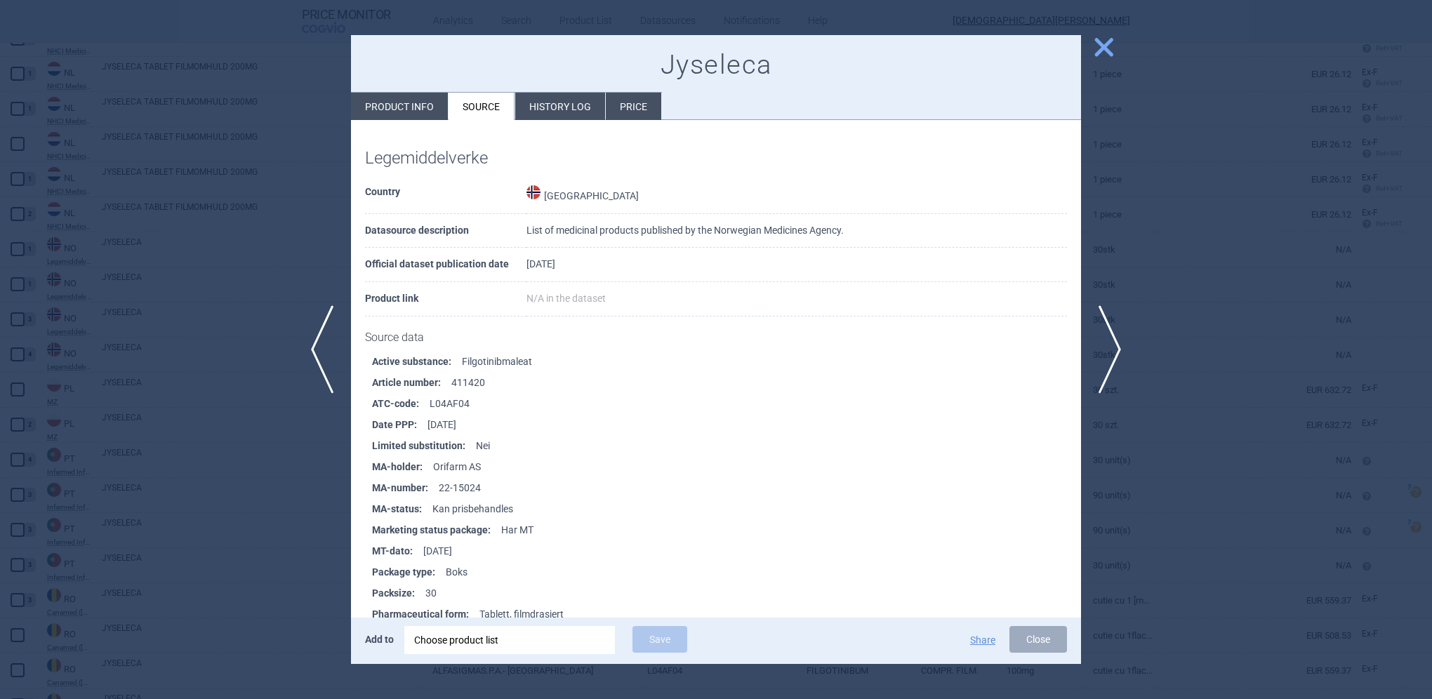
click at [1105, 46] on span "close" at bounding box center [1104, 47] width 25 height 25
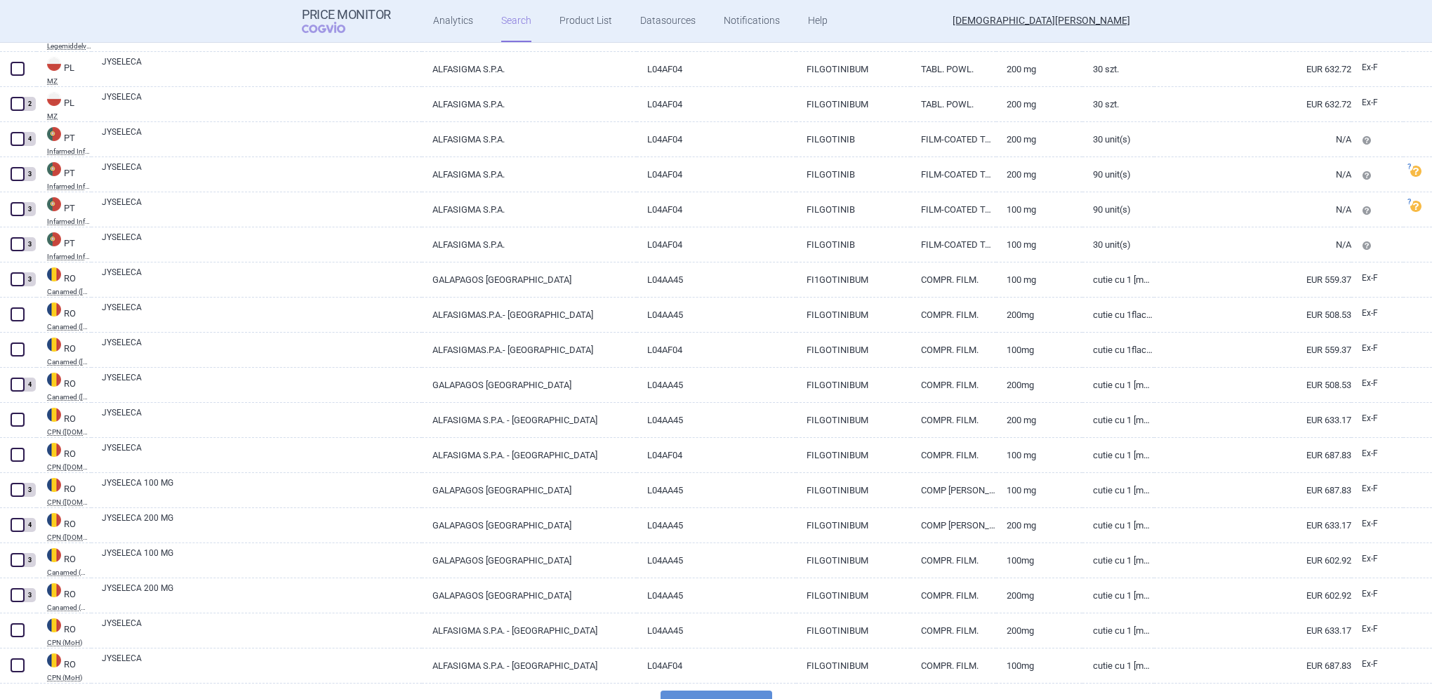
scroll to position [6658, 0]
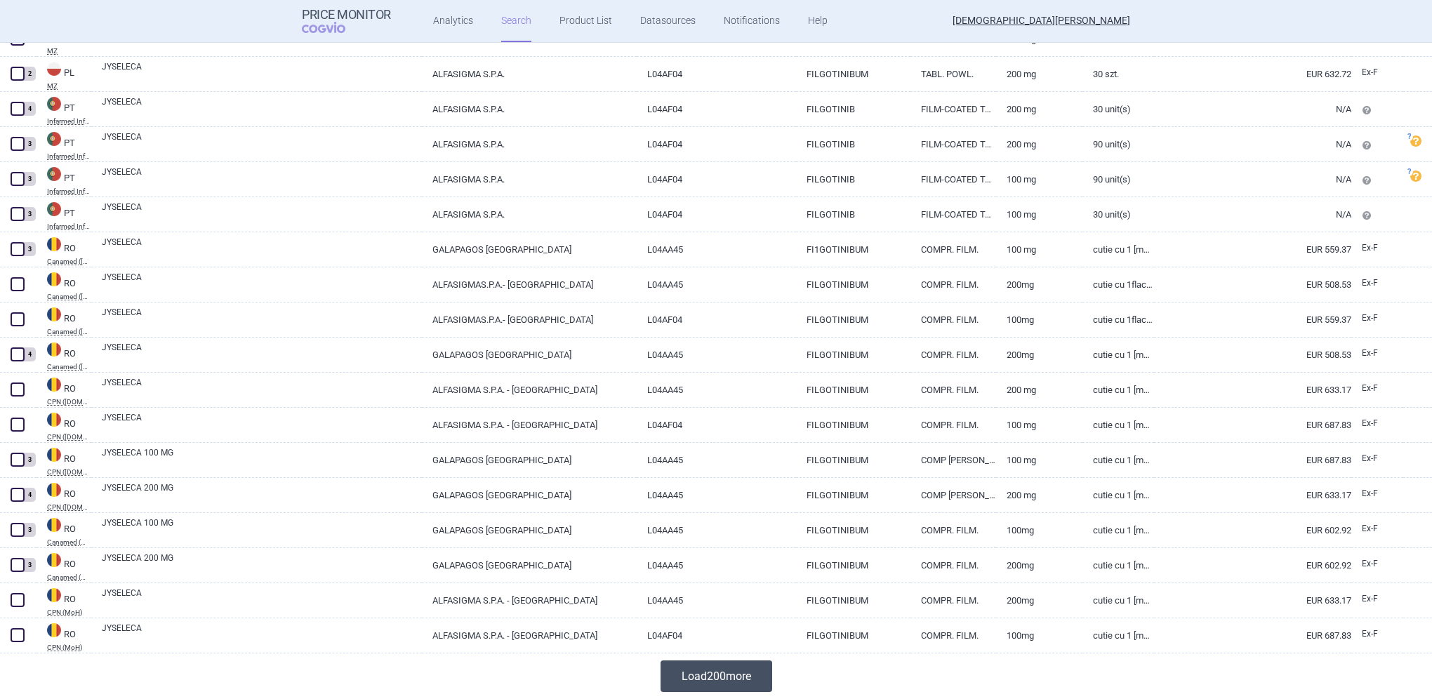
click at [686, 671] on button "Load 200 more" at bounding box center [717, 677] width 112 height 32
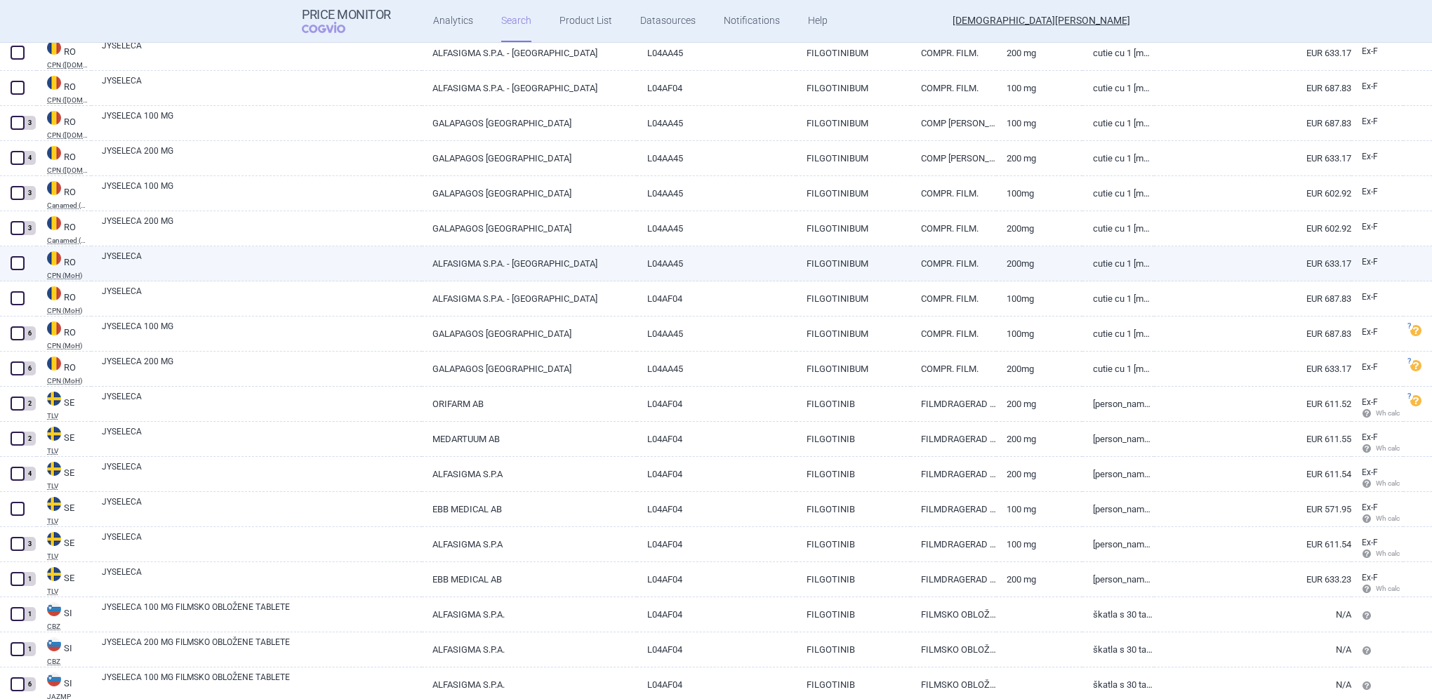
scroll to position [7079, 0]
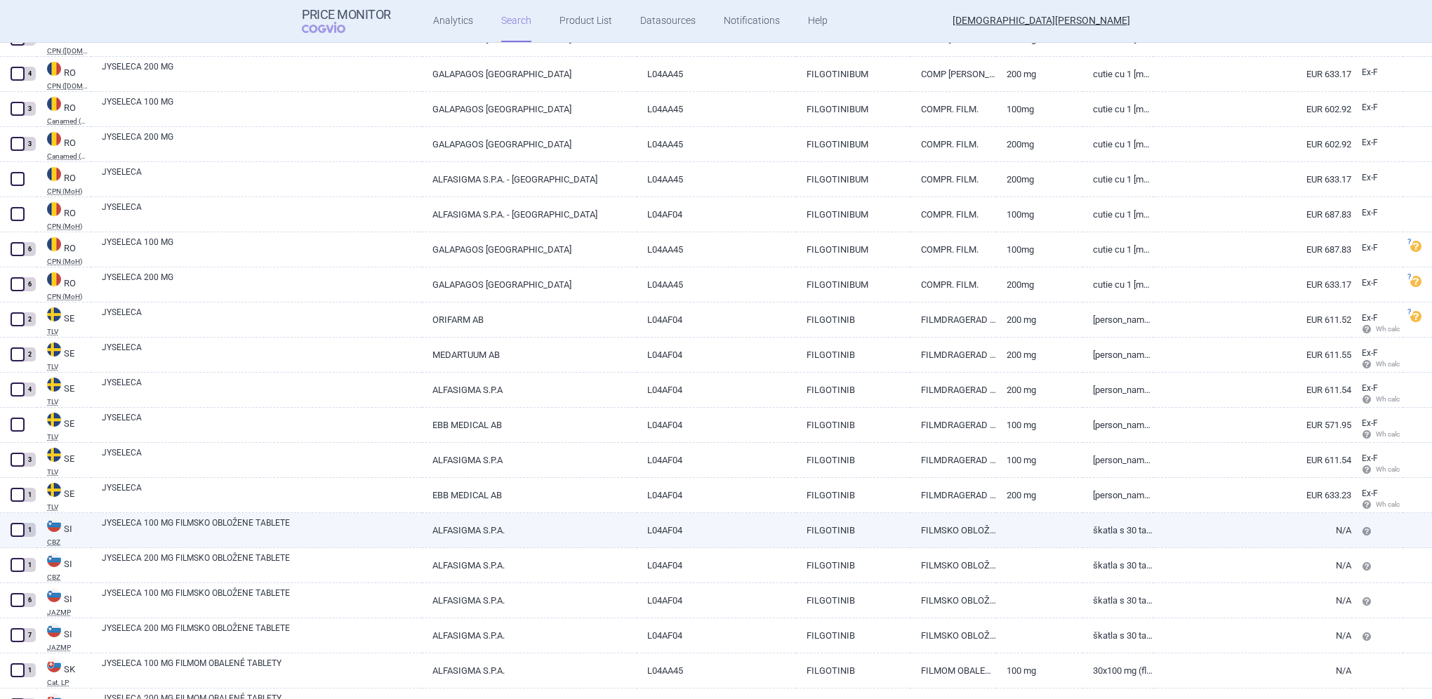
click at [161, 526] on link "JYSELECA 100 MG FILMSKO OBLOŽENE TABLETE" at bounding box center [262, 529] width 320 height 25
select select "EUR"
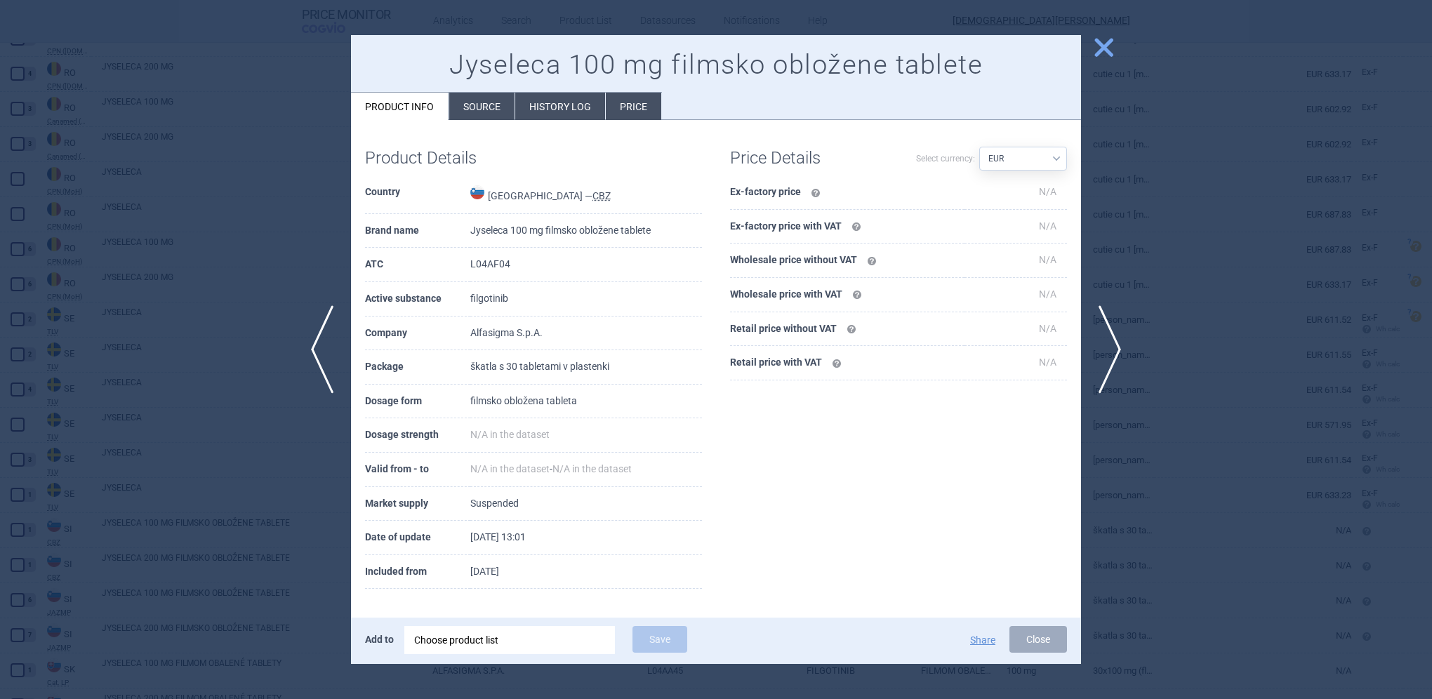
click at [467, 106] on li "Source" at bounding box center [481, 106] width 65 height 27
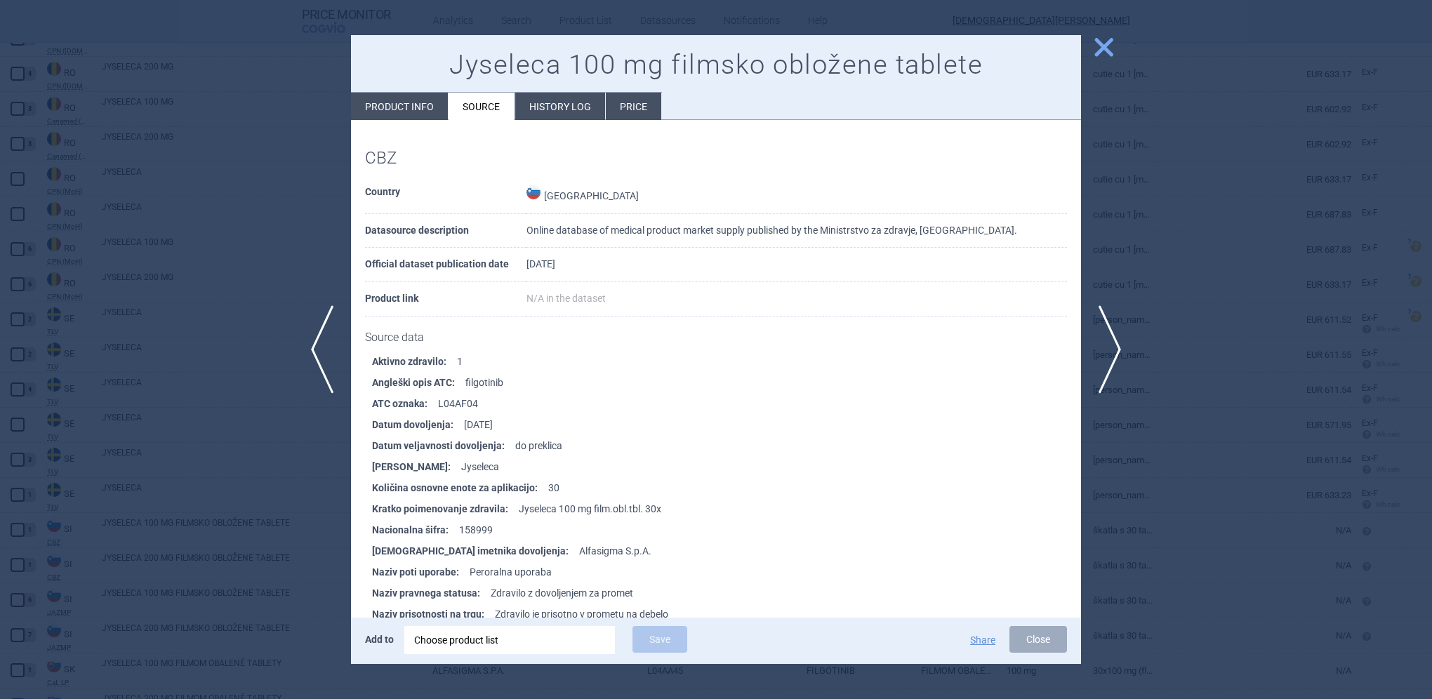
click at [1108, 41] on span "close" at bounding box center [1104, 47] width 25 height 25
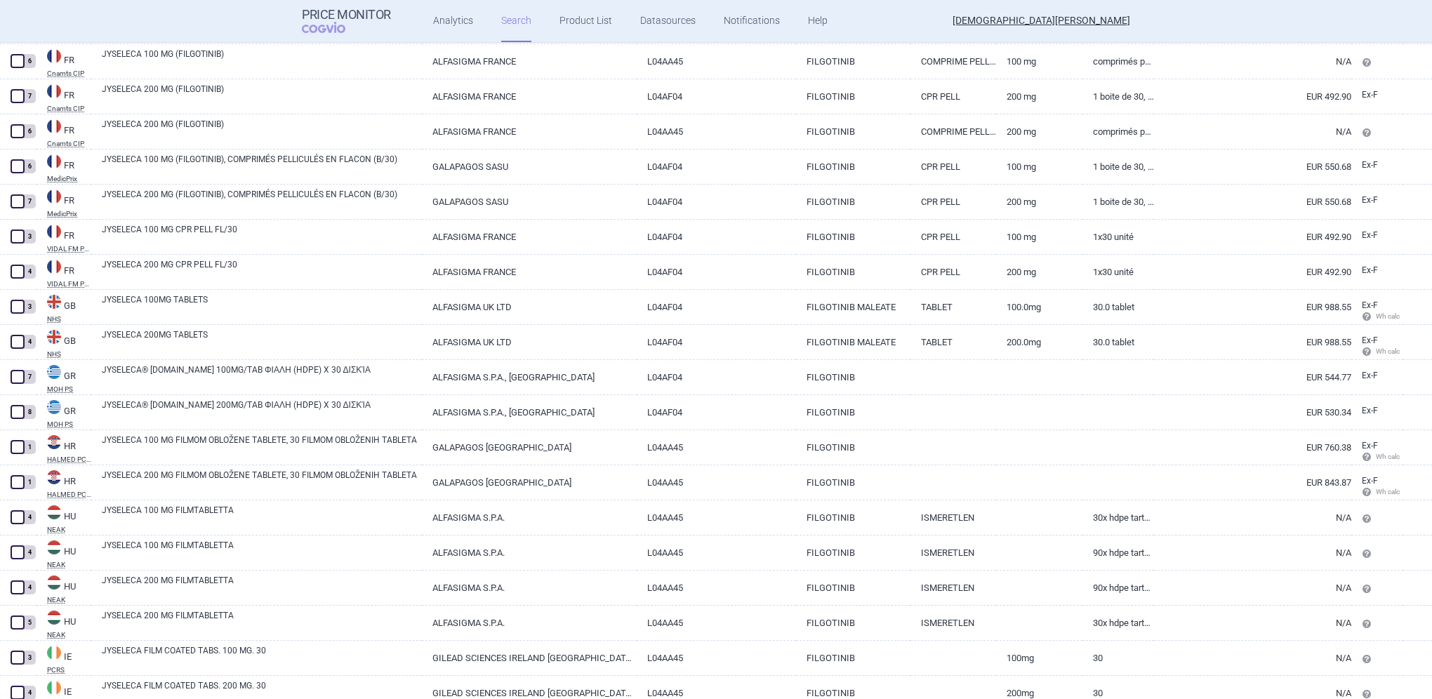
scroll to position [4412, 0]
